Goal: Information Seeking & Learning: Find specific fact

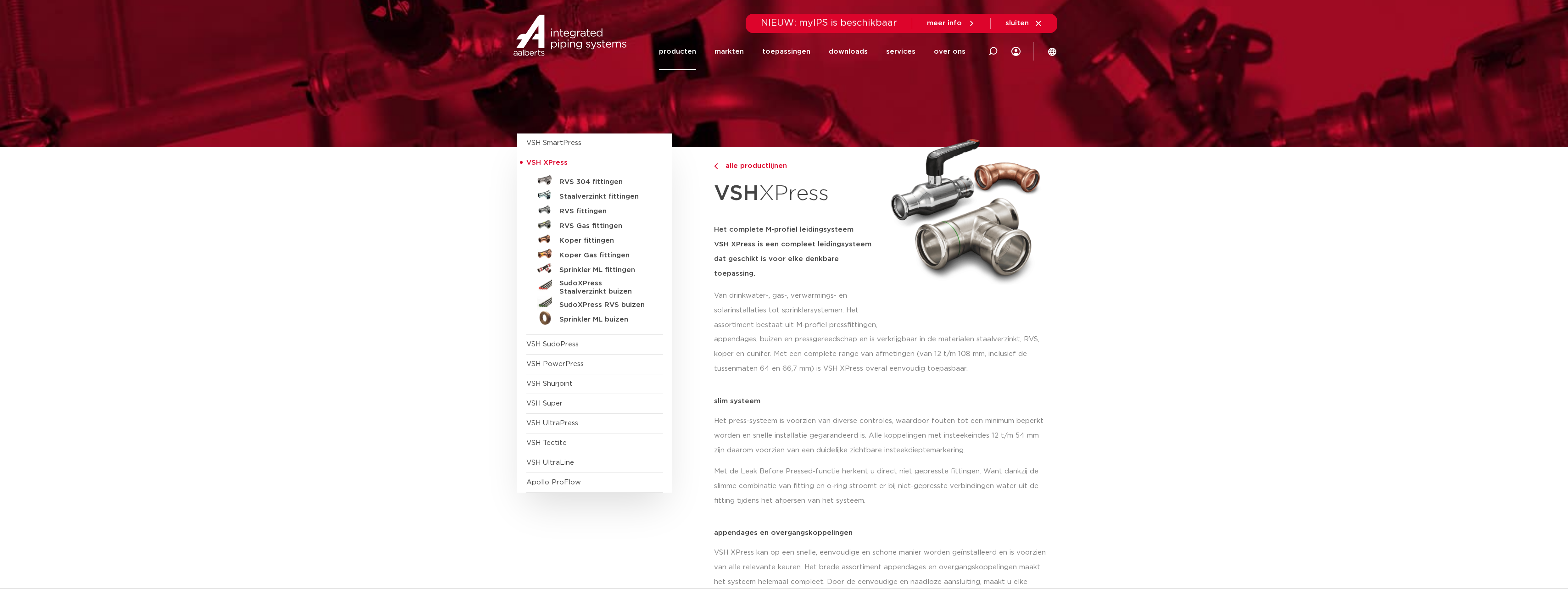
click at [686, 56] on link "producten" at bounding box center [678, 52] width 37 height 37
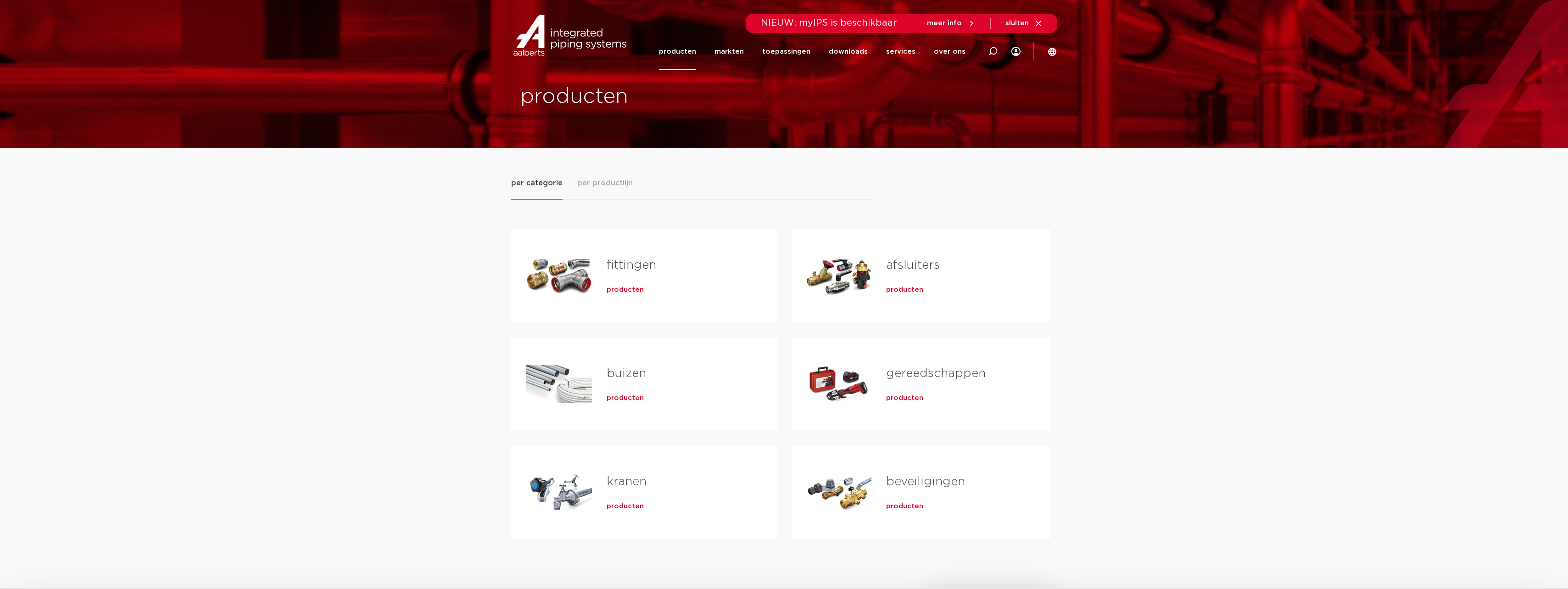
click at [624, 296] on div "fittingen producten" at bounding box center [677, 275] width 171 height 64
click at [625, 288] on span "producten" at bounding box center [625, 290] width 37 height 9
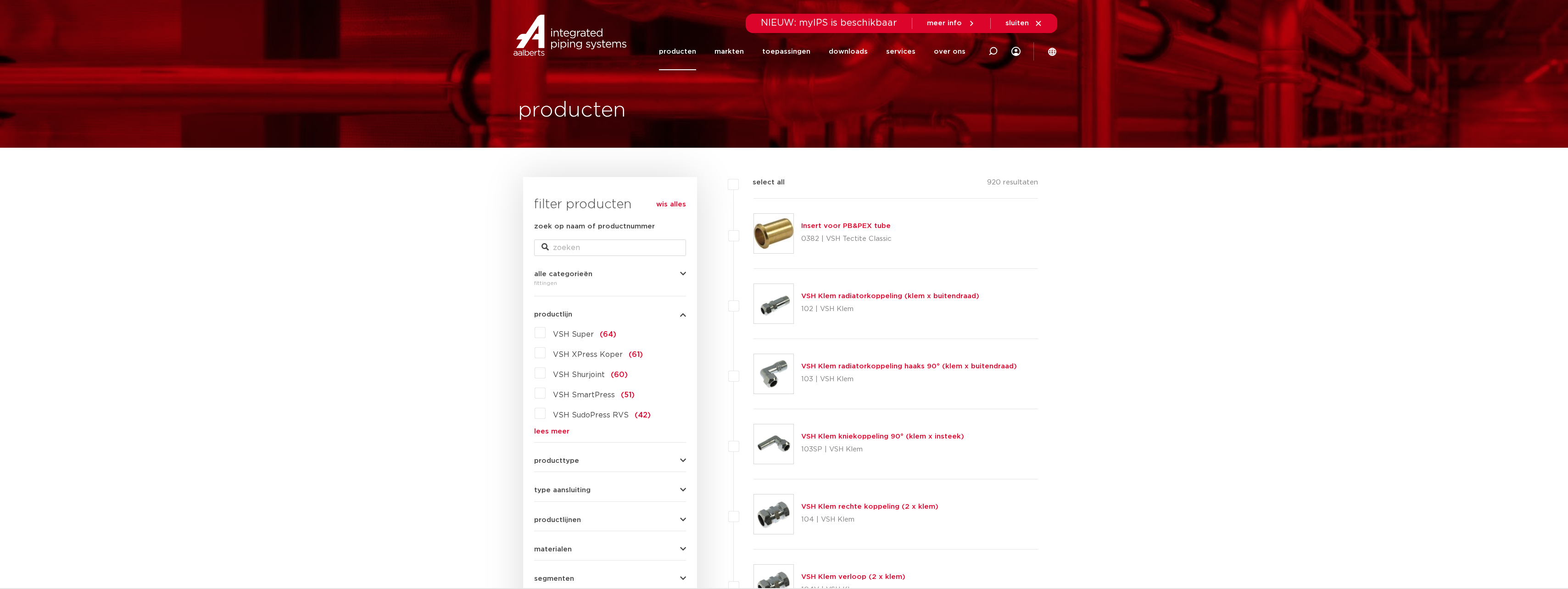
click at [541, 433] on link "lees meer" at bounding box center [610, 431] width 152 height 7
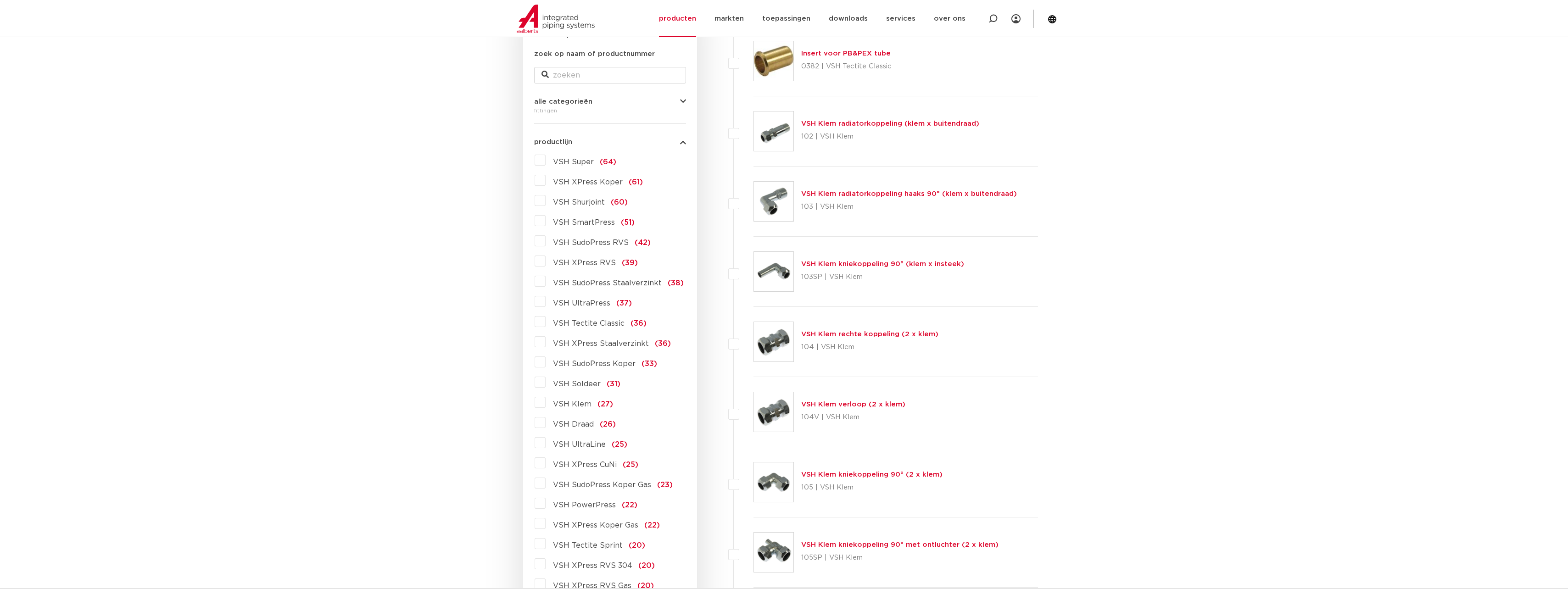
scroll to position [229, 0]
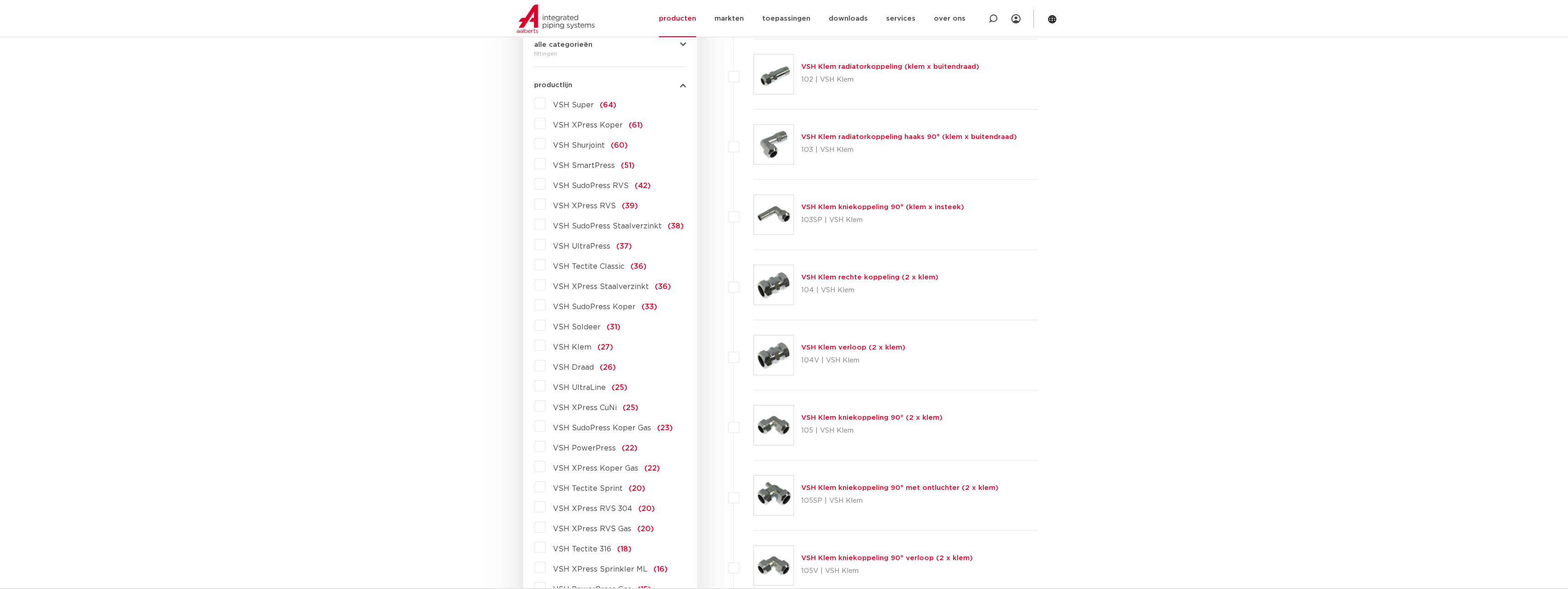
click at [546, 368] on label "VSH Draad (26)" at bounding box center [581, 365] width 71 height 15
click at [0, 0] on input "VSH Draad (26)" at bounding box center [0, 0] width 0 height 0
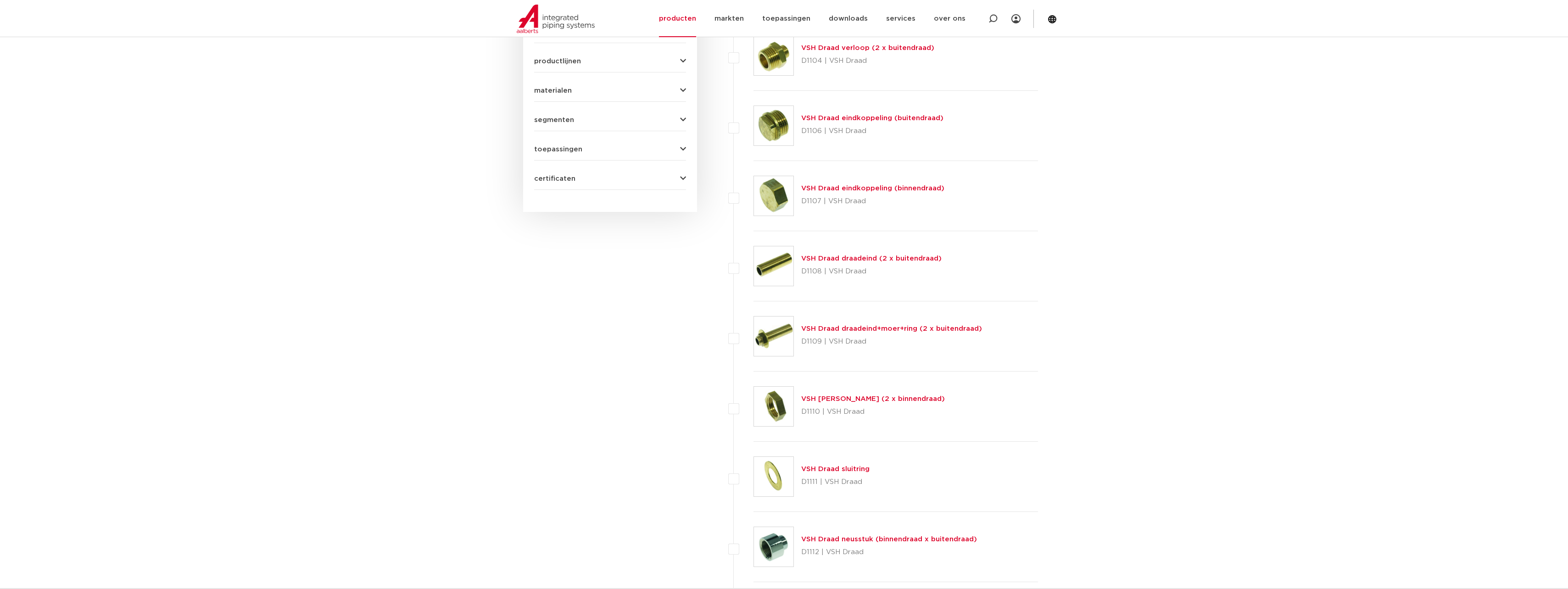
scroll to position [688, 0]
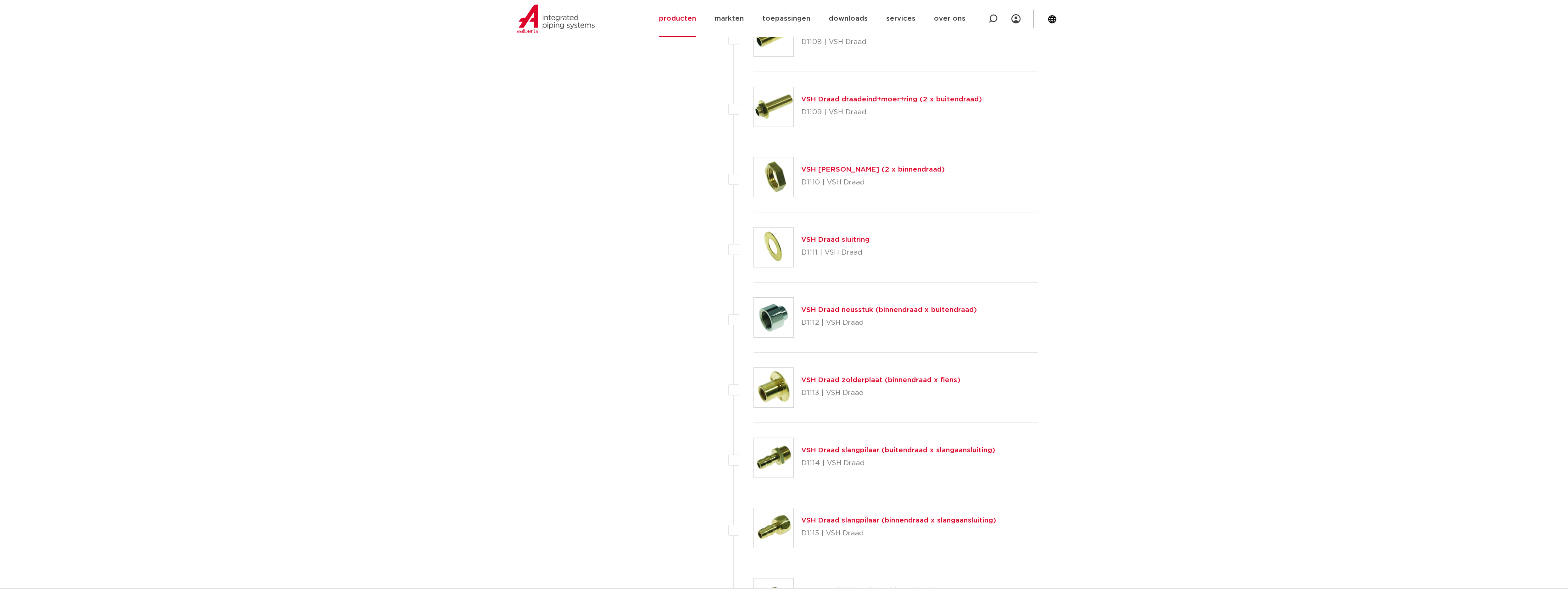
click at [860, 310] on link "VSH Draad neusstuk (binnendraad x buitendraad)" at bounding box center [889, 309] width 176 height 7
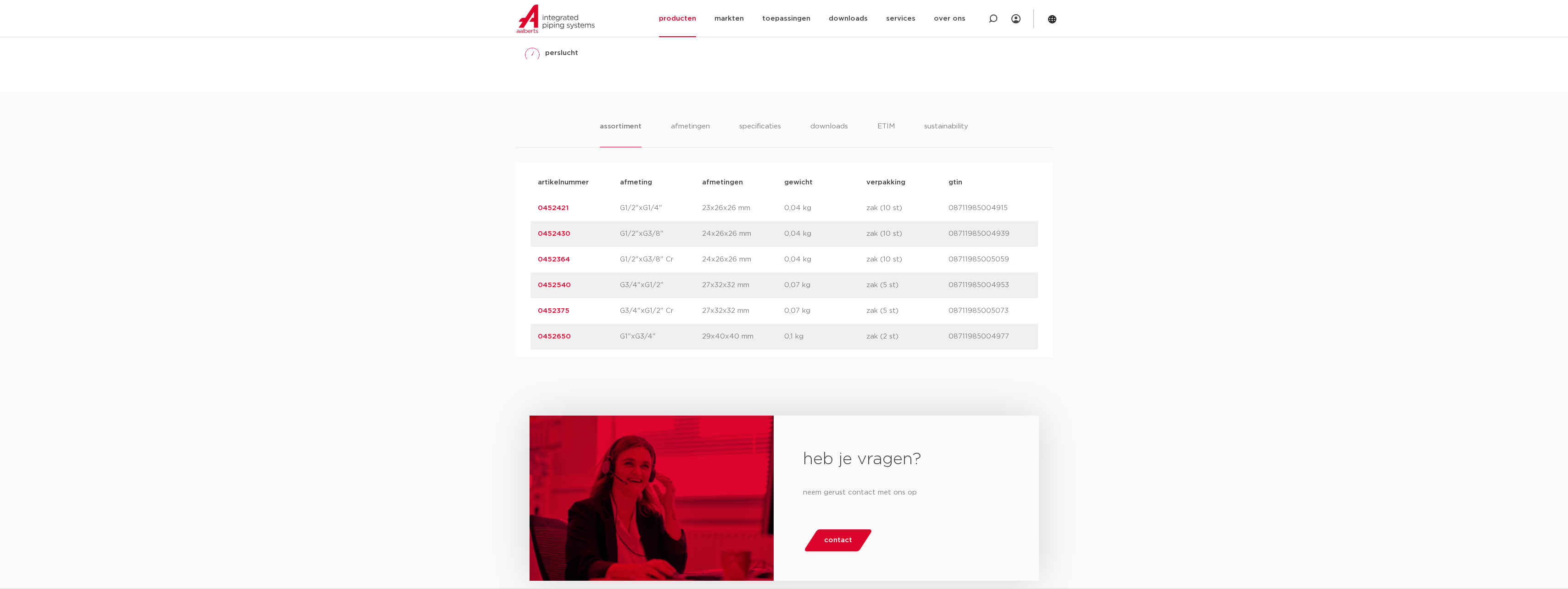
scroll to position [550, 0]
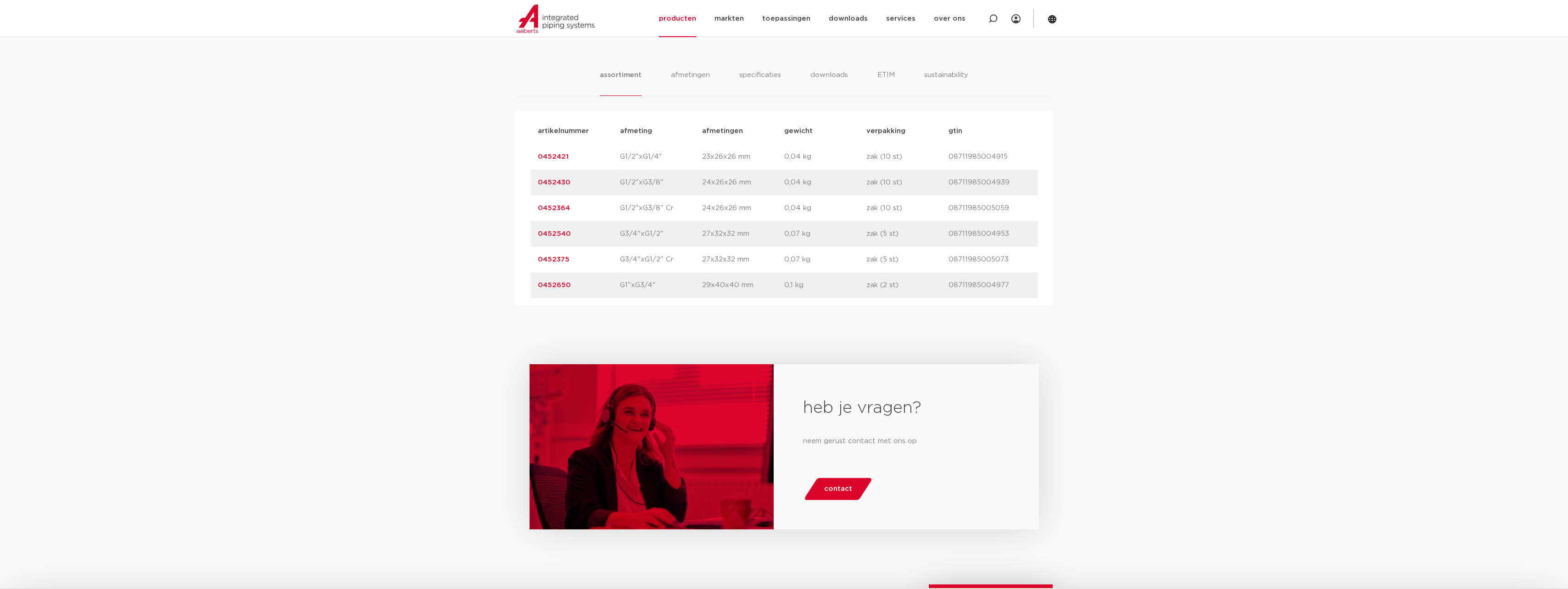
drag, startPoint x: 484, startPoint y: 331, endPoint x: 463, endPoint y: 322, distance: 22.8
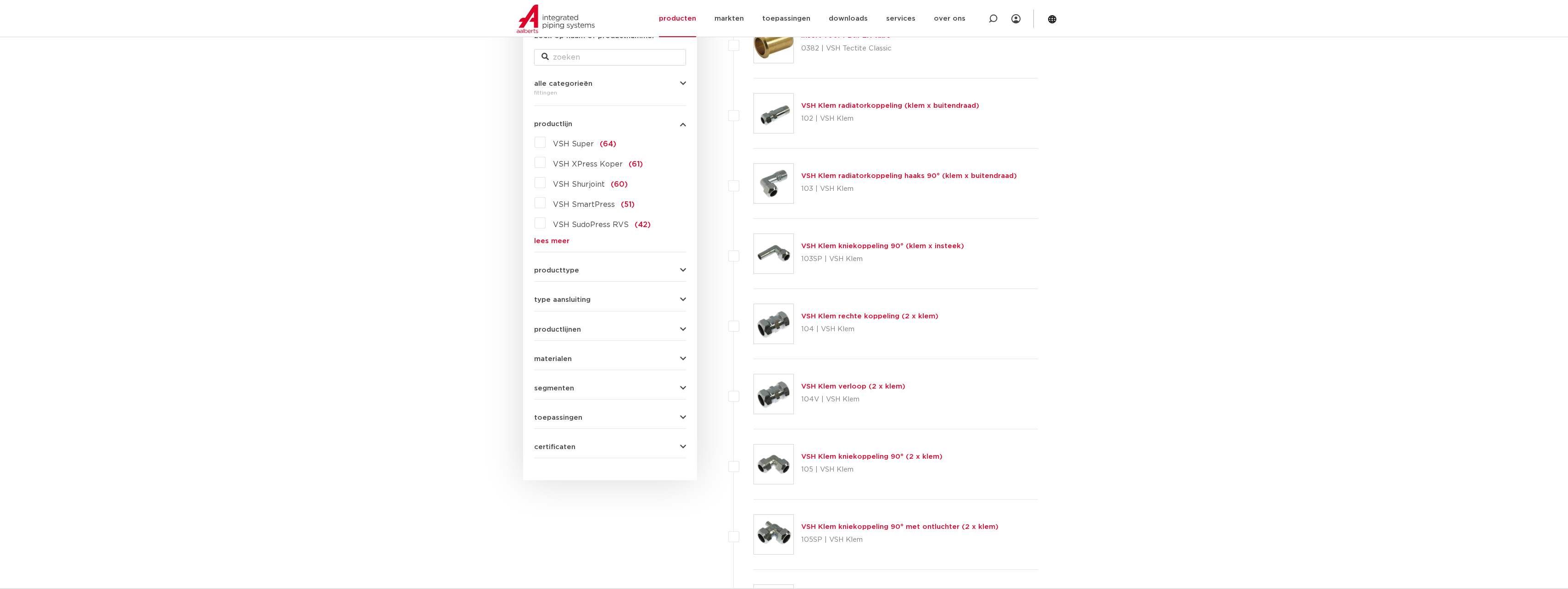
scroll to position [138, 0]
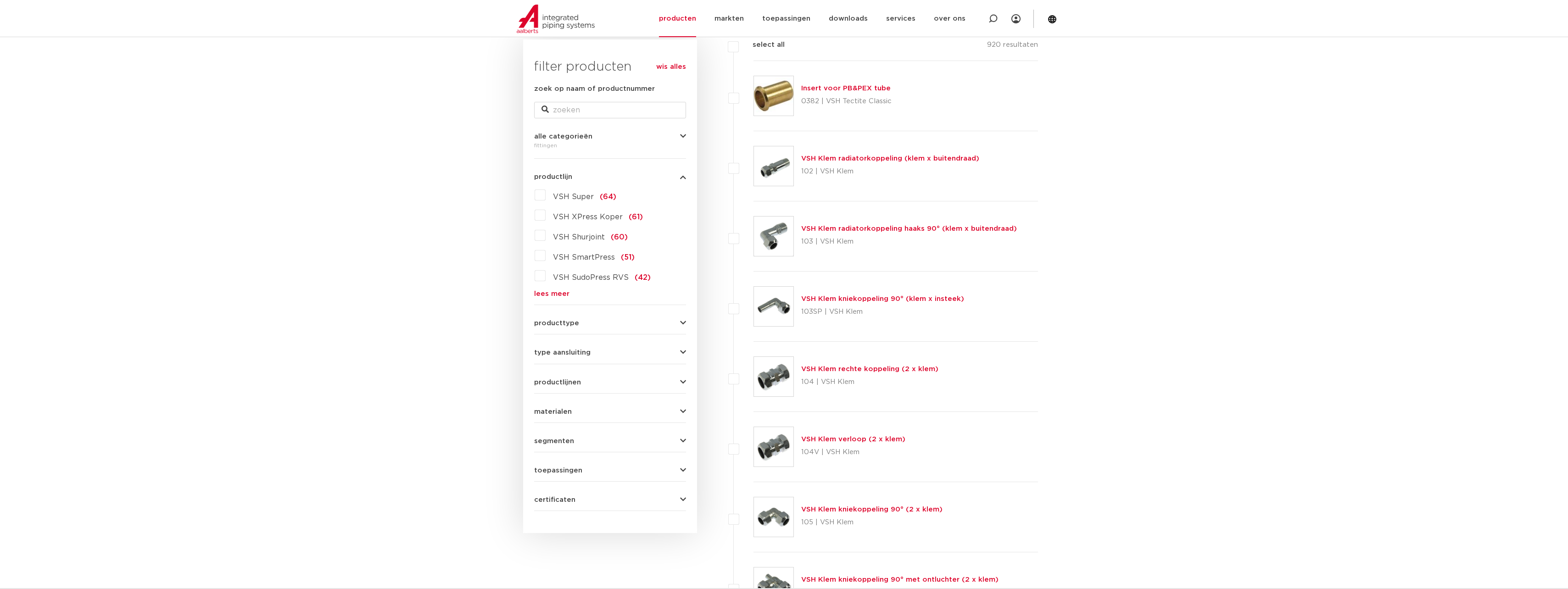
click at [546, 291] on link "lees meer" at bounding box center [610, 294] width 152 height 7
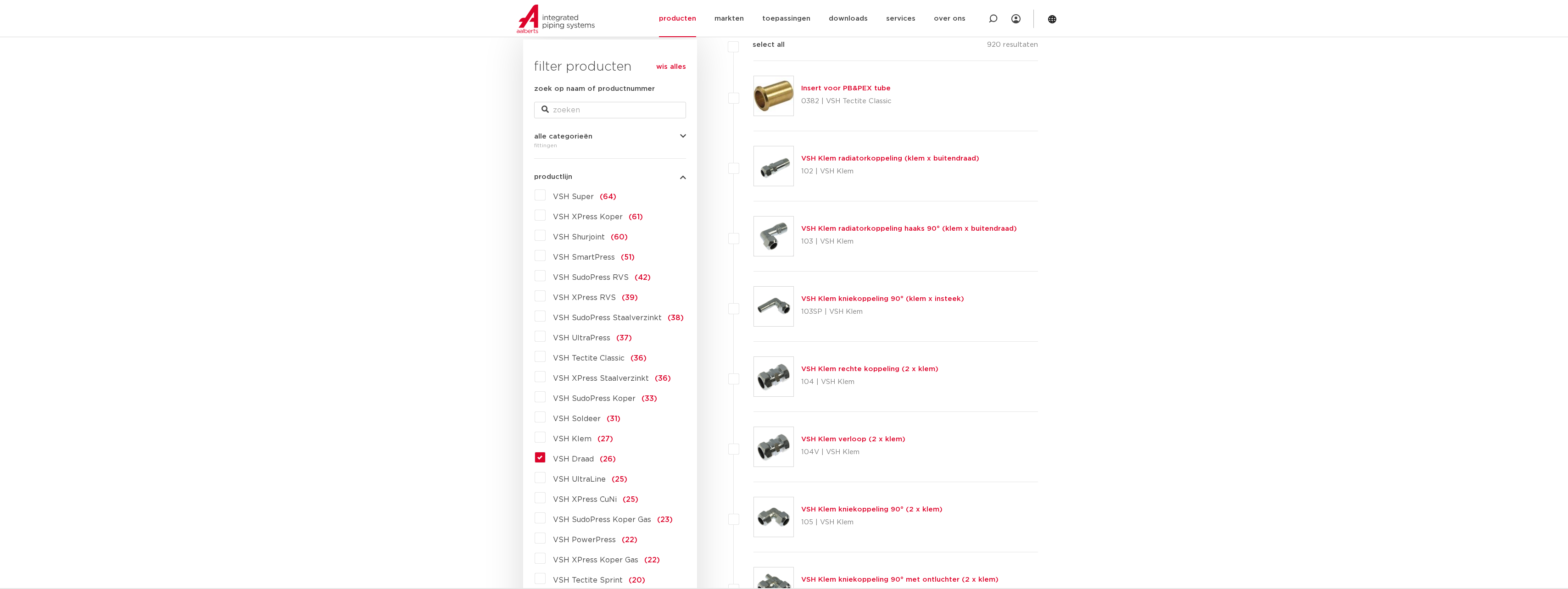
click at [546, 453] on label "VSH Draad (26)" at bounding box center [581, 456] width 71 height 15
click at [0, 0] on input "VSH Draad (26)" at bounding box center [0, 0] width 0 height 0
click at [546, 456] on label "VSH Draad (26)" at bounding box center [581, 456] width 71 height 15
click at [0, 0] on input "VSH Draad (26)" at bounding box center [0, 0] width 0 height 0
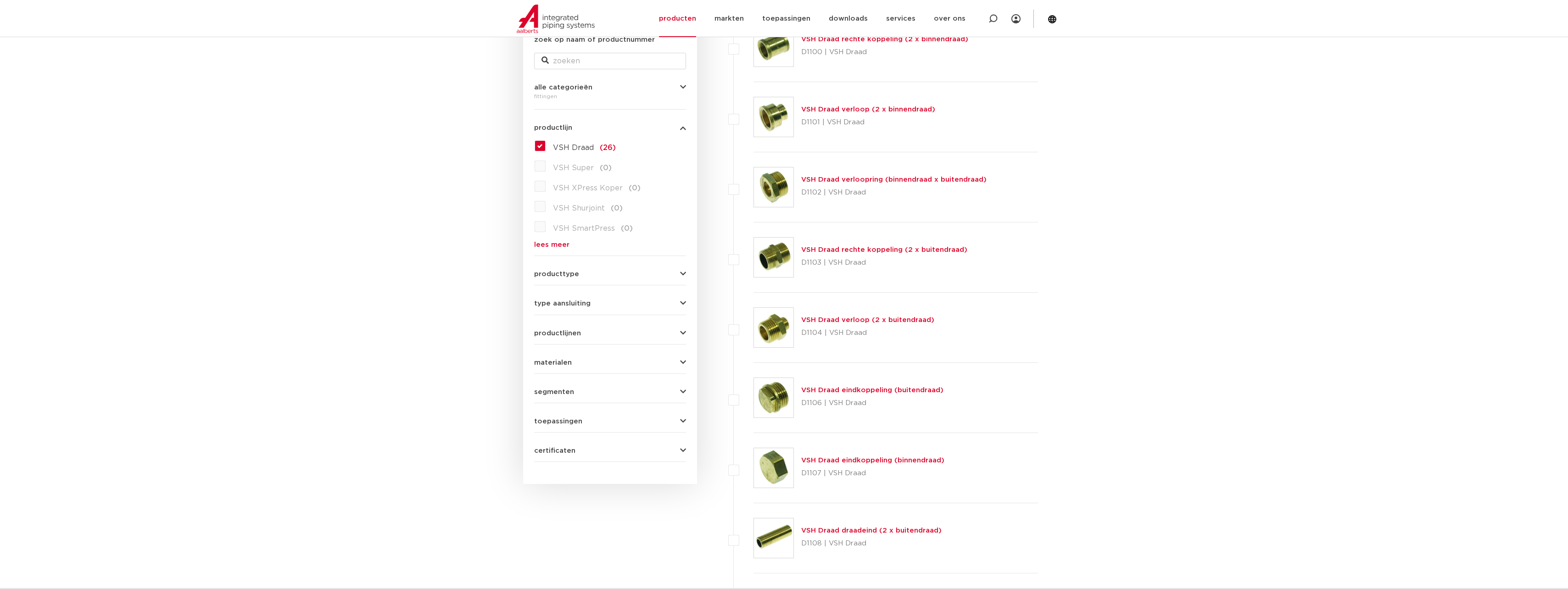
scroll to position [184, 0]
click at [572, 277] on span "producttype" at bounding box center [557, 277] width 45 height 7
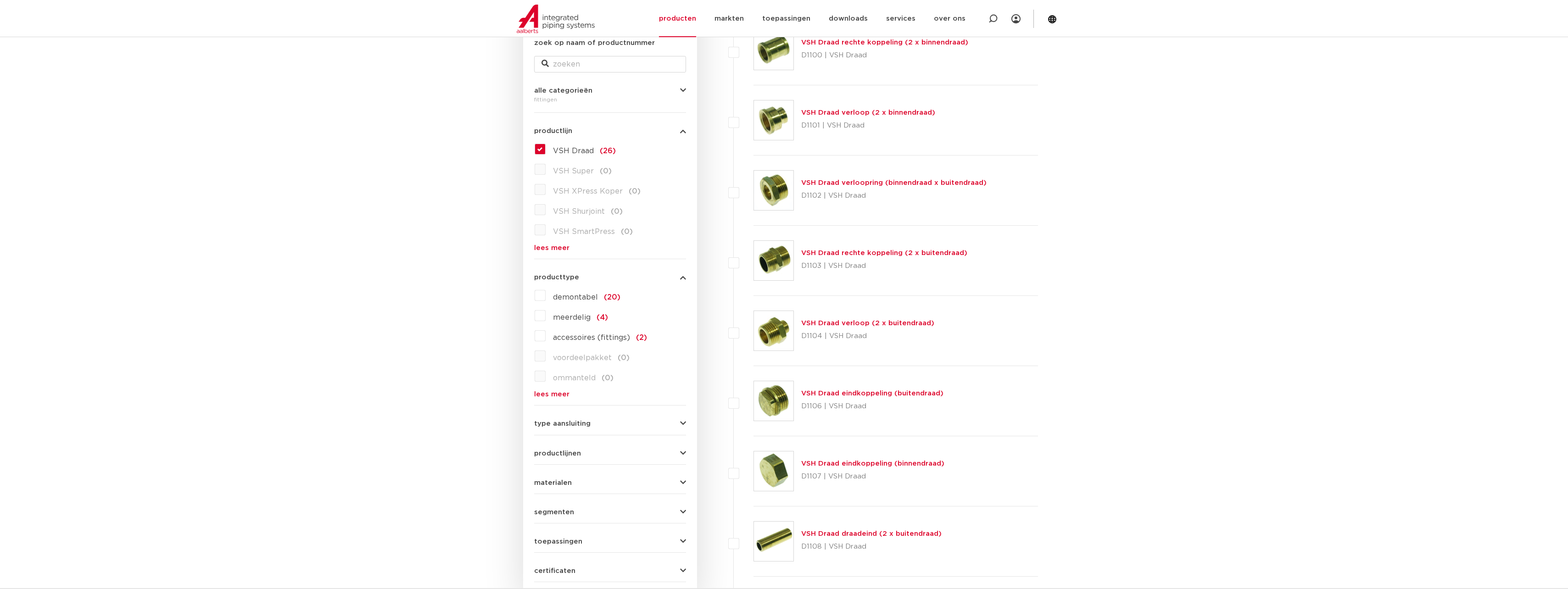
click at [572, 277] on span "producttype" at bounding box center [557, 277] width 45 height 7
click at [546, 150] on label "VSH Draad (26)" at bounding box center [581, 149] width 71 height 15
click at [0, 0] on input "VSH Draad (26)" at bounding box center [0, 0] width 0 height 0
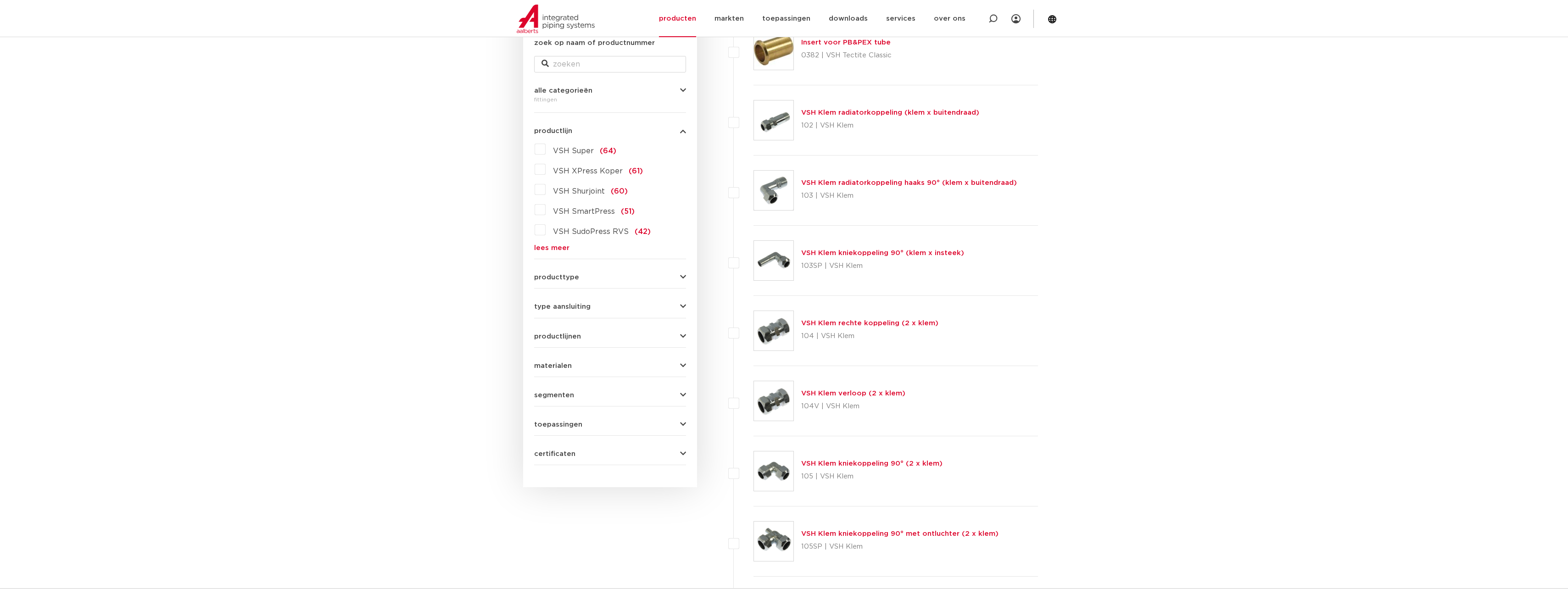
click at [571, 274] on span "producttype" at bounding box center [557, 277] width 45 height 7
click at [564, 308] on span "type aansluiting" at bounding box center [562, 306] width 57 height 7
click at [546, 412] on label "R - buitendraad gas conisch (BSPT) (89)" at bounding box center [616, 422] width 140 height 26
click at [0, 0] on input "R - buitendraad gas conisch (BSPT) (89)" at bounding box center [0, 0] width 0 height 0
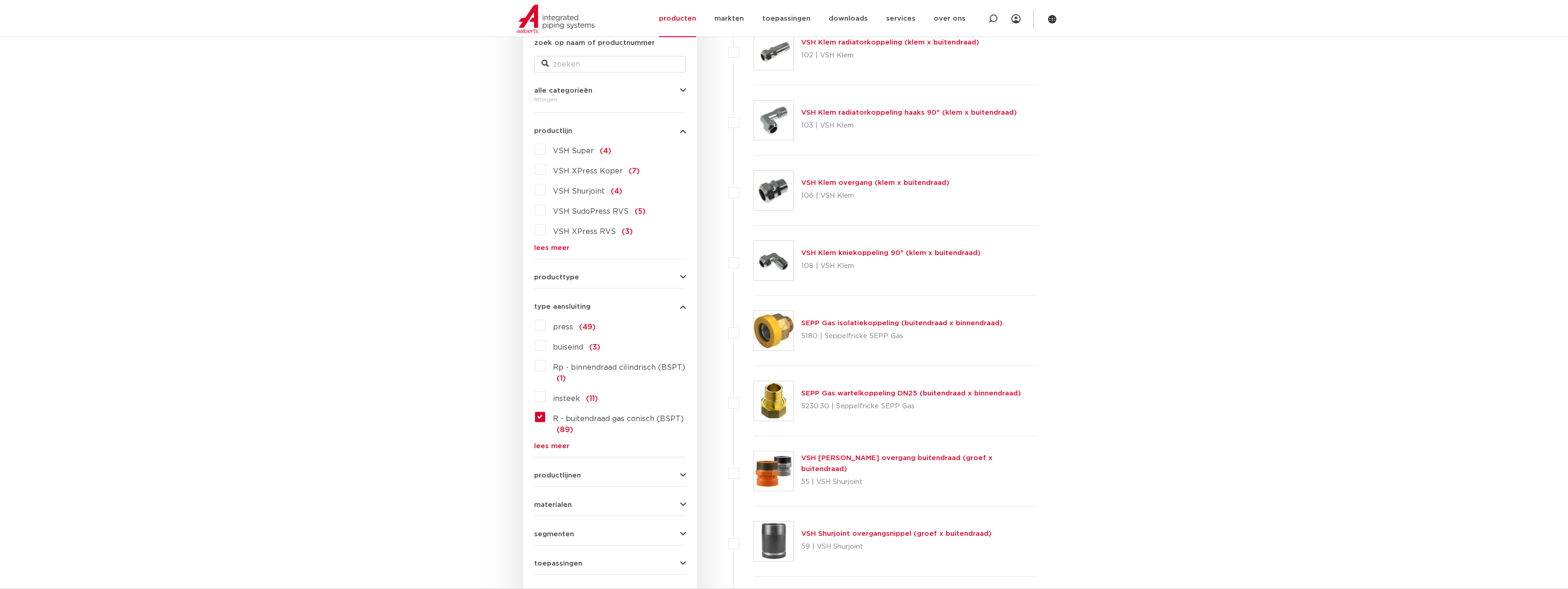
click at [546, 366] on label "Rp - binnendraad cilindrisch (BSPT) (1)" at bounding box center [616, 370] width 140 height 26
click at [0, 0] on input "Rp - binnendraad cilindrisch (BSPT) (1)" at bounding box center [0, 0] width 0 height 0
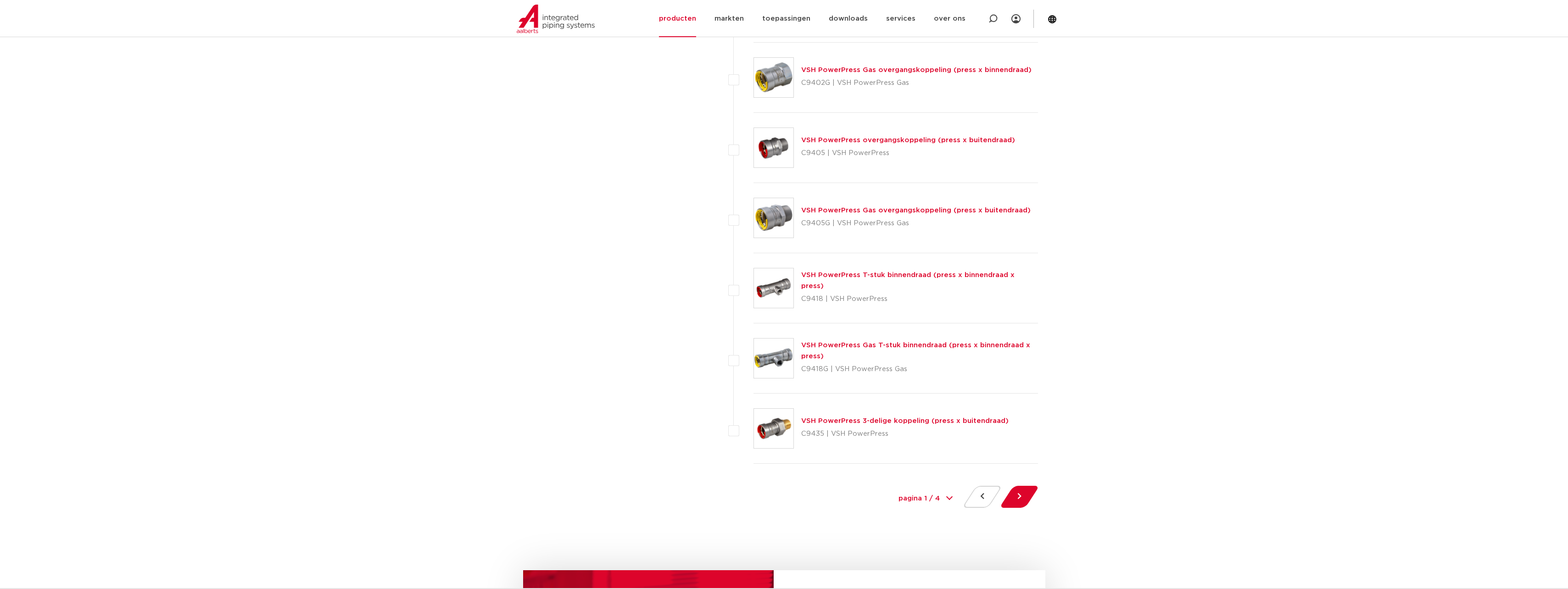
scroll to position [3990, 0]
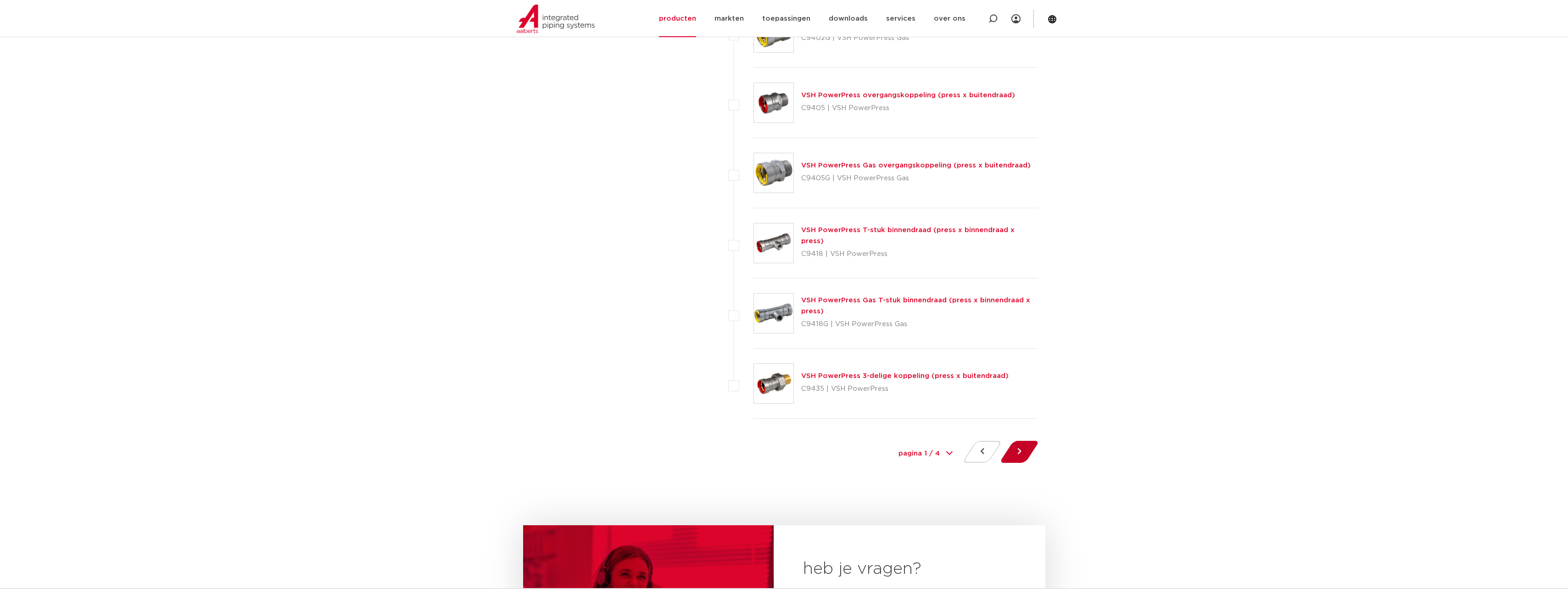
click at [1024, 453] on button at bounding box center [1020, 452] width 26 height 22
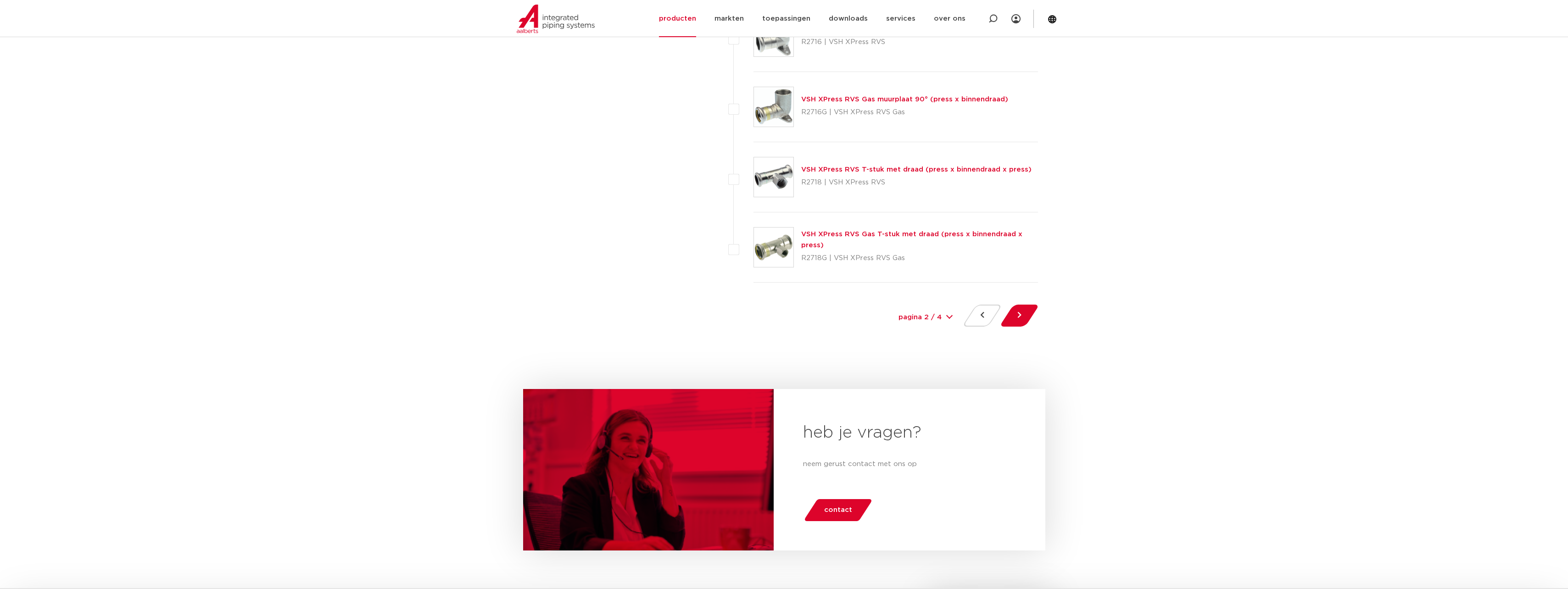
scroll to position [4128, 0]
click at [1021, 317] on button at bounding box center [1020, 314] width 26 height 22
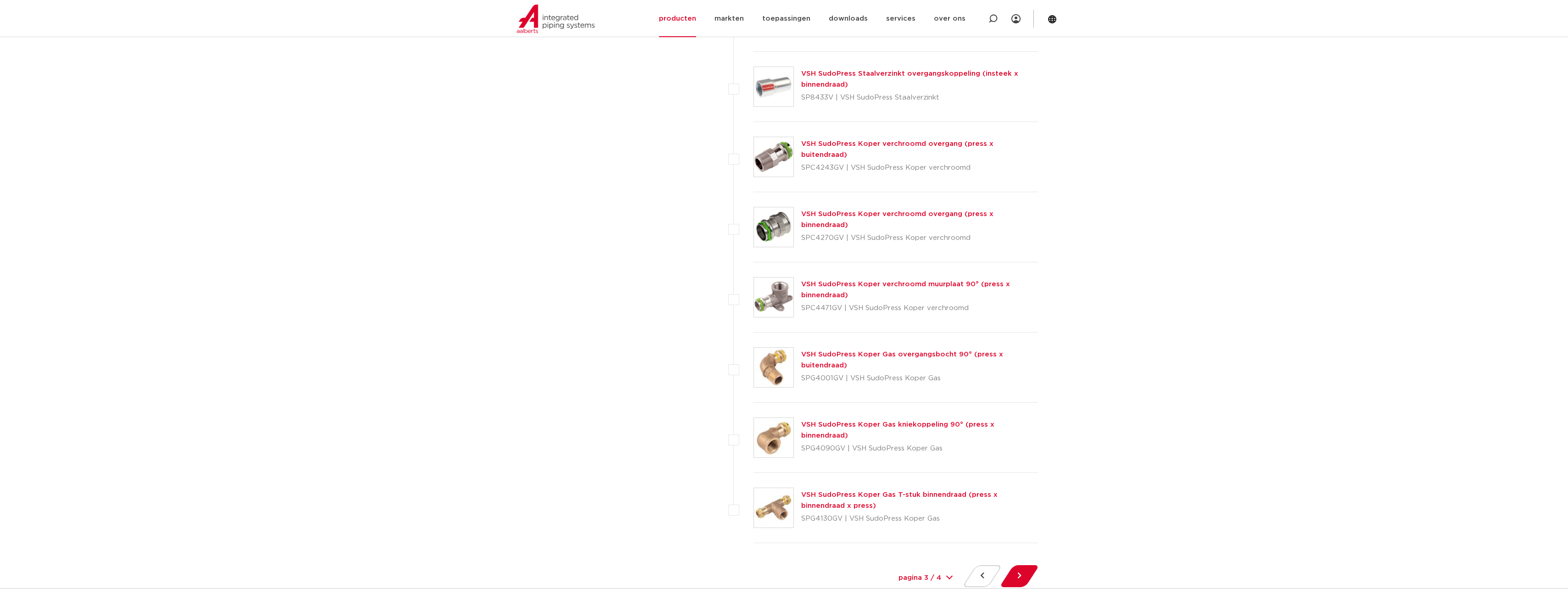
scroll to position [3898, 0]
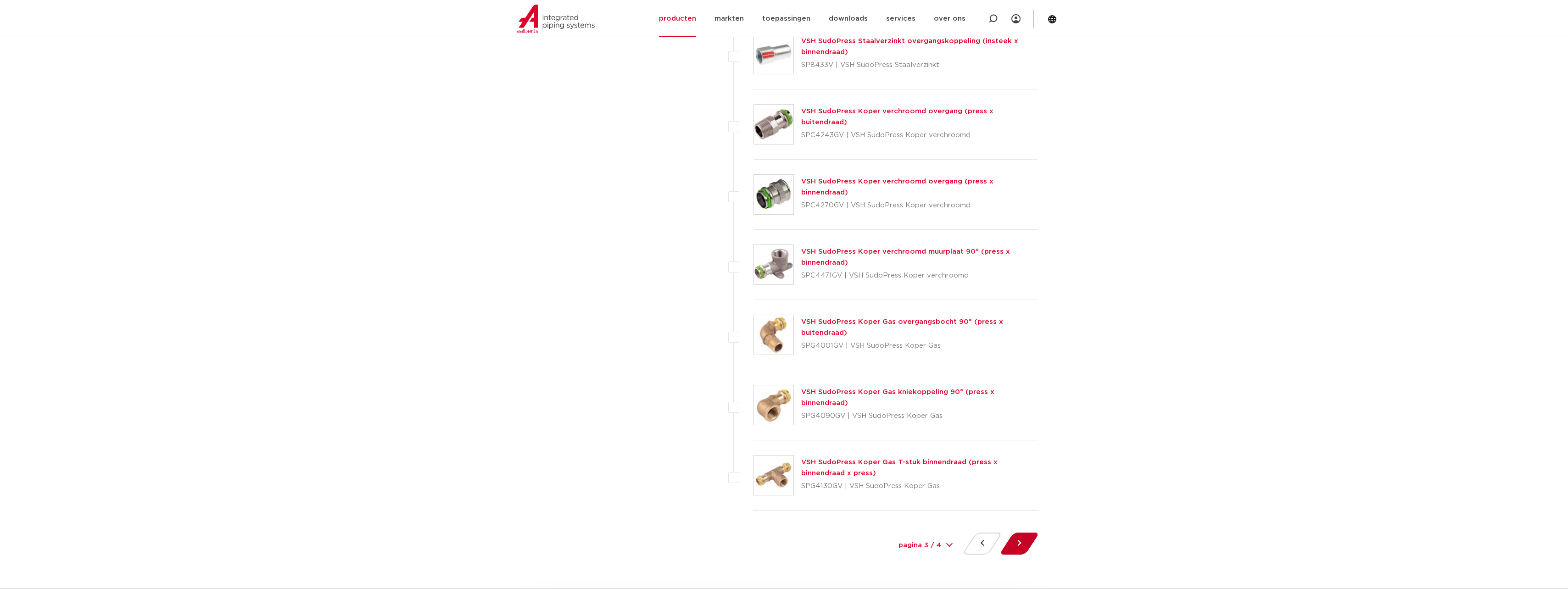
click at [1026, 539] on button at bounding box center [1020, 543] width 26 height 22
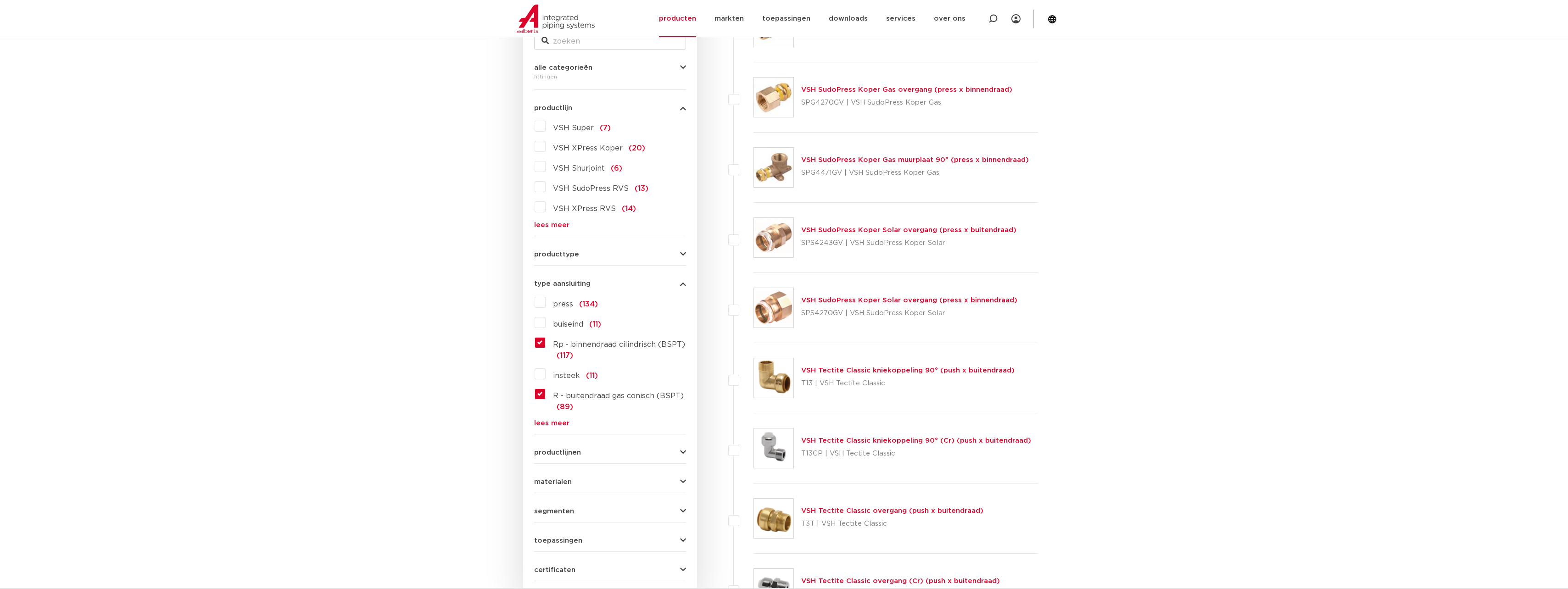
scroll to position [275, 0]
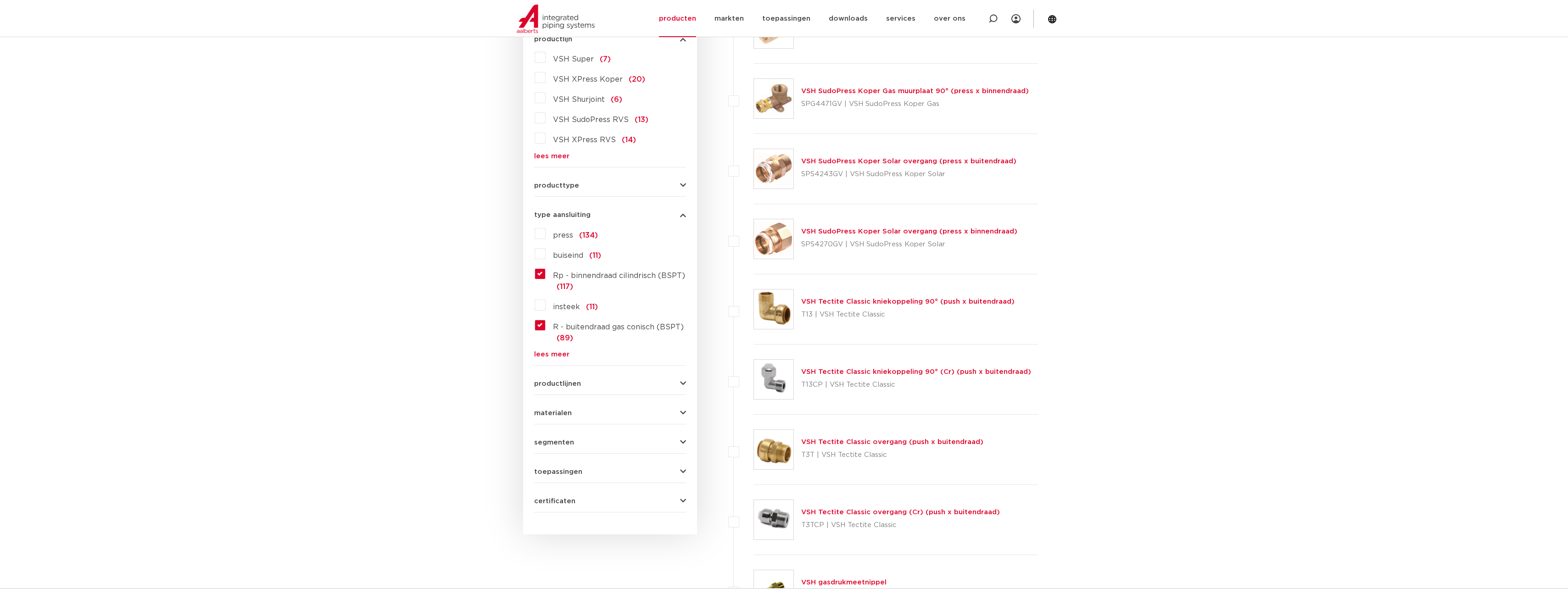
click at [546, 328] on label "R - buitendraad gas conisch (BSPT) (89)" at bounding box center [616, 330] width 140 height 26
click at [0, 0] on input "R - buitendraad gas conisch (BSPT) (89)" at bounding box center [0, 0] width 0 height 0
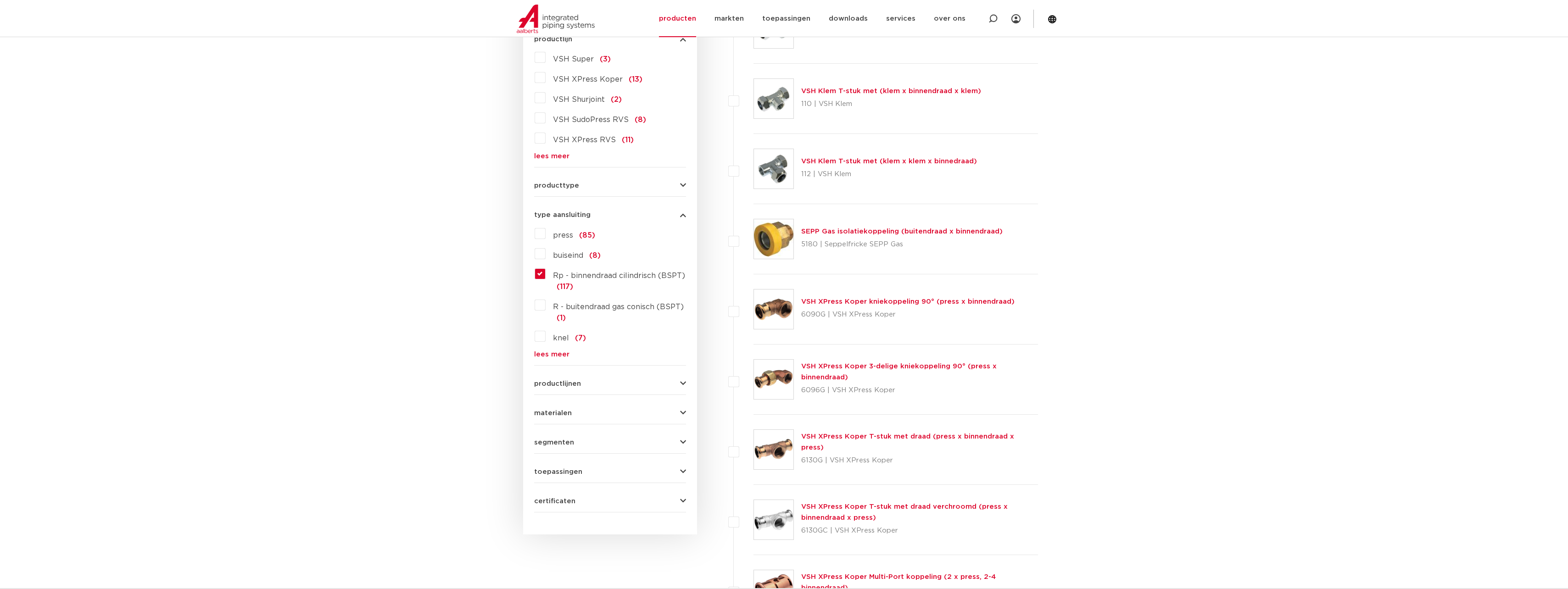
click at [546, 274] on label "Rp - binnendraad cilindrisch (BSPT) (117)" at bounding box center [616, 279] width 140 height 26
click at [0, 0] on input "Rp - binnendraad cilindrisch (BSPT) (117)" at bounding box center [0, 0] width 0 height 0
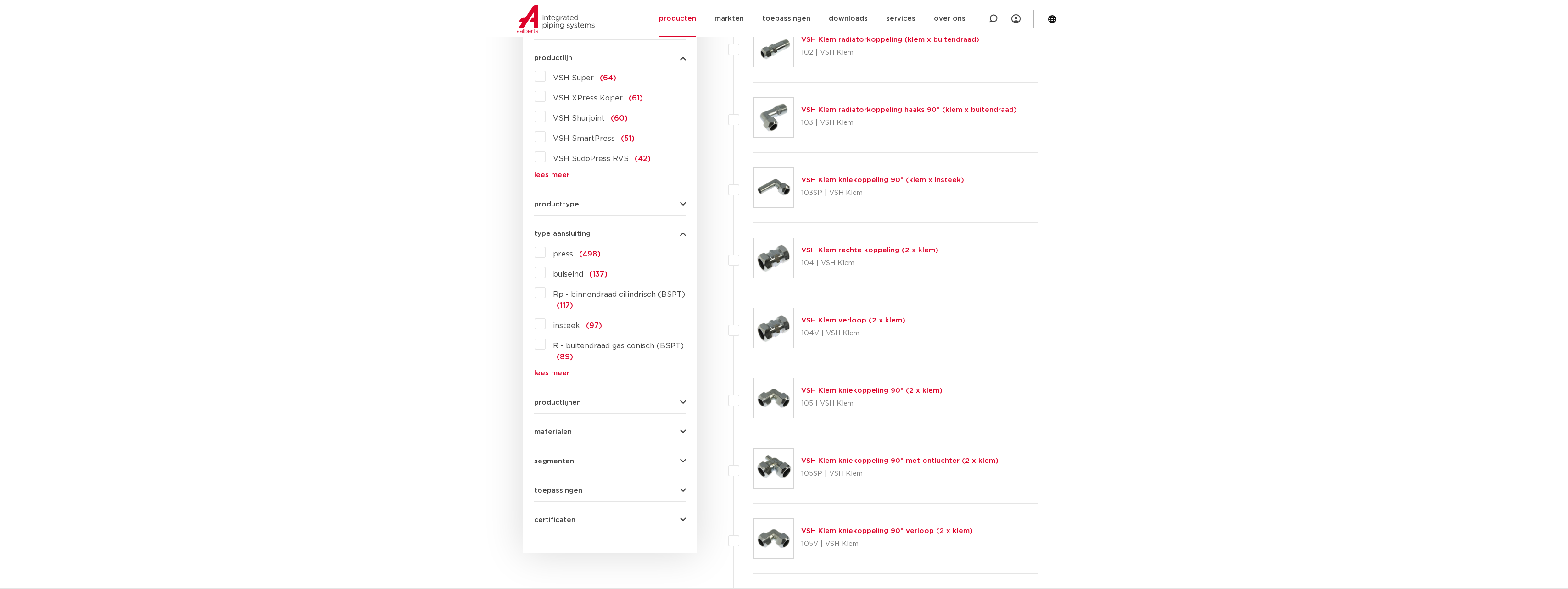
scroll to position [401, 0]
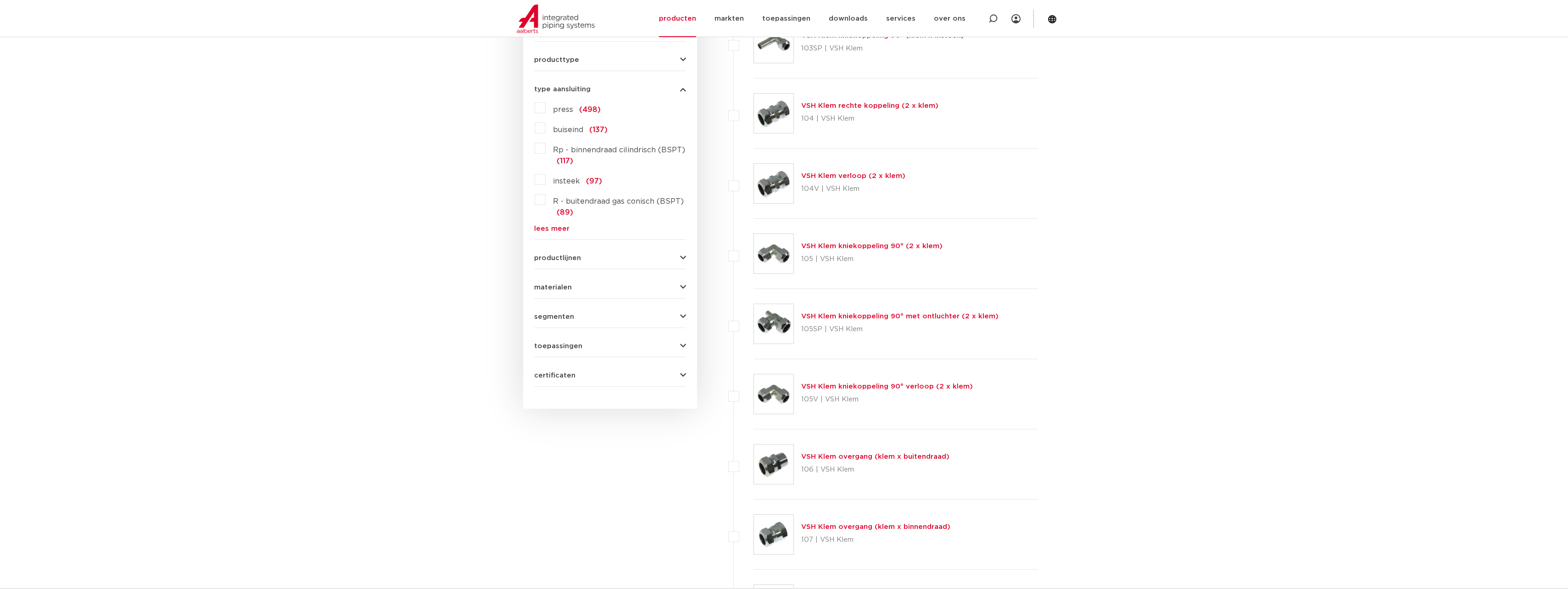
click at [568, 343] on span "toepassingen" at bounding box center [558, 346] width 48 height 7
click at [546, 426] on label "drinkwater (476)" at bounding box center [583, 424] width 74 height 15
click at [0, 0] on input "drinkwater (476)" at bounding box center [0, 0] width 0 height 0
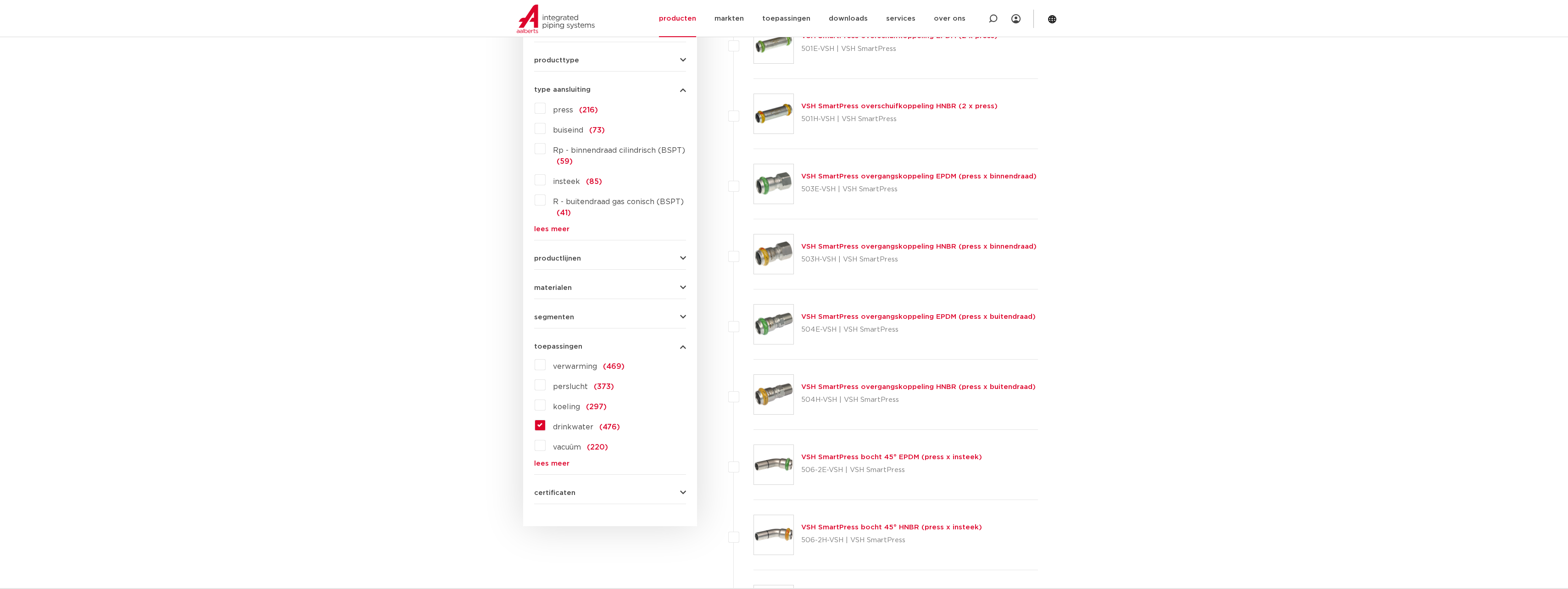
scroll to position [401, 0]
click at [534, 227] on link "lees meer" at bounding box center [610, 229] width 152 height 7
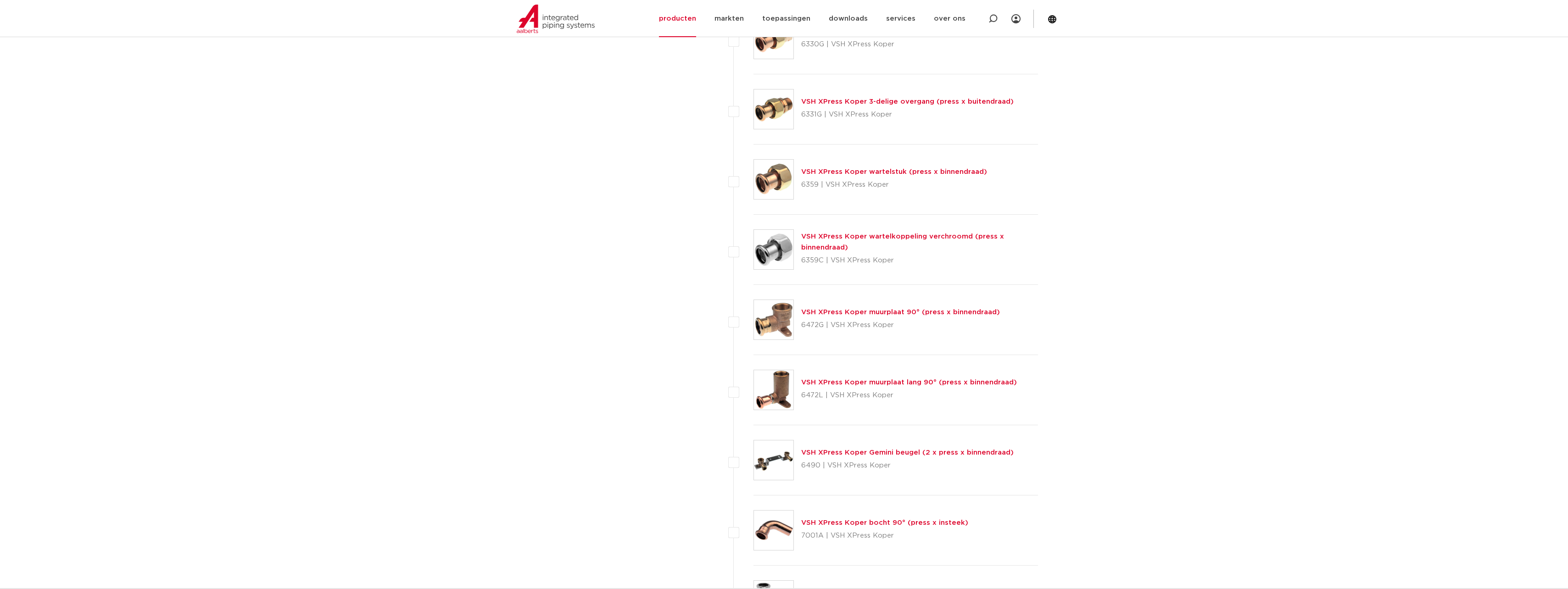
scroll to position [3978, 0]
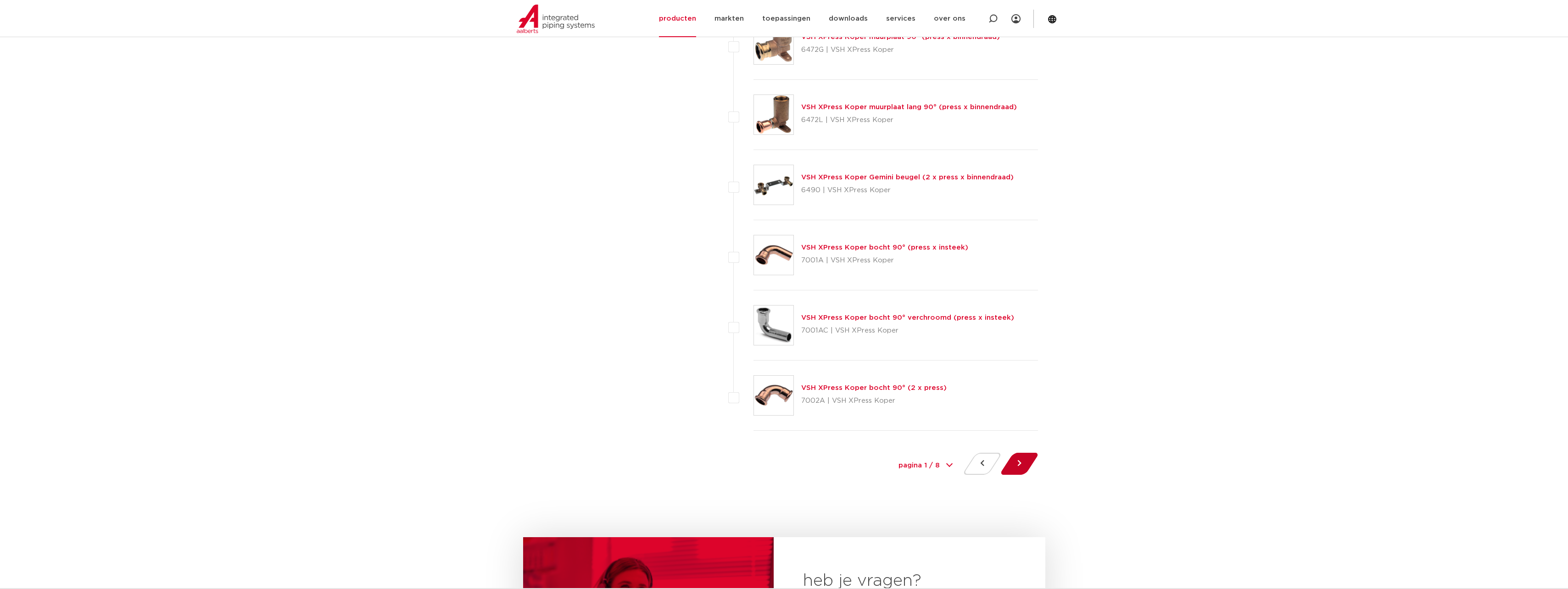
click at [1022, 466] on button at bounding box center [1020, 463] width 26 height 22
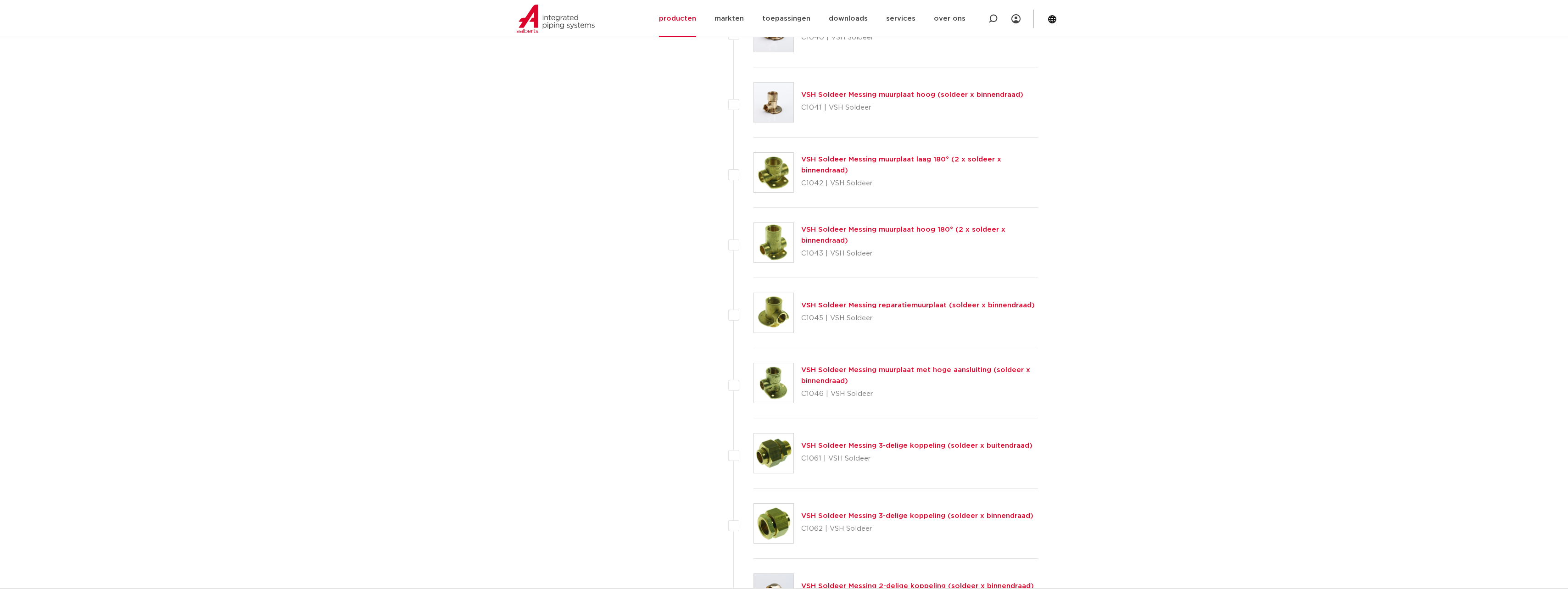
scroll to position [3944, 0]
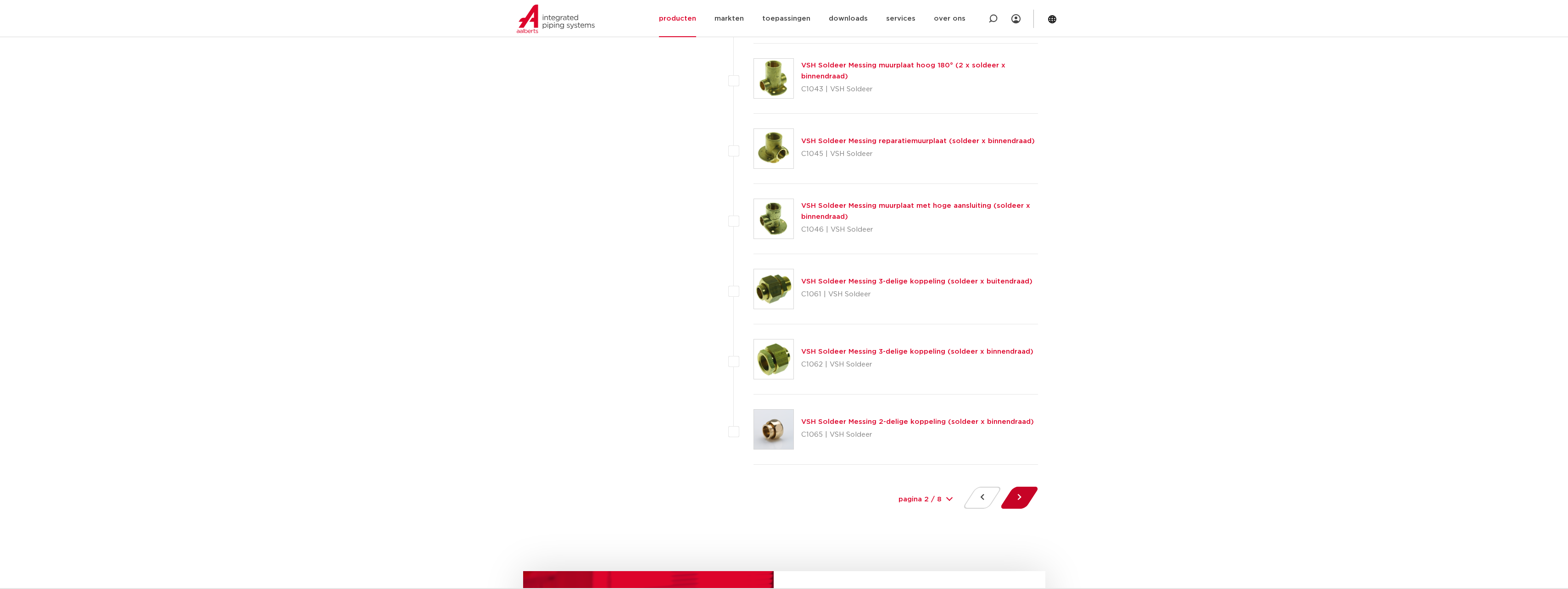
click at [1016, 505] on button at bounding box center [1020, 498] width 26 height 22
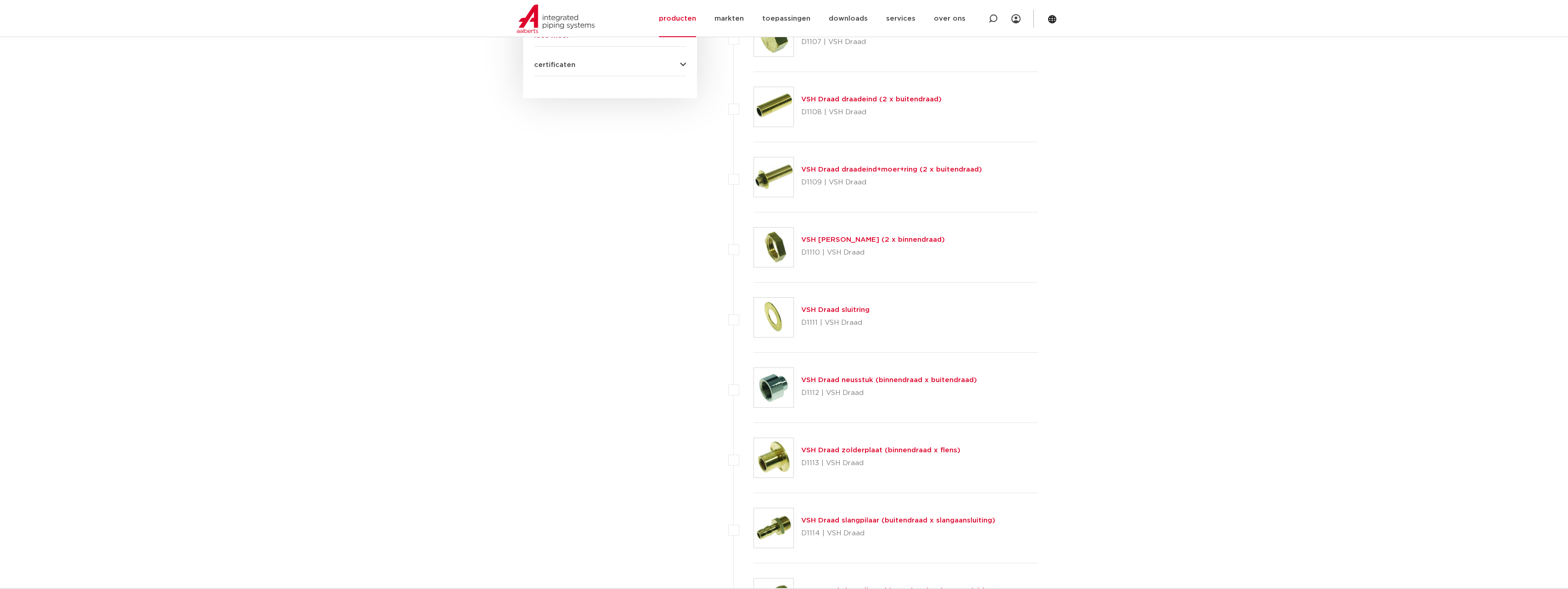
scroll to position [871, 0]
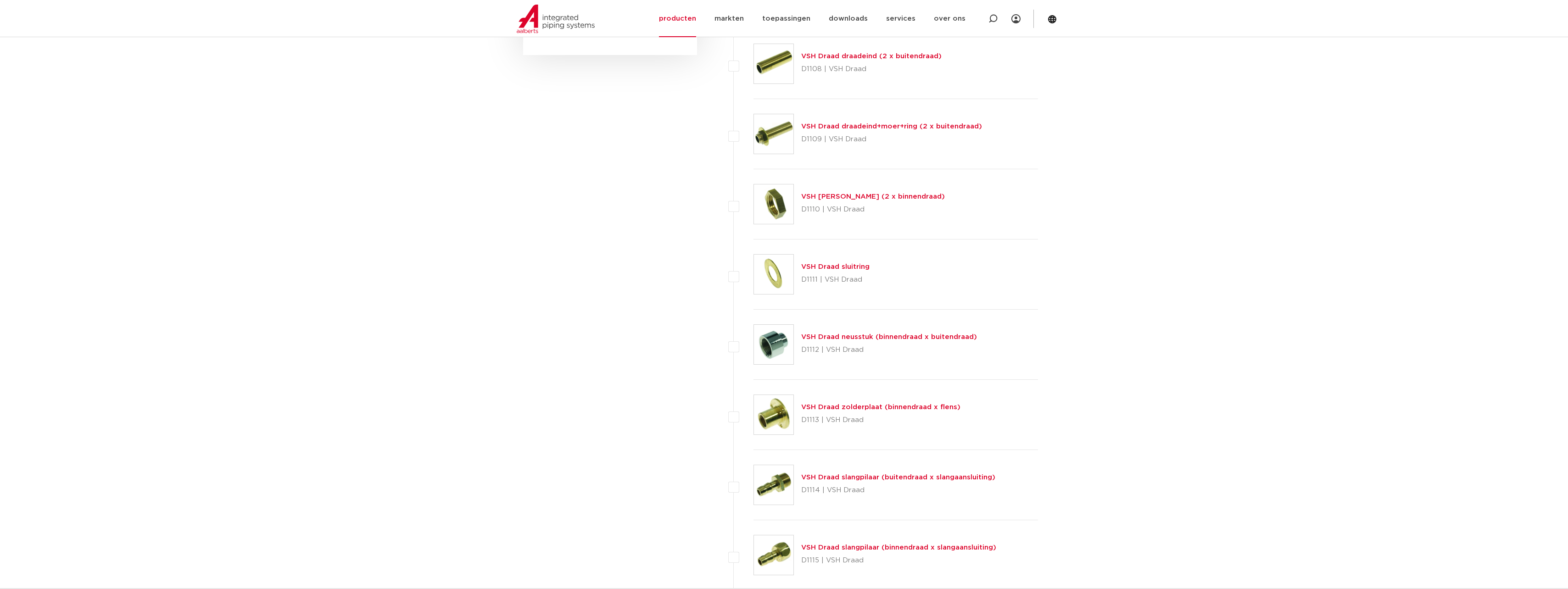
click at [907, 336] on link "VSH Draad neusstuk (binnendraad x buitendraad)" at bounding box center [889, 336] width 176 height 7
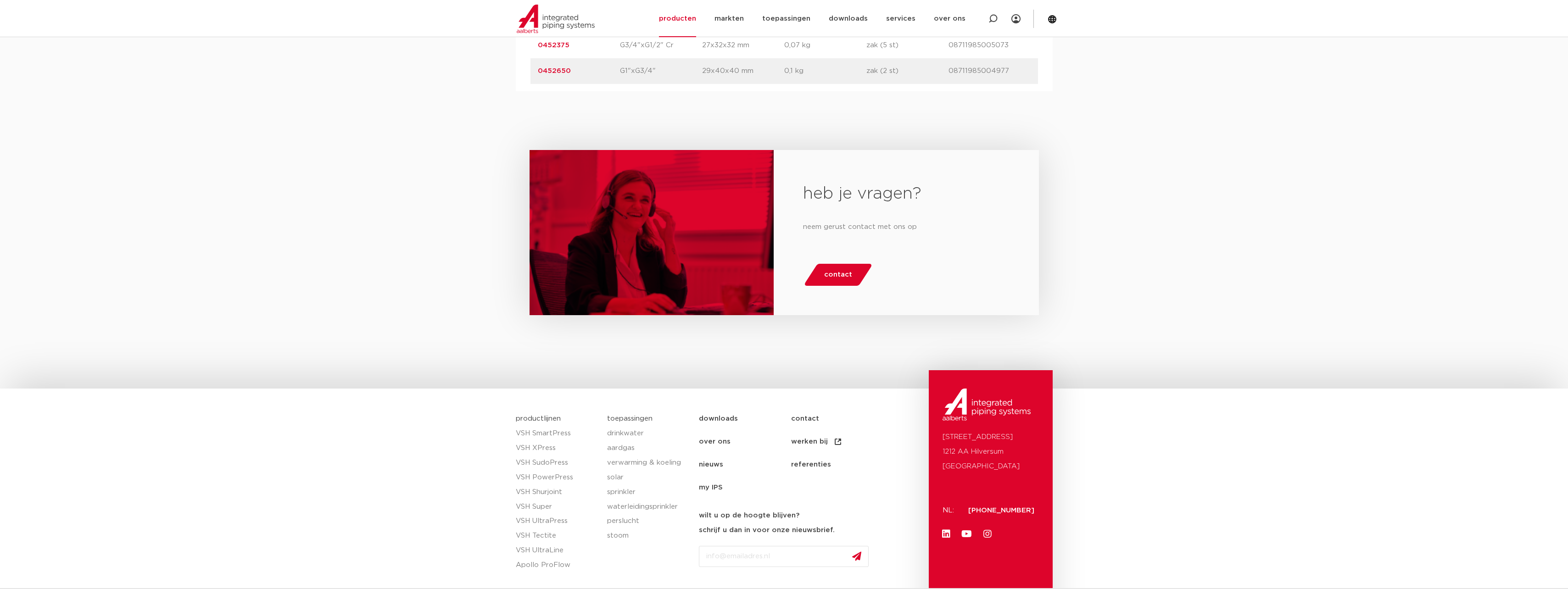
scroll to position [820, 0]
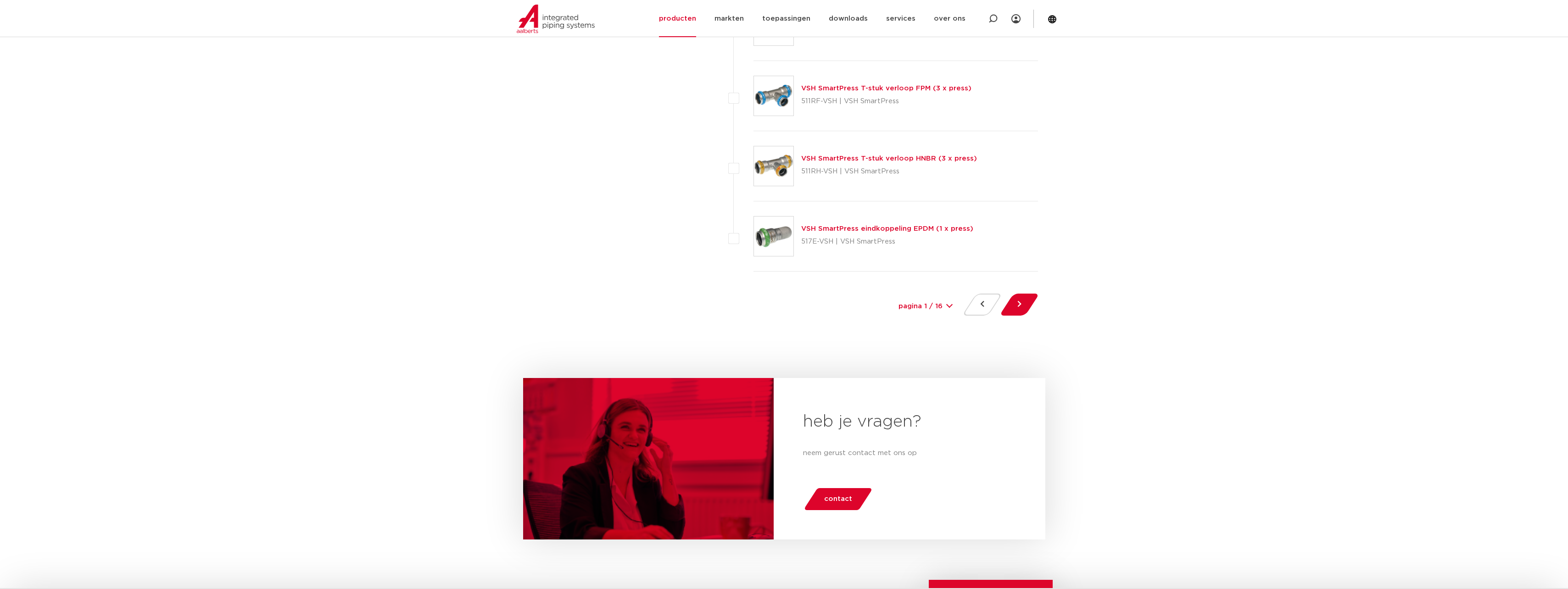
scroll to position [4173, 0]
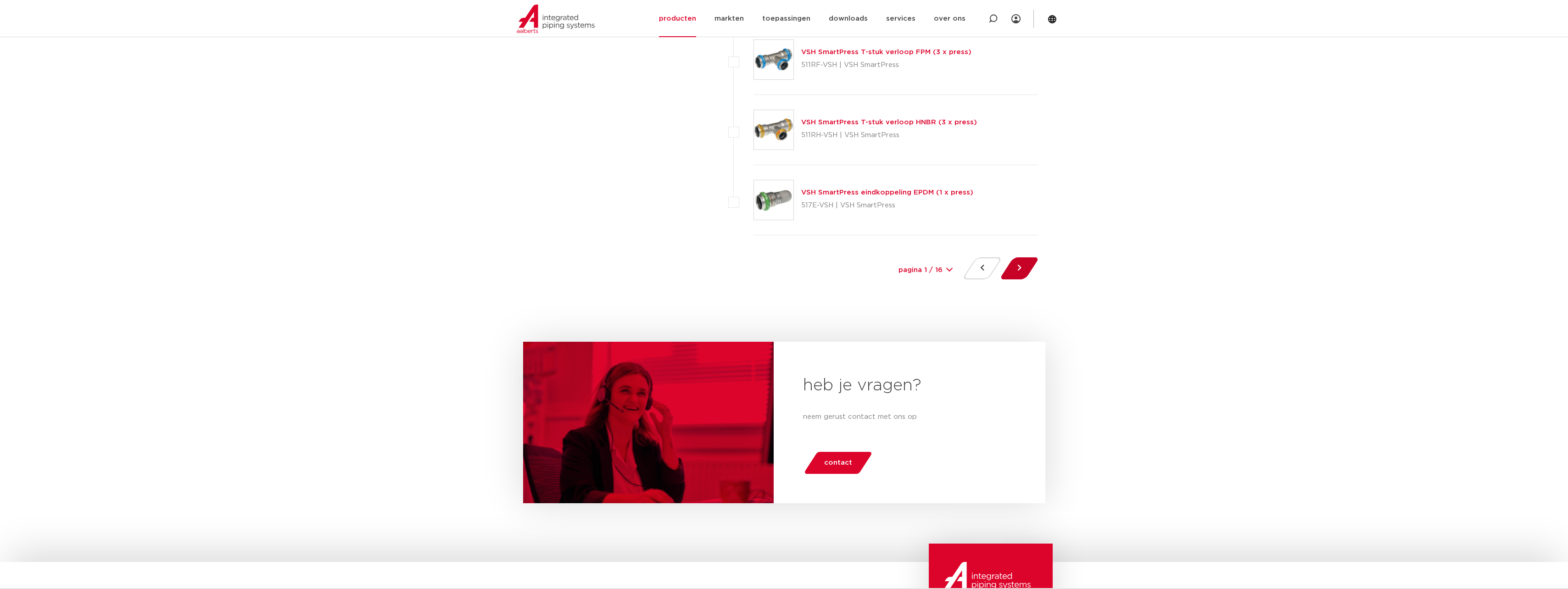
click at [1025, 274] on button at bounding box center [1020, 268] width 26 height 22
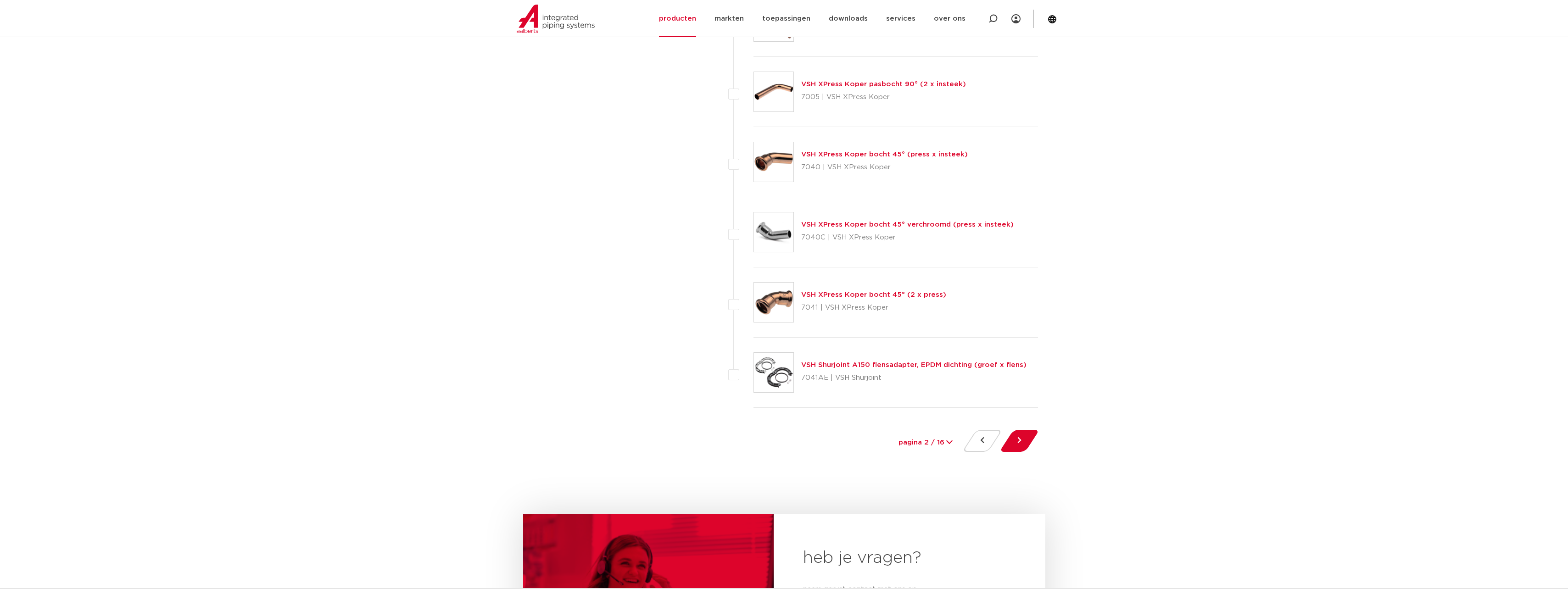
scroll to position [4081, 0]
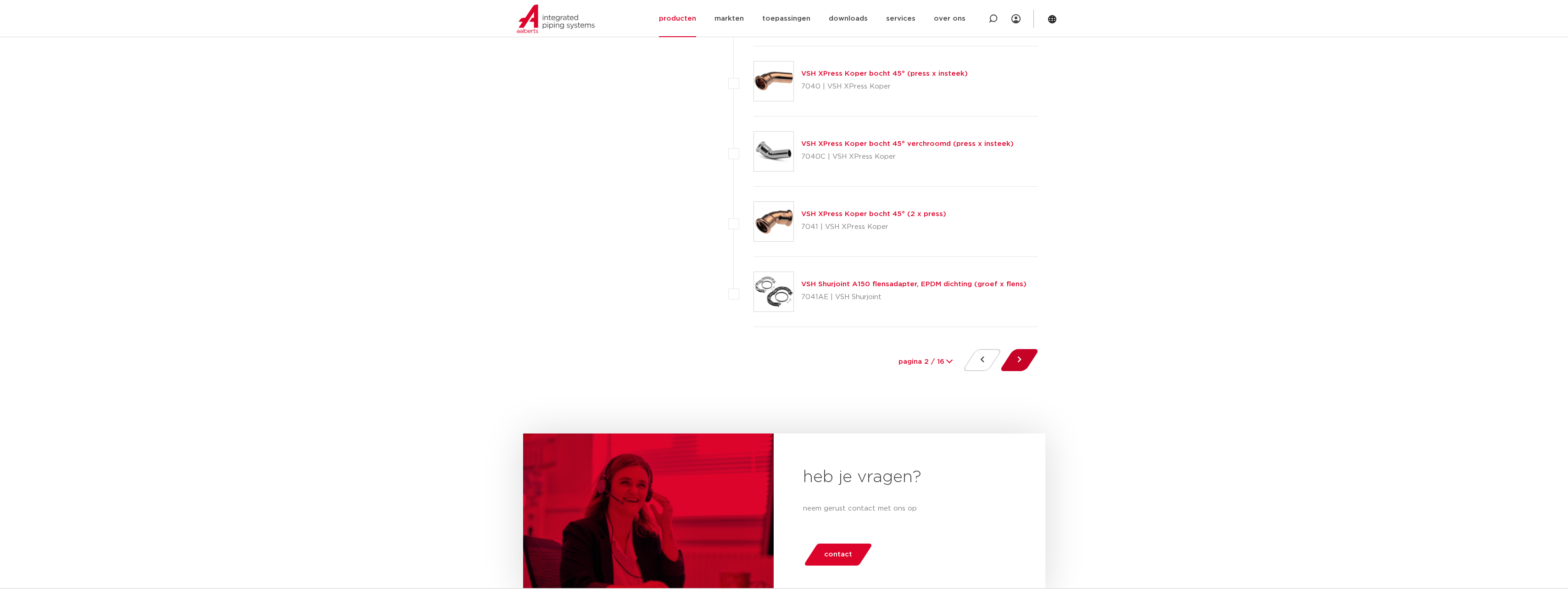
click at [1017, 360] on button at bounding box center [1020, 360] width 26 height 22
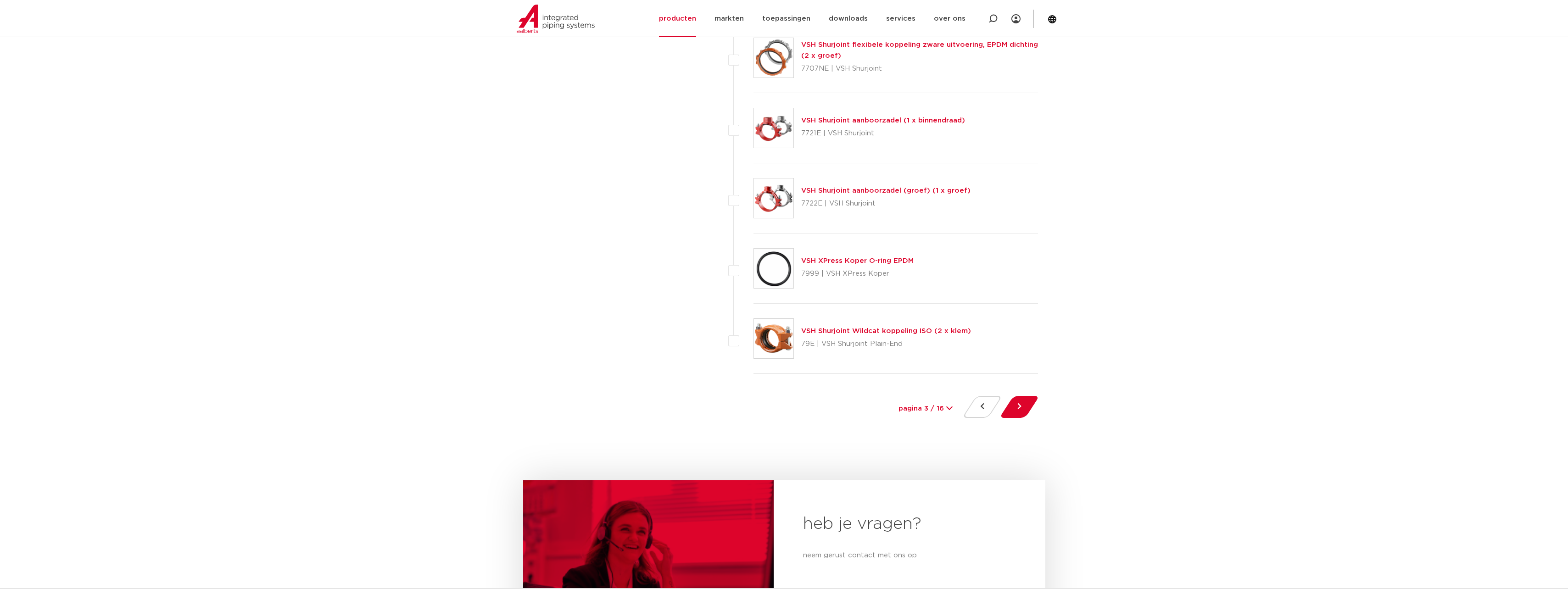
scroll to position [4035, 0]
click at [1021, 407] on button at bounding box center [1020, 405] width 26 height 22
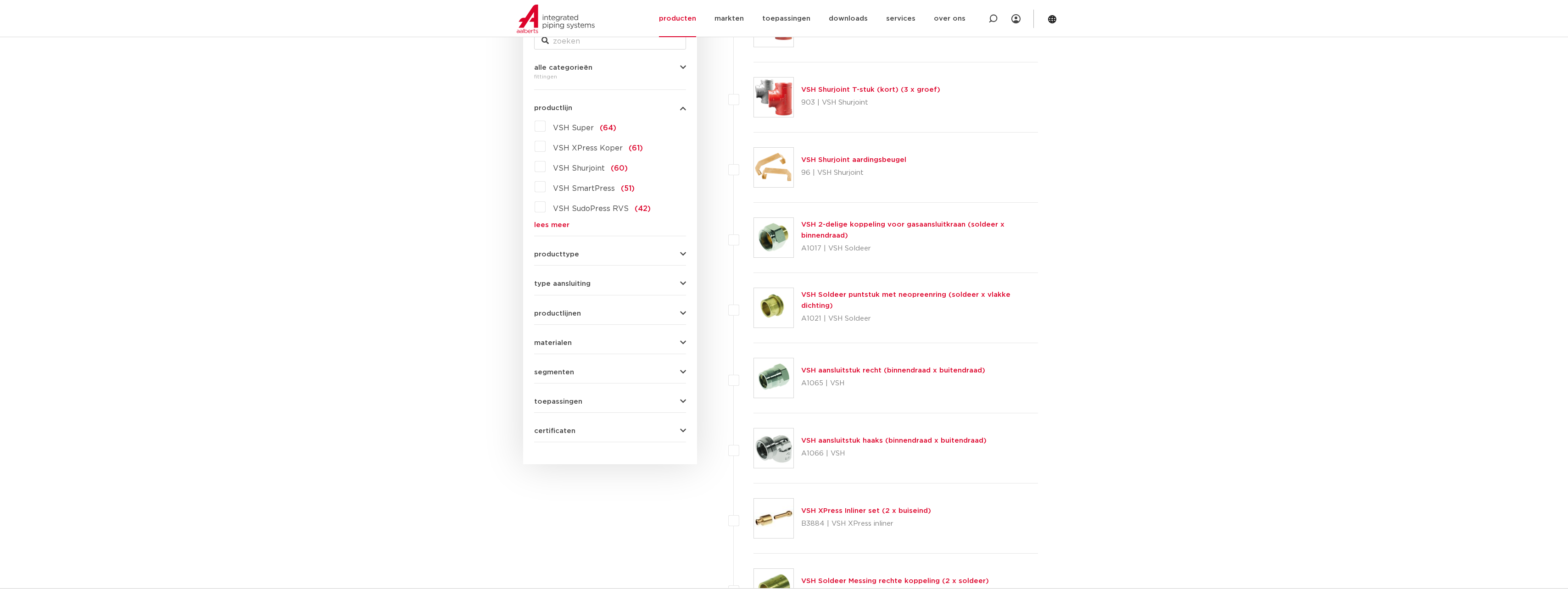
scroll to position [138, 0]
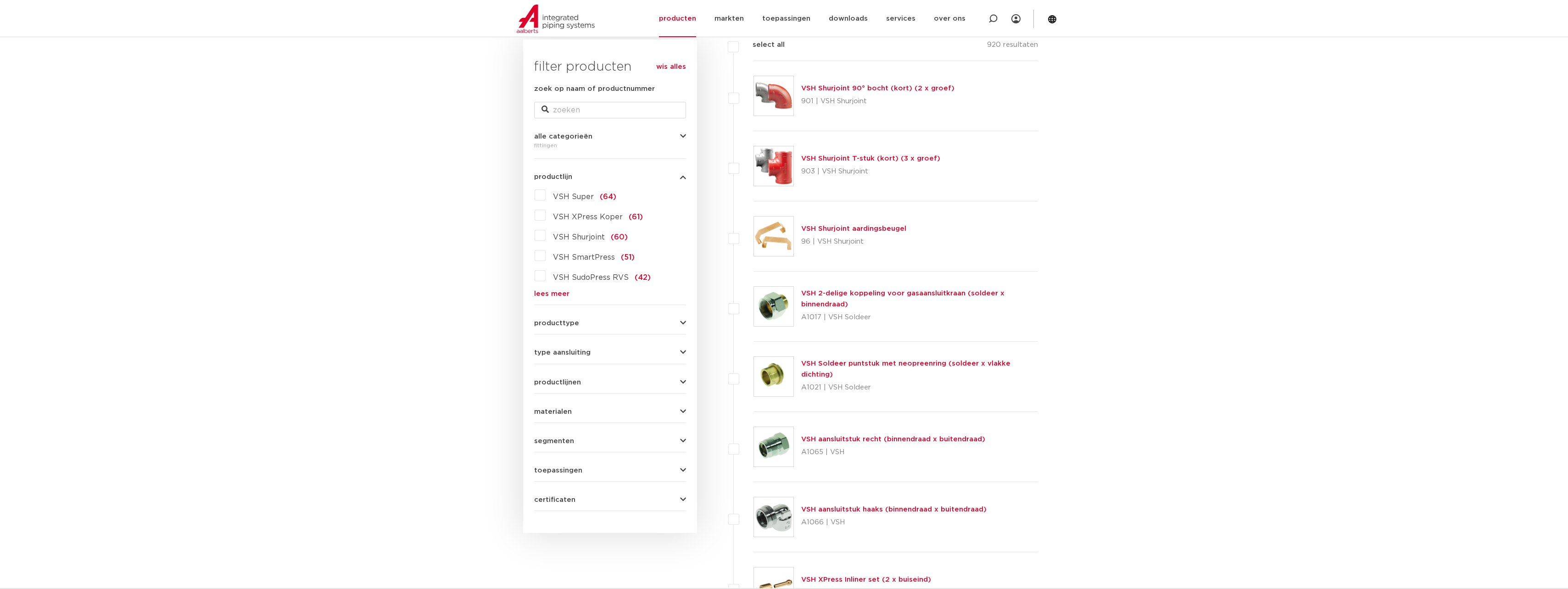
click at [567, 412] on span "materialen" at bounding box center [553, 412] width 38 height 7
click at [568, 411] on span "materialen" at bounding box center [553, 412] width 38 height 7
click at [579, 384] on span "productlijnen" at bounding box center [558, 382] width 47 height 7
click at [576, 352] on span "type aansluiting" at bounding box center [562, 352] width 57 height 7
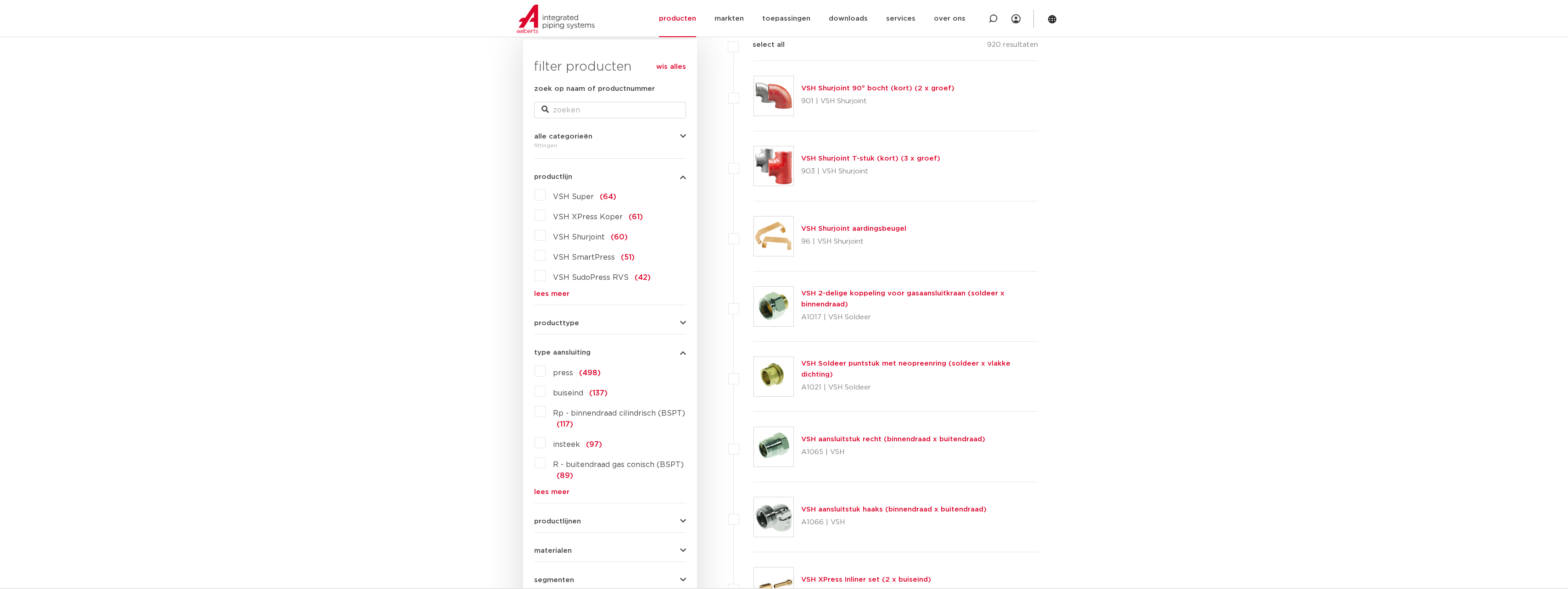
click at [576, 352] on span "type aansluiting" at bounding box center [562, 352] width 57 height 7
click at [572, 326] on span "producttype" at bounding box center [557, 322] width 45 height 7
click at [572, 323] on span "producttype" at bounding box center [557, 322] width 45 height 7
click at [577, 470] on span "toepassingen" at bounding box center [558, 470] width 48 height 7
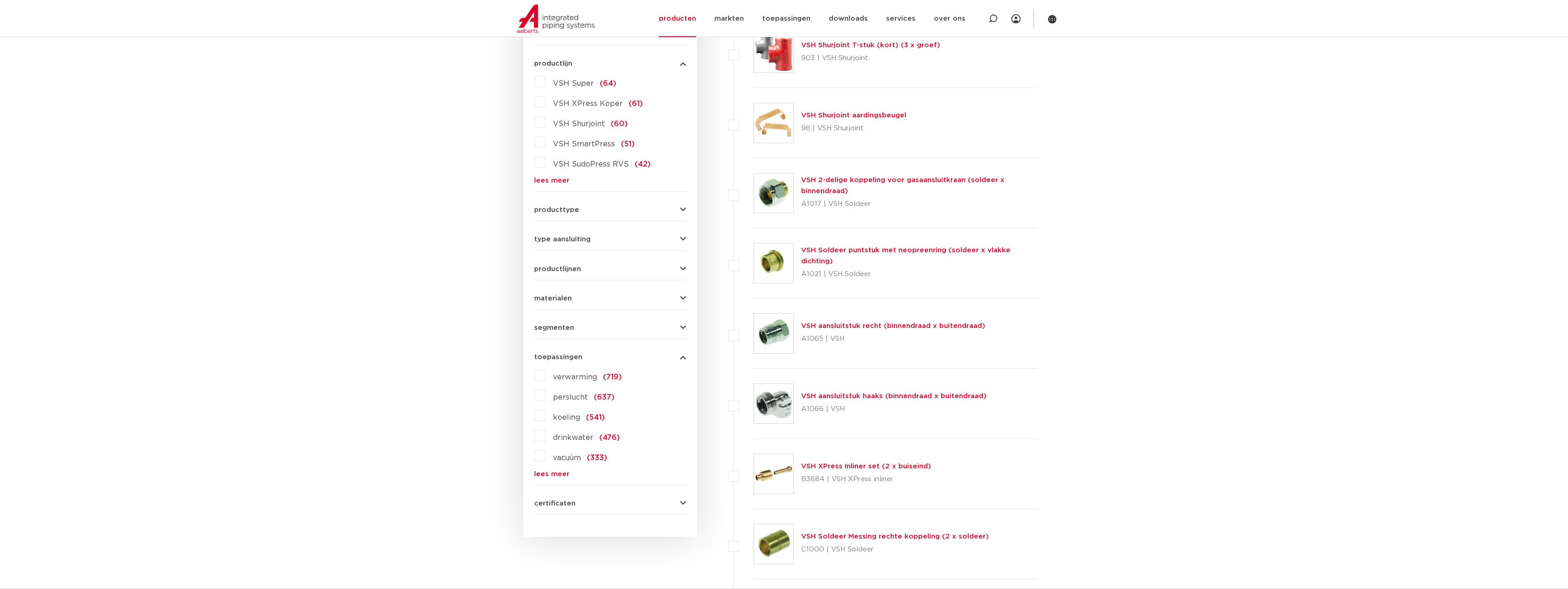
scroll to position [275, 0]
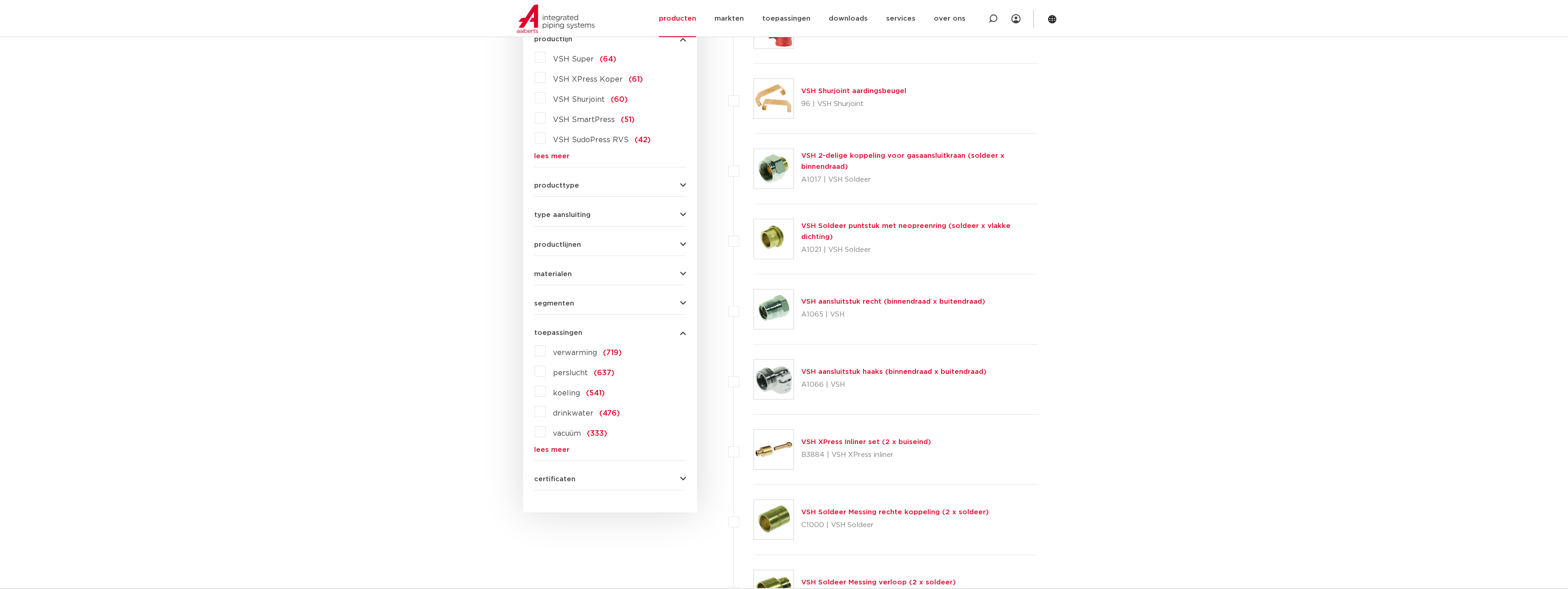
click at [566, 481] on span "certificaten" at bounding box center [554, 479] width 41 height 7
click at [565, 479] on span "certificaten" at bounding box center [554, 479] width 41 height 7
click at [568, 301] on span "segmenten" at bounding box center [554, 303] width 40 height 7
click at [575, 278] on form "zoek op naam of productnummer alle categorieën fittingen fittingen afsluiters b…" at bounding box center [610, 276] width 152 height 661
click at [565, 270] on span "materialen" at bounding box center [553, 274] width 38 height 7
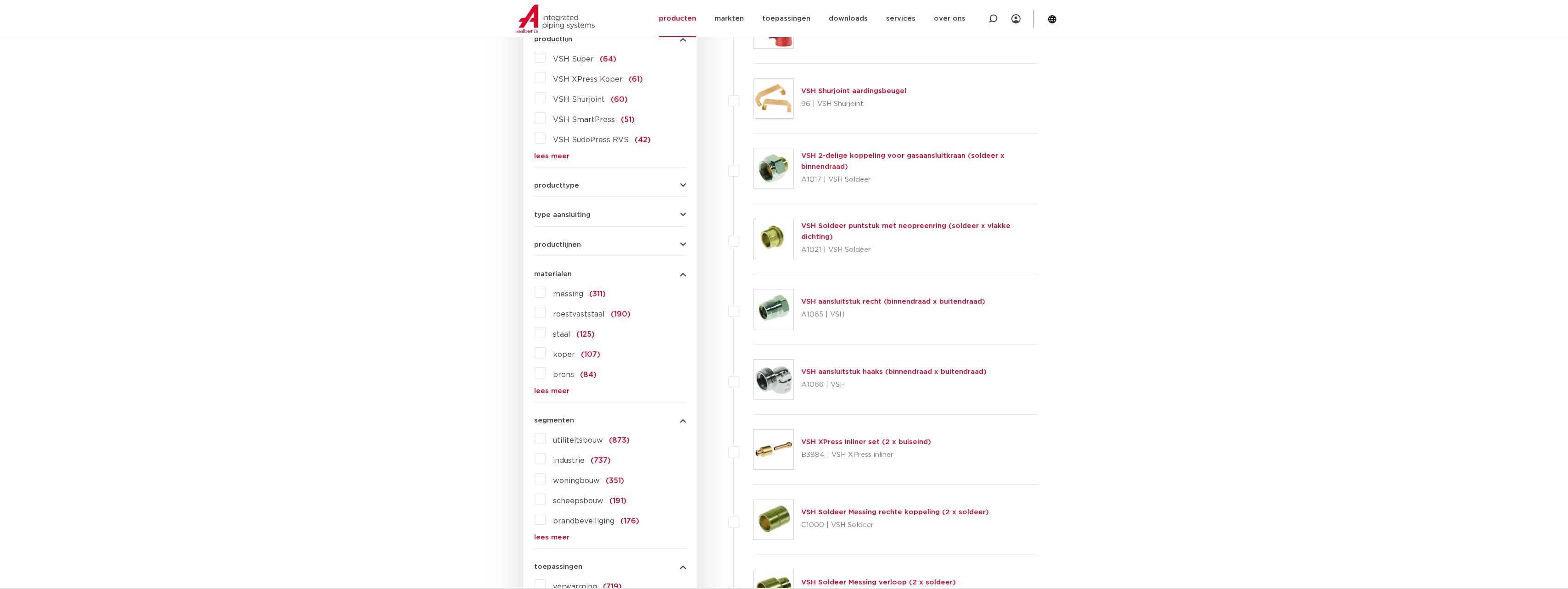
click at [552, 391] on link "lees meer" at bounding box center [610, 391] width 152 height 7
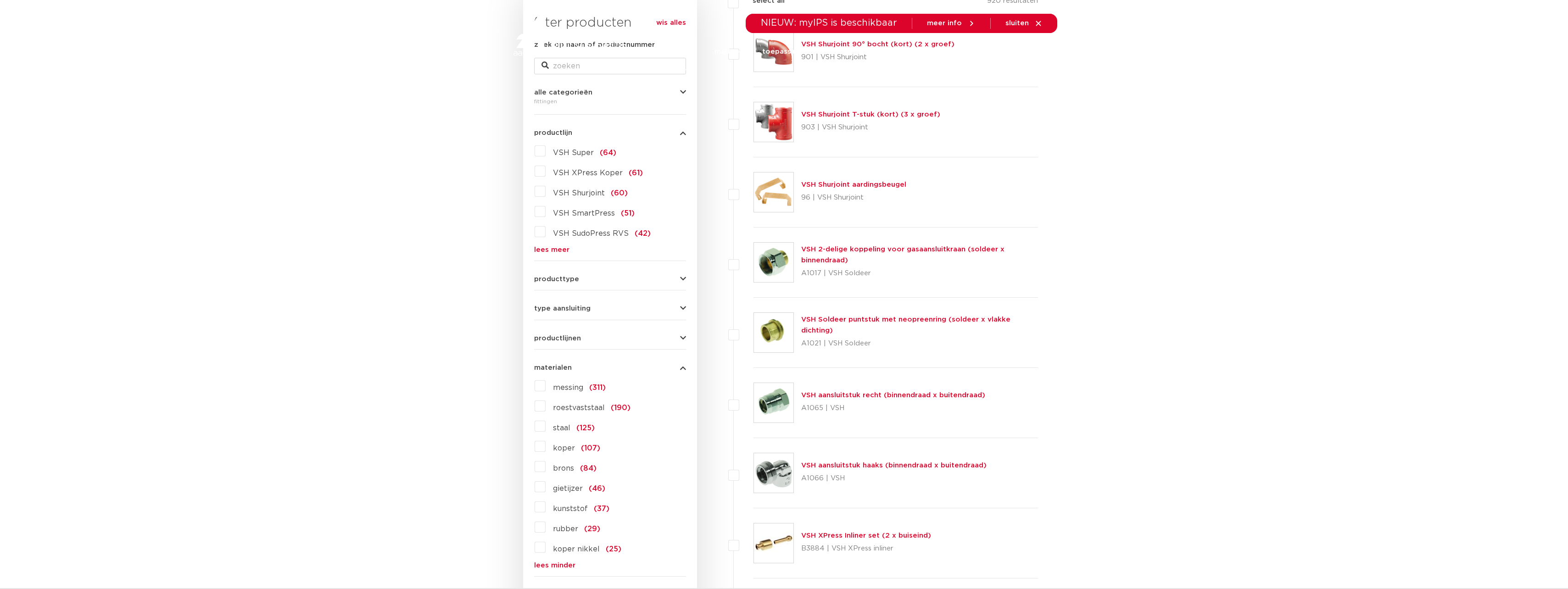
scroll to position [229, 0]
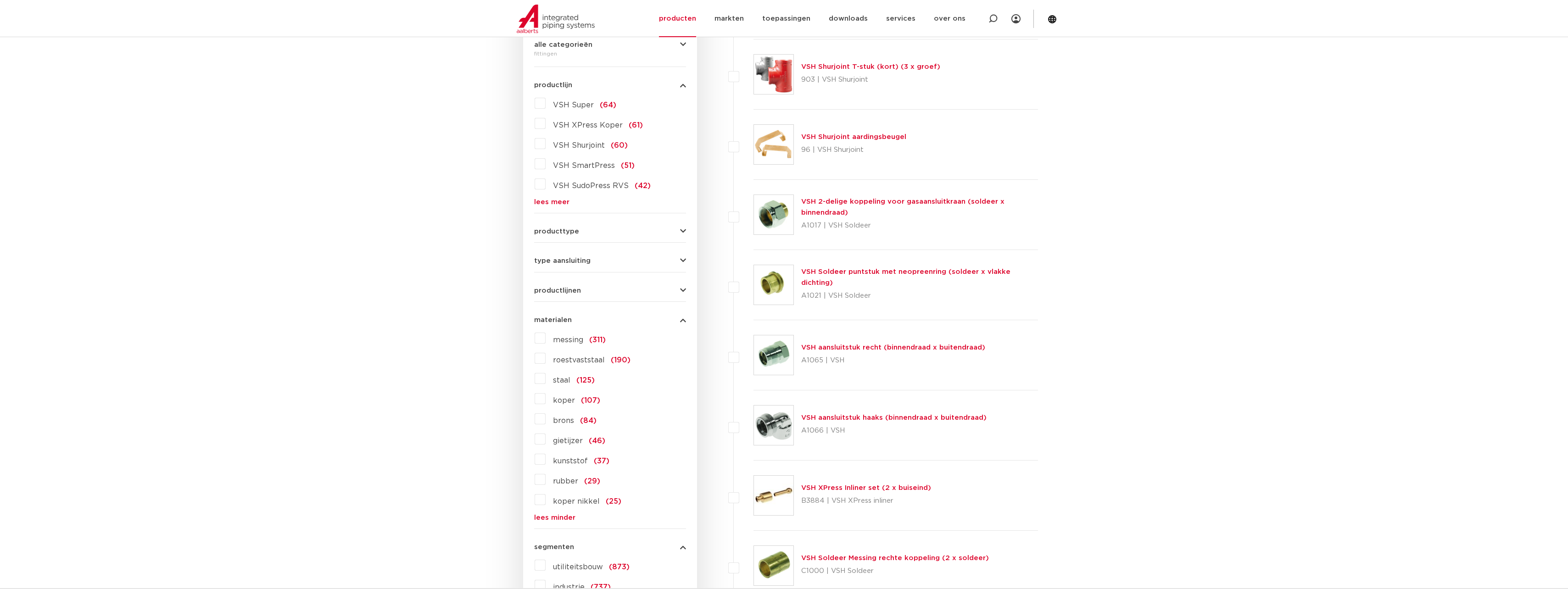
click at [546, 340] on label "messing (311)" at bounding box center [576, 338] width 60 height 15
click at [0, 0] on input "messing (311)" at bounding box center [0, 0] width 0 height 0
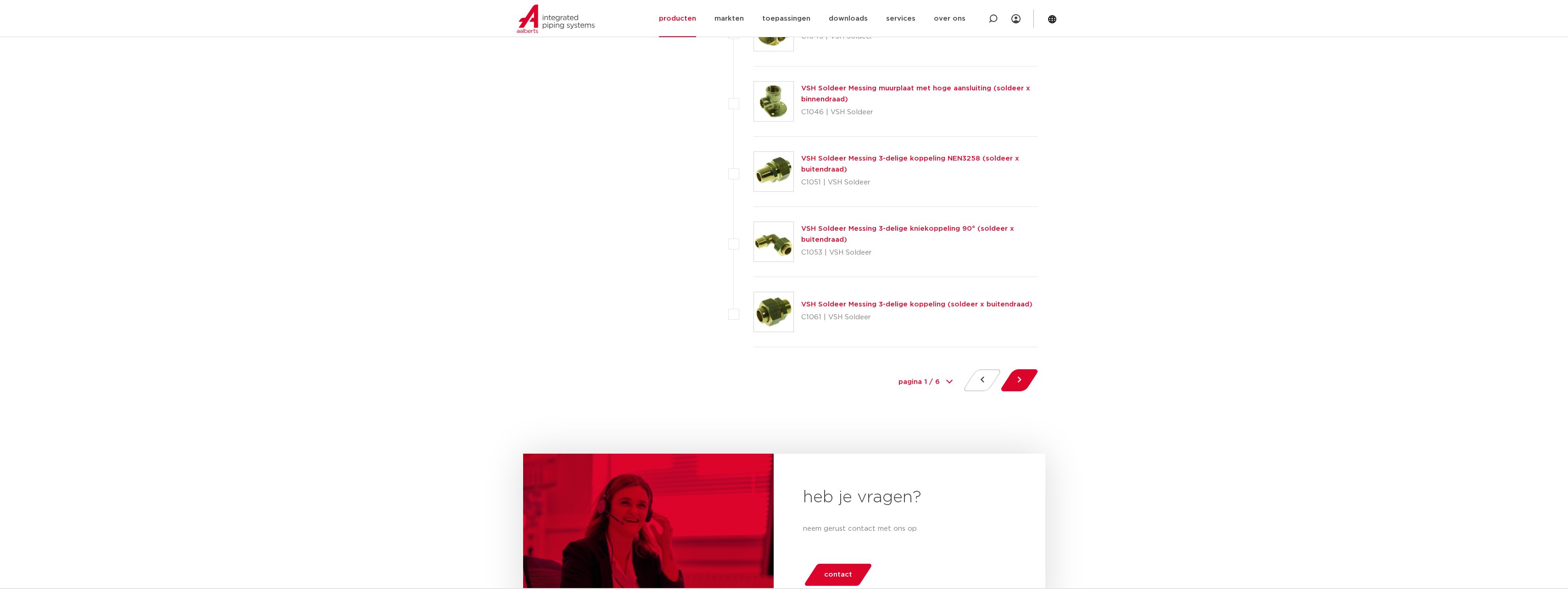
scroll to position [4219, 0]
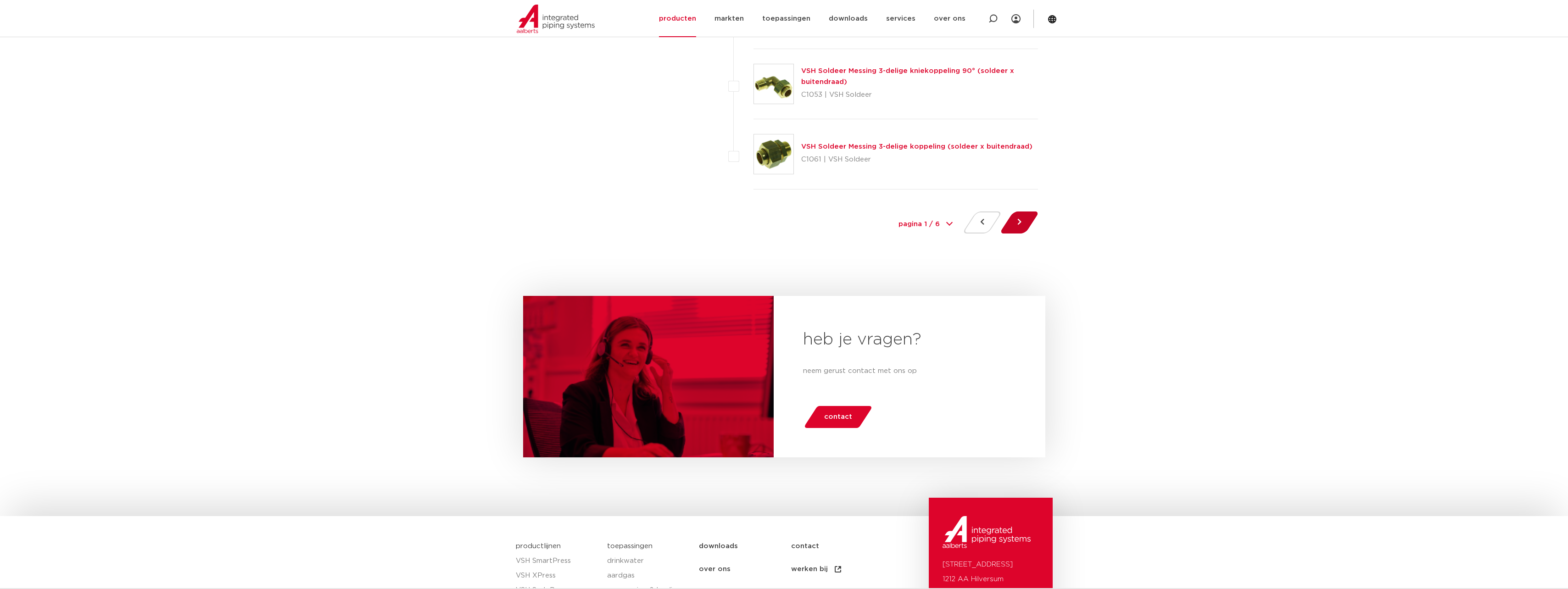
click at [1021, 225] on button at bounding box center [1020, 222] width 26 height 22
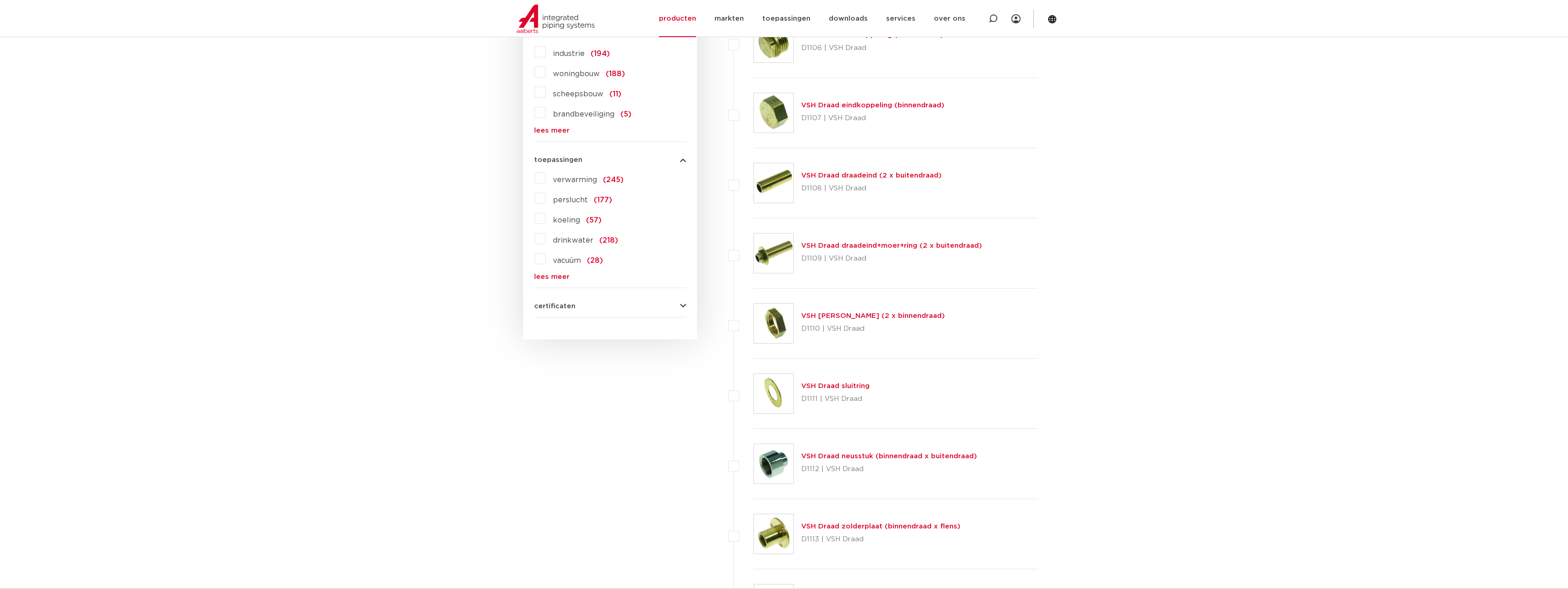
scroll to position [688, 0]
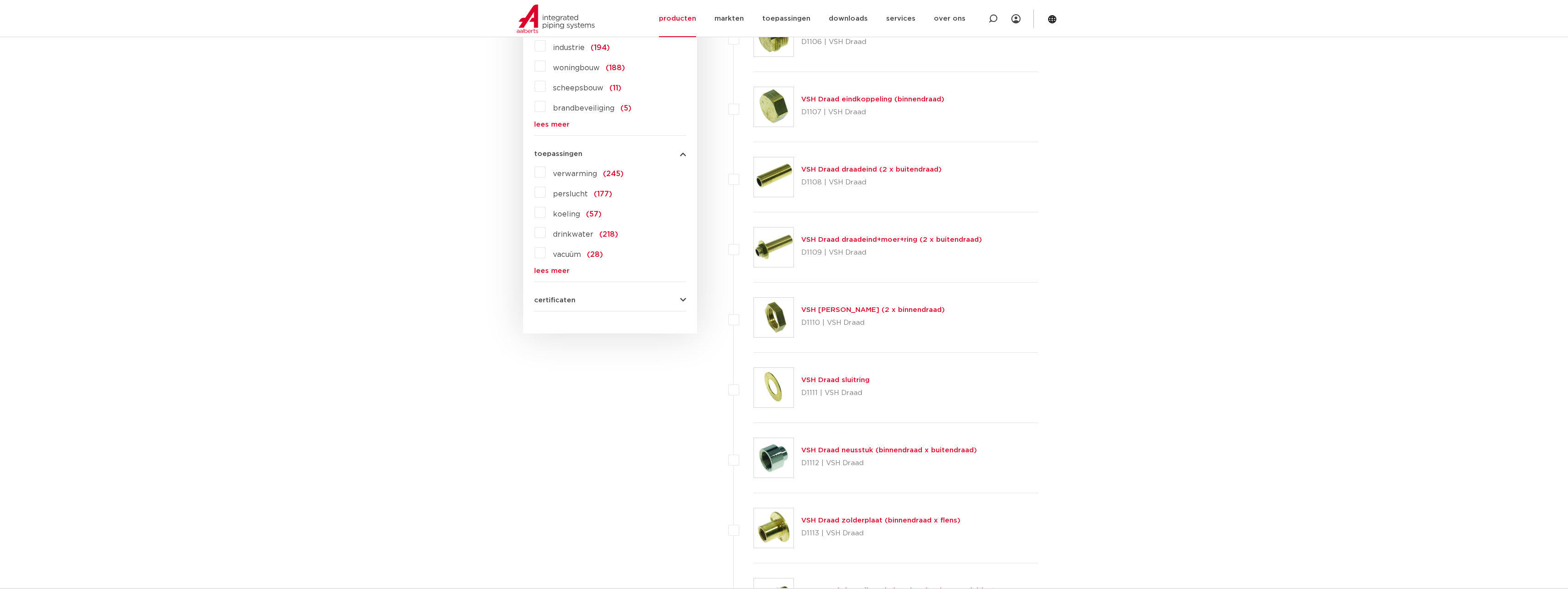
drag, startPoint x: 1121, startPoint y: 370, endPoint x: 1124, endPoint y: 364, distance: 6.7
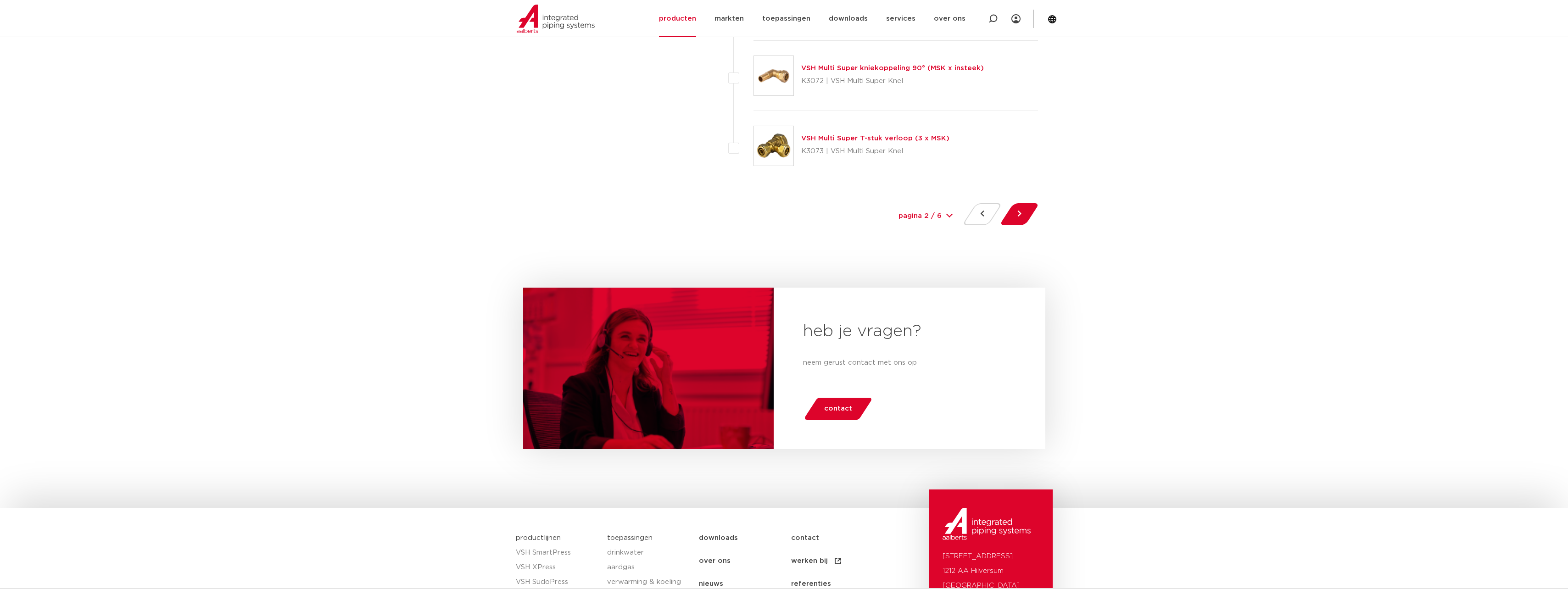
scroll to position [4128, 0]
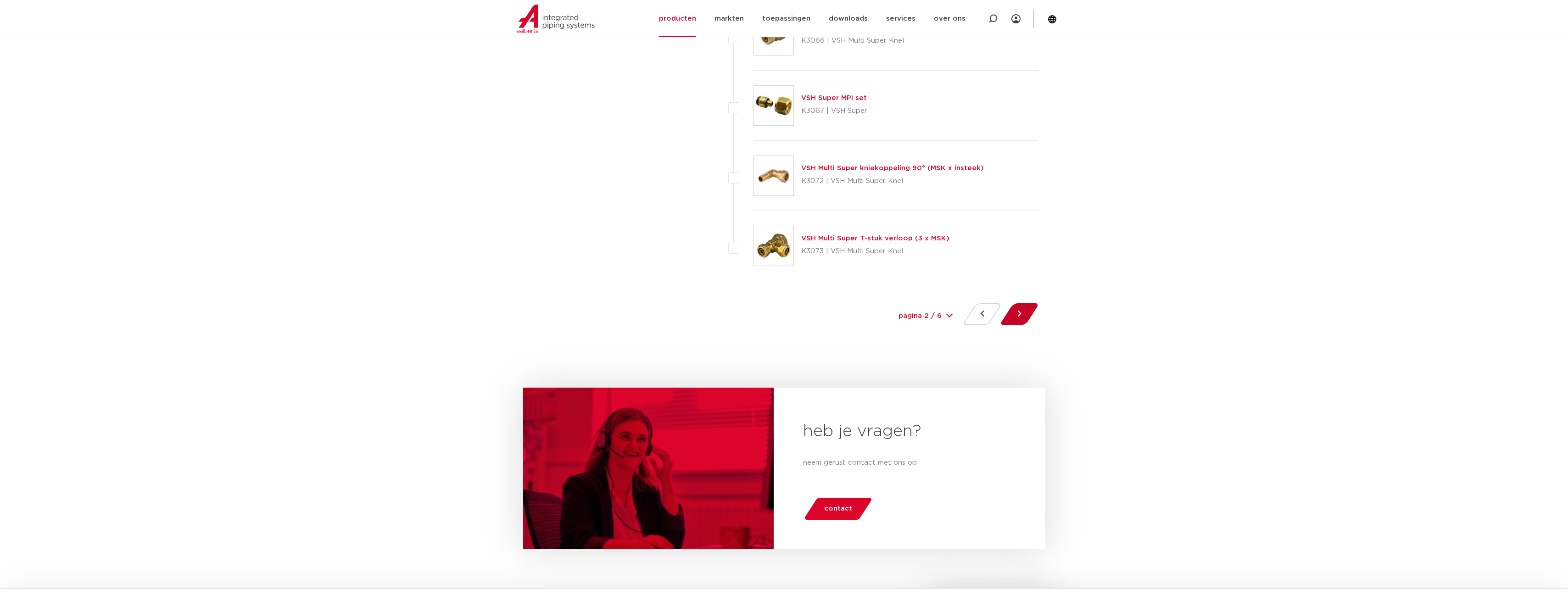
click at [1021, 319] on button at bounding box center [1020, 314] width 26 height 22
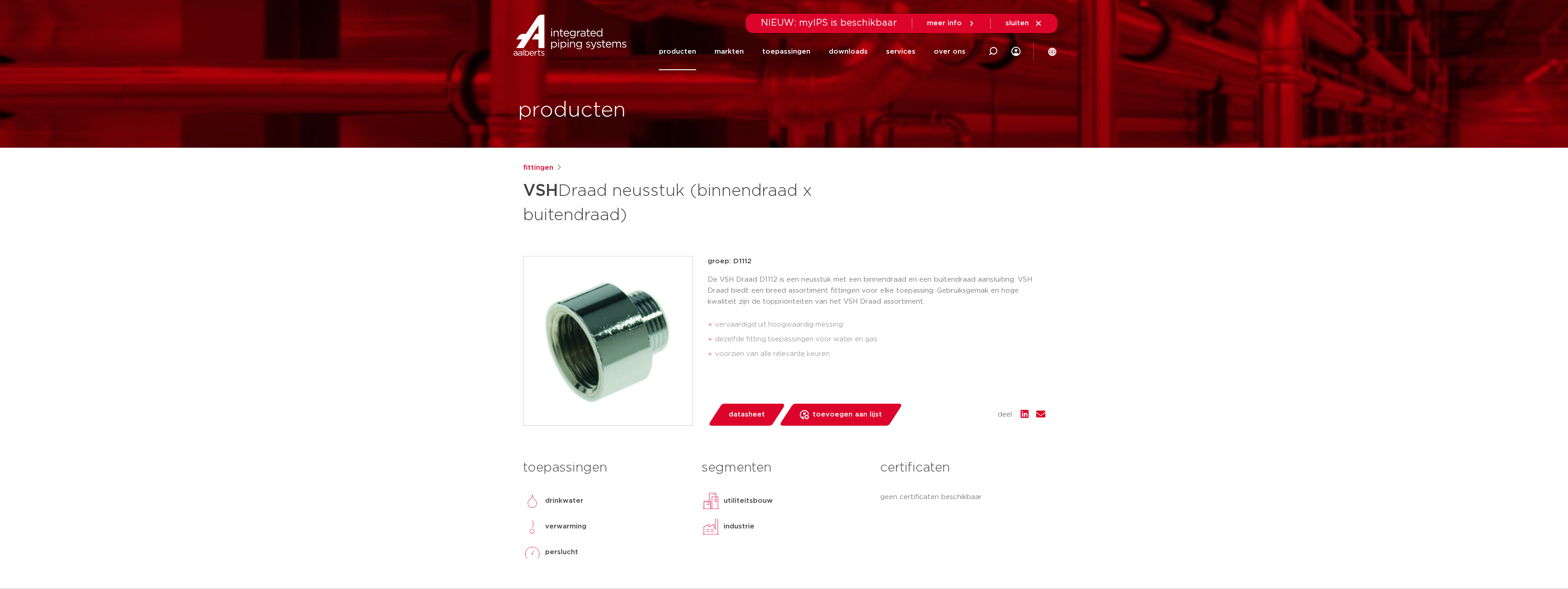
scroll to position [46, 0]
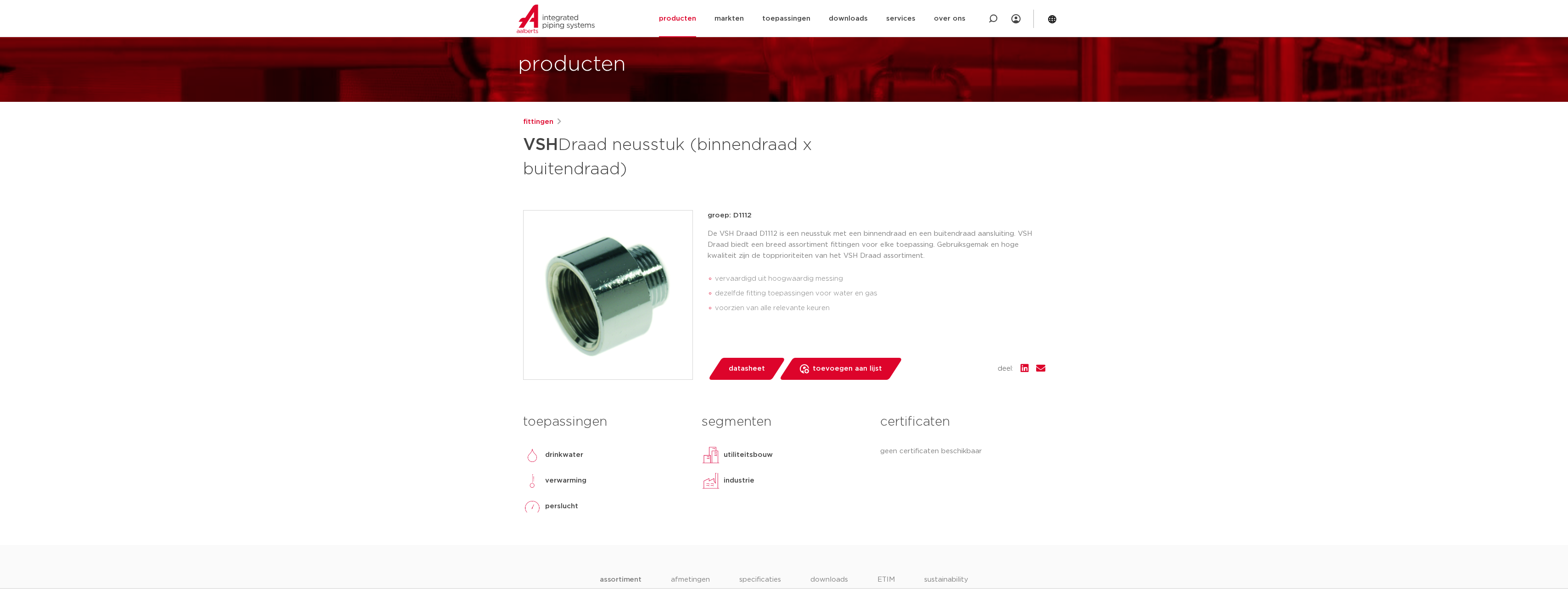
click at [745, 366] on span "datasheet" at bounding box center [747, 368] width 36 height 15
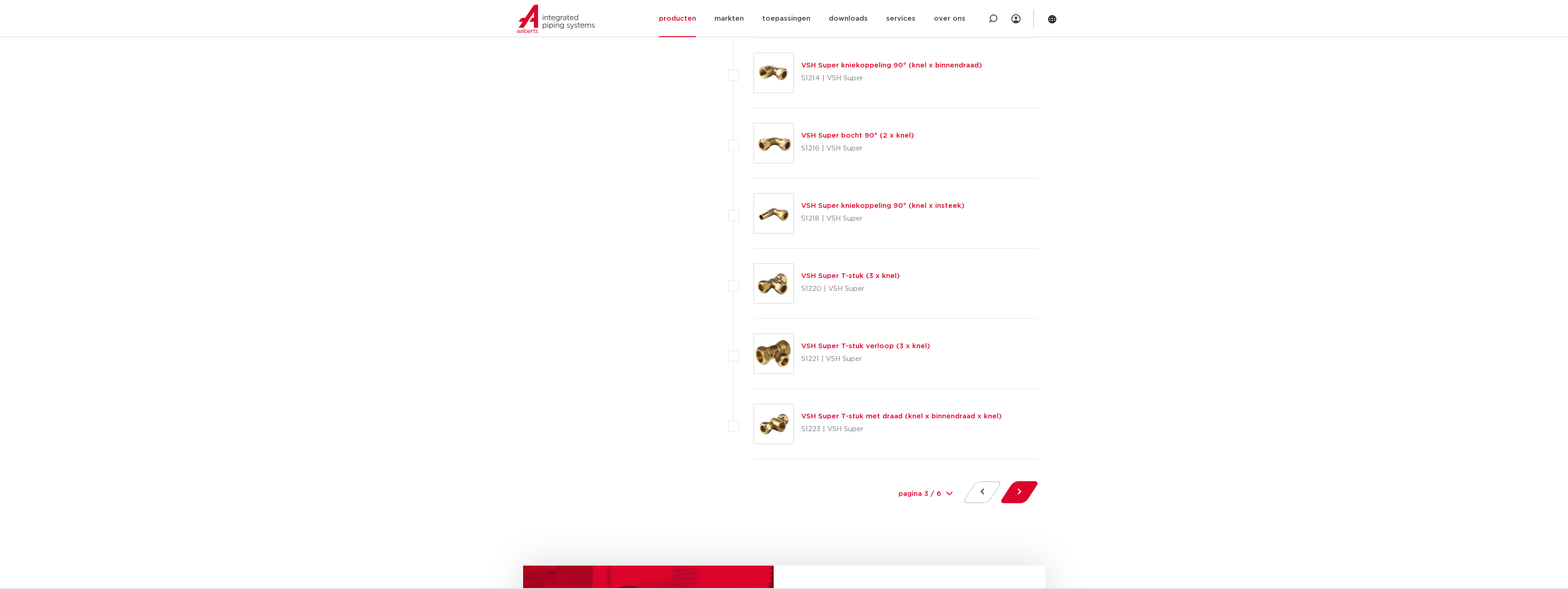
scroll to position [4035, 0]
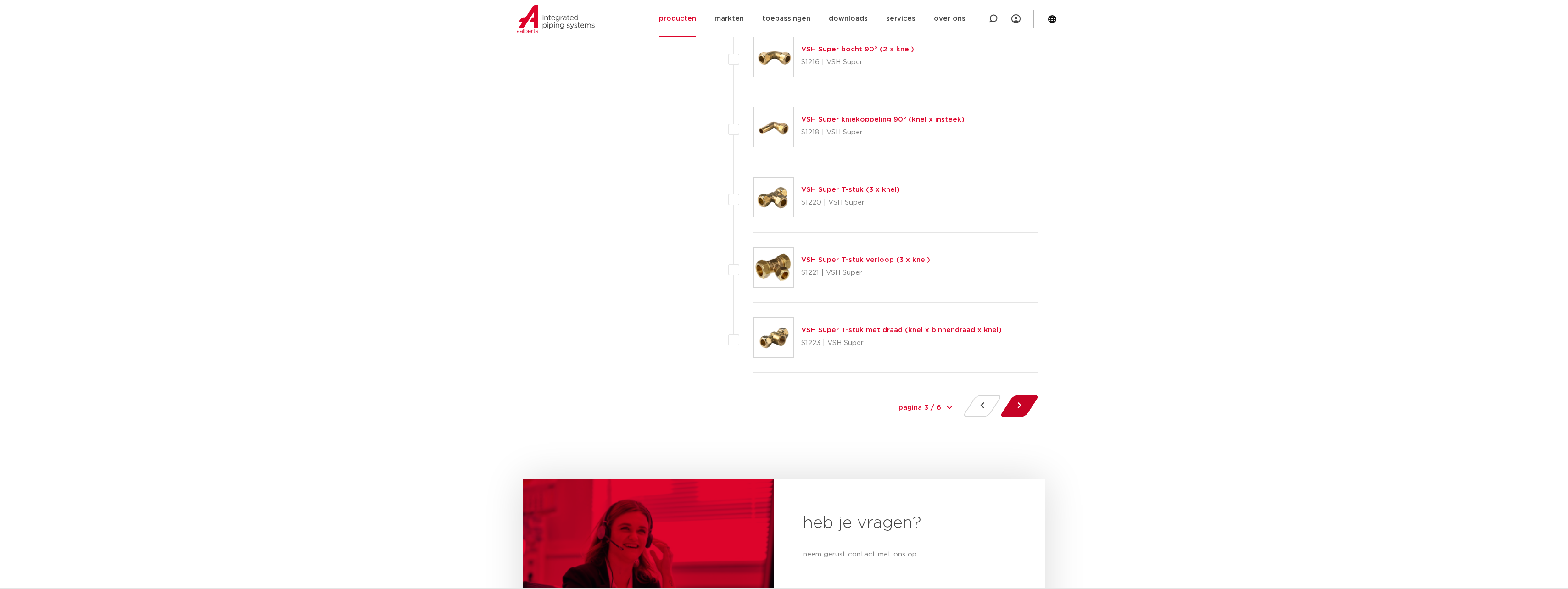
click at [1024, 406] on button at bounding box center [1020, 405] width 26 height 22
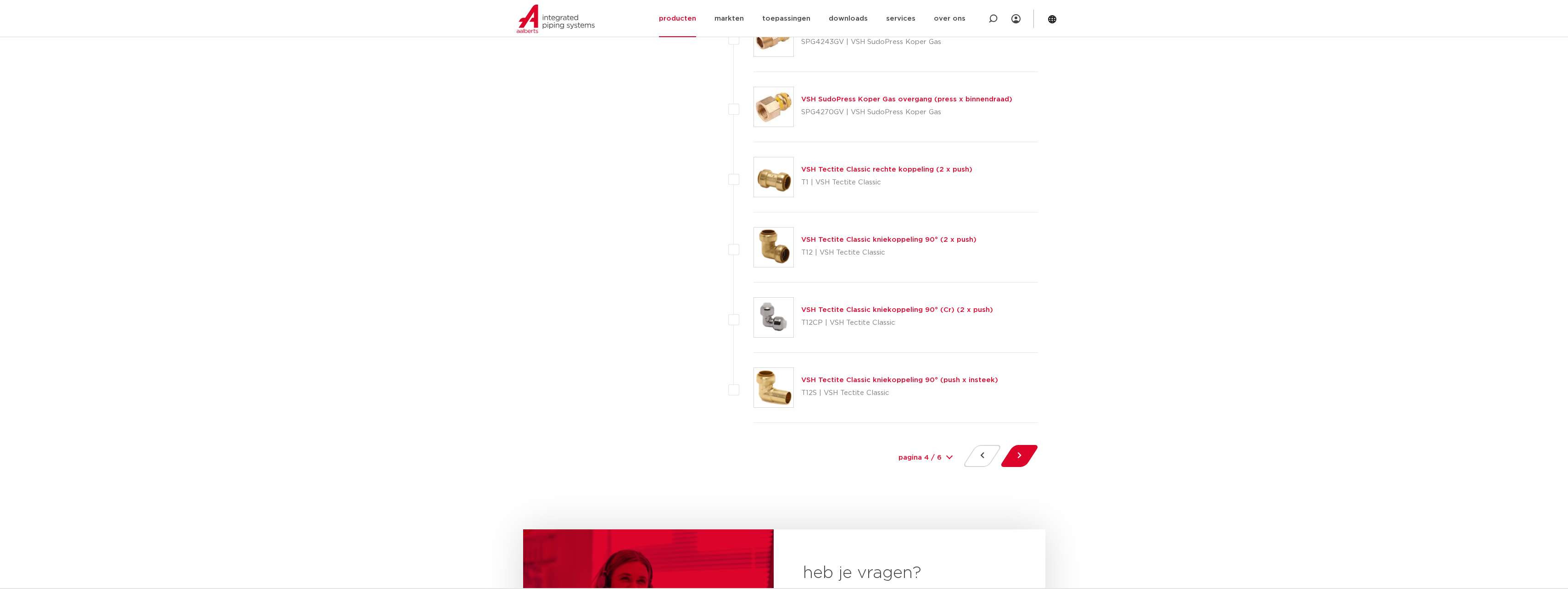
scroll to position [3990, 0]
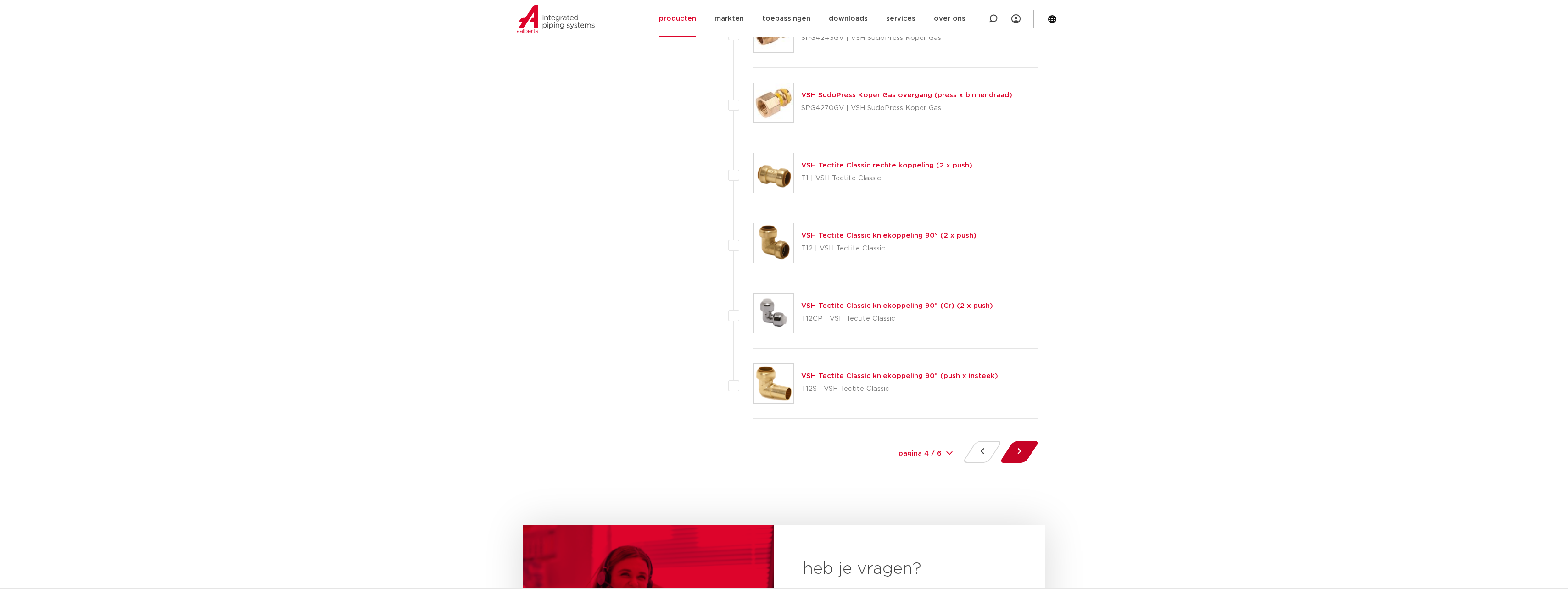
click at [1019, 455] on button at bounding box center [1020, 452] width 26 height 22
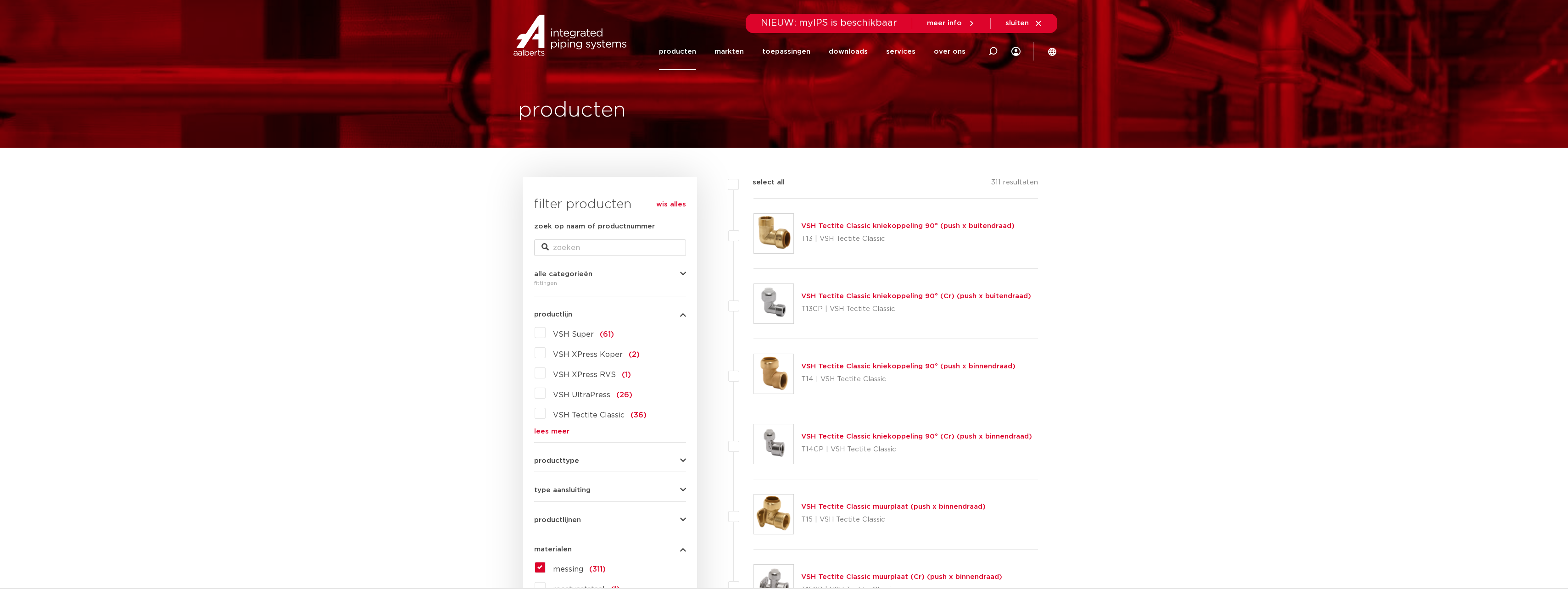
scroll to position [229, 0]
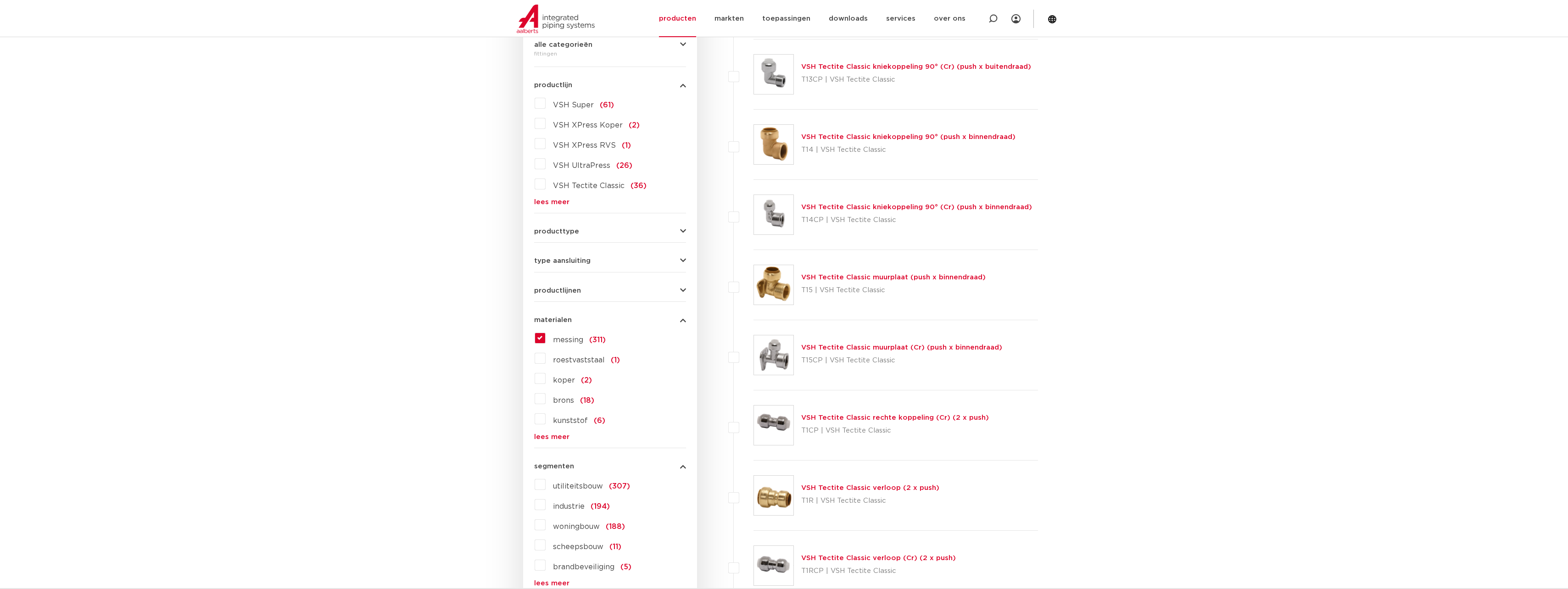
click at [546, 336] on label "messing (311)" at bounding box center [576, 338] width 60 height 15
click at [0, 0] on input "messing (311)" at bounding box center [0, 0] width 0 height 0
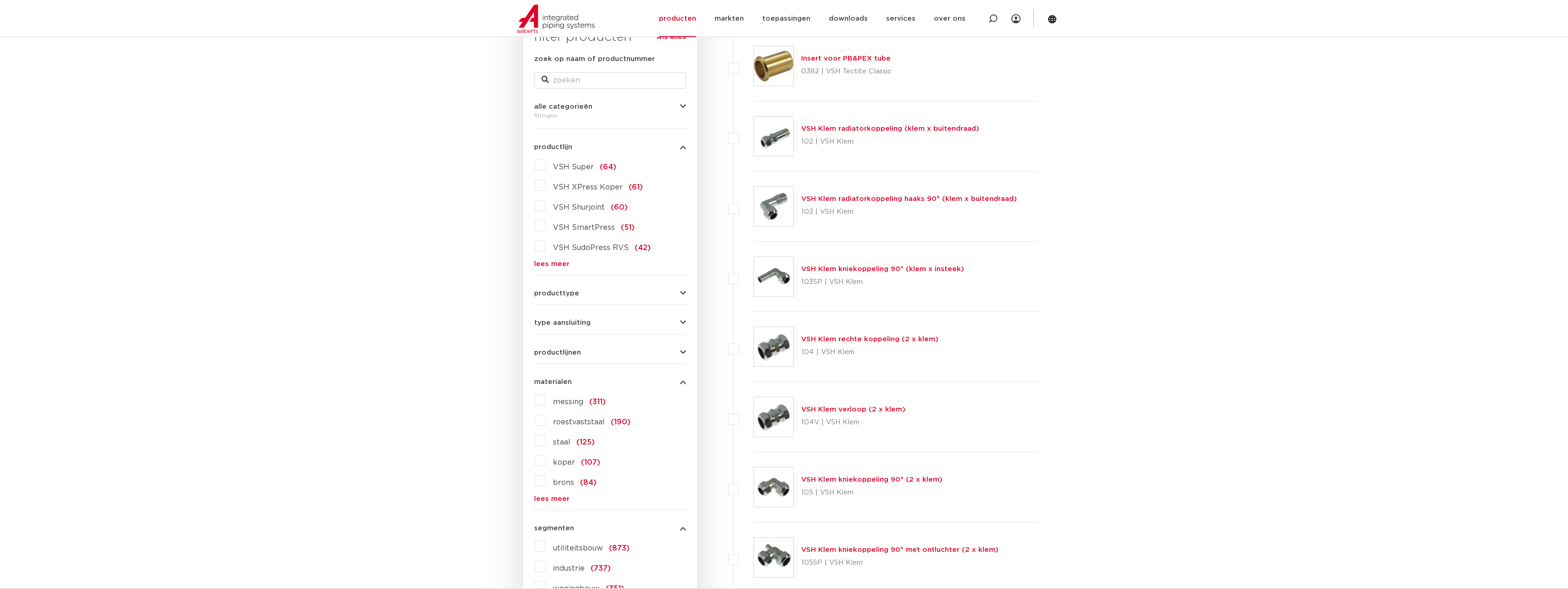
scroll to position [184, 0]
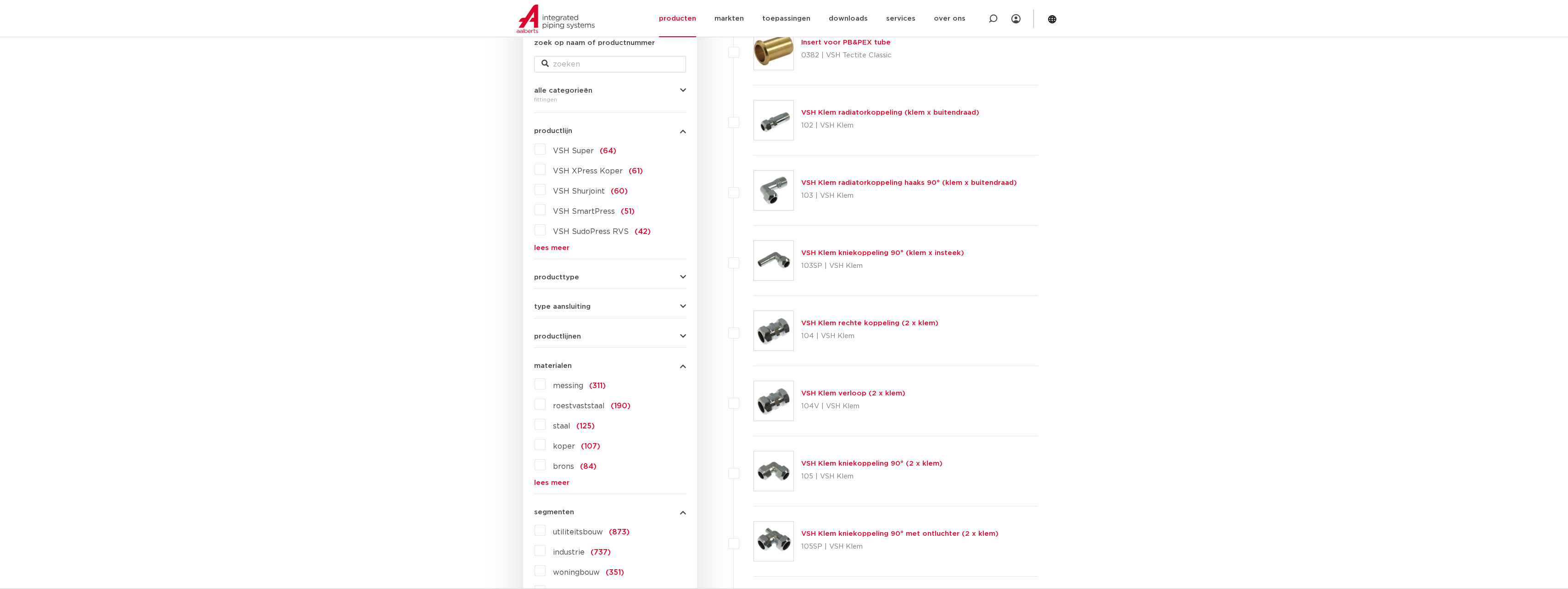
click at [558, 480] on link "lees meer" at bounding box center [610, 482] width 152 height 7
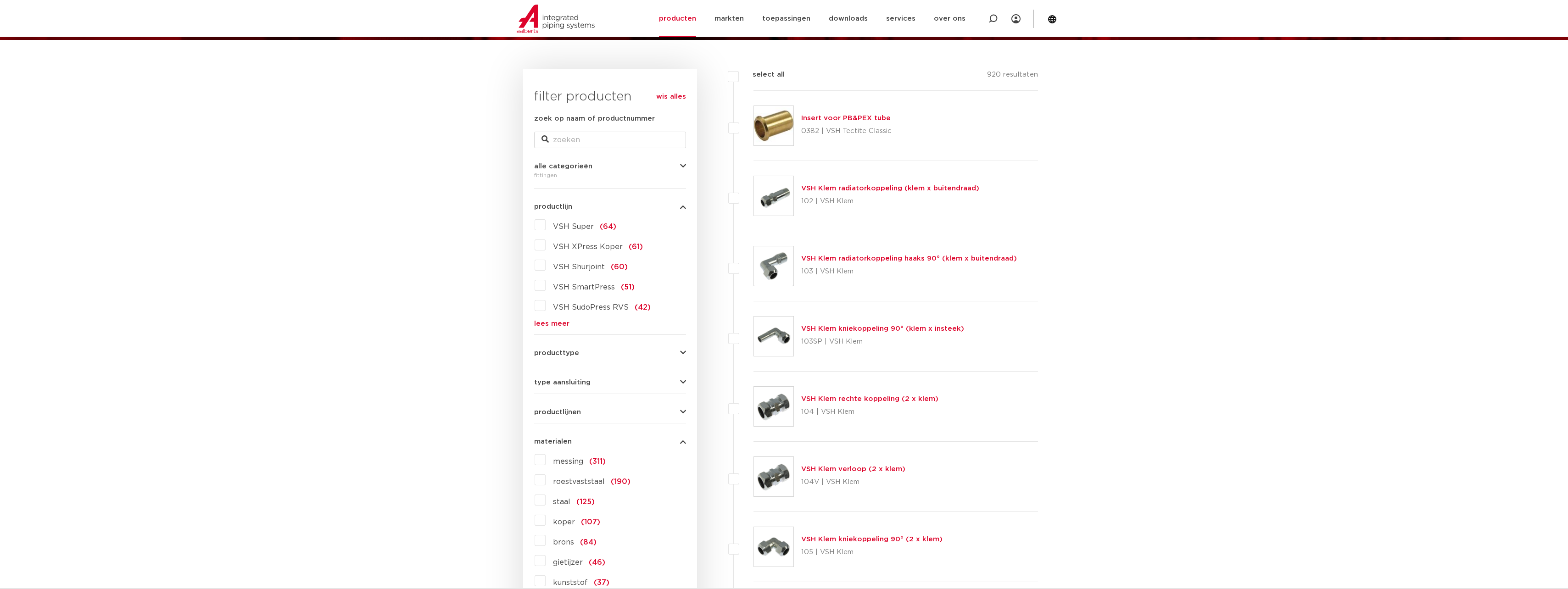
scroll to position [91, 0]
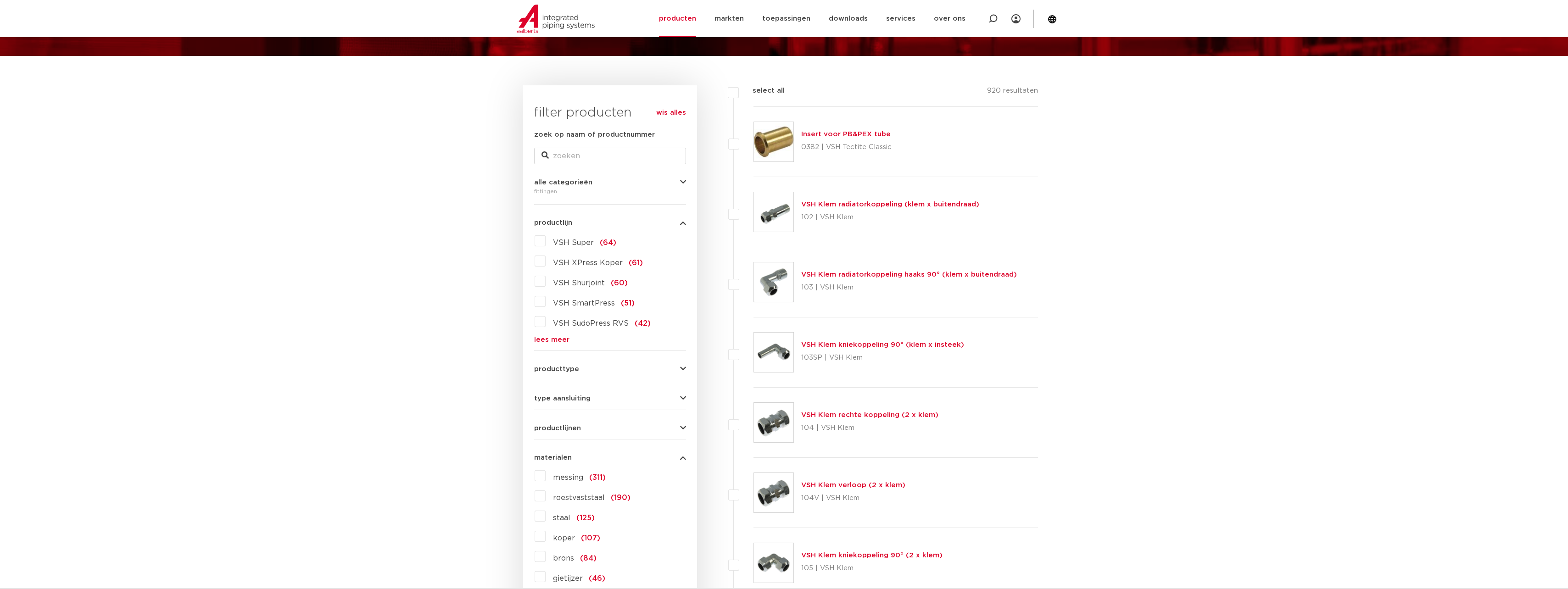
click at [584, 371] on button "producttype" at bounding box center [610, 369] width 152 height 7
click at [565, 483] on link "lees meer" at bounding box center [610, 486] width 152 height 7
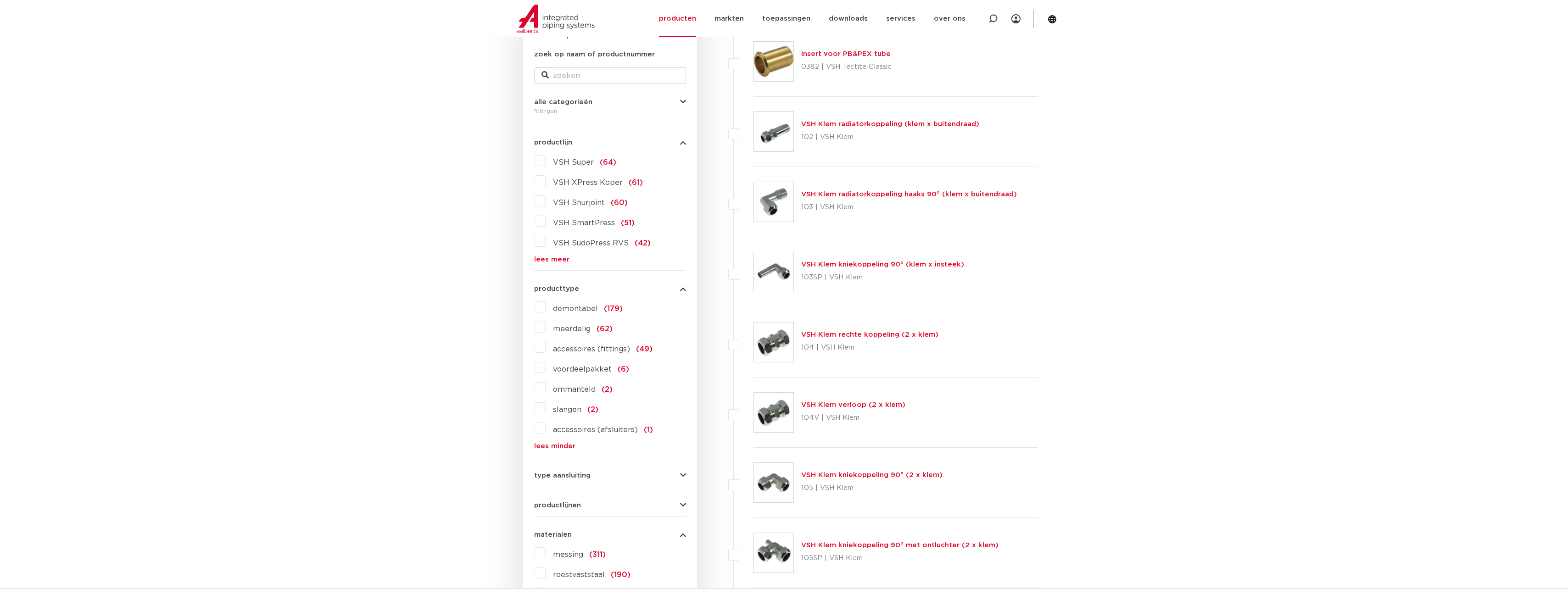
scroll to position [184, 0]
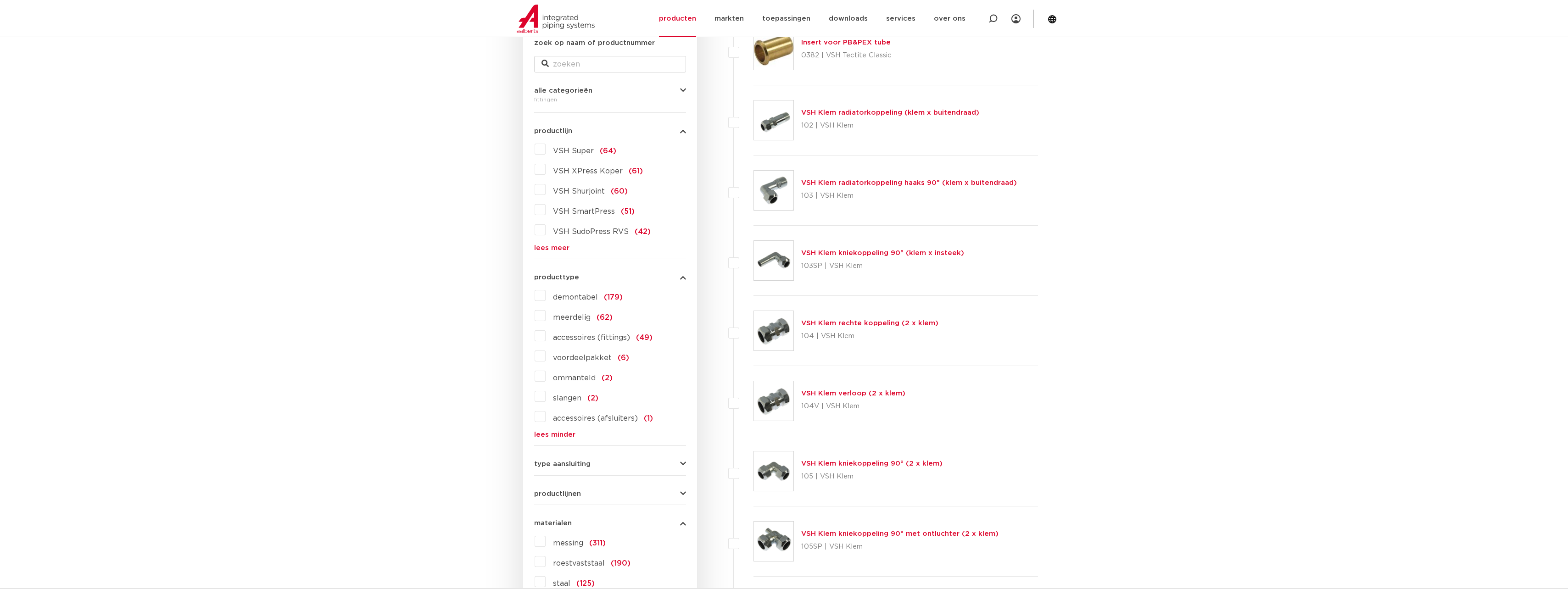
click at [564, 463] on span "type aansluiting" at bounding box center [562, 463] width 57 height 7
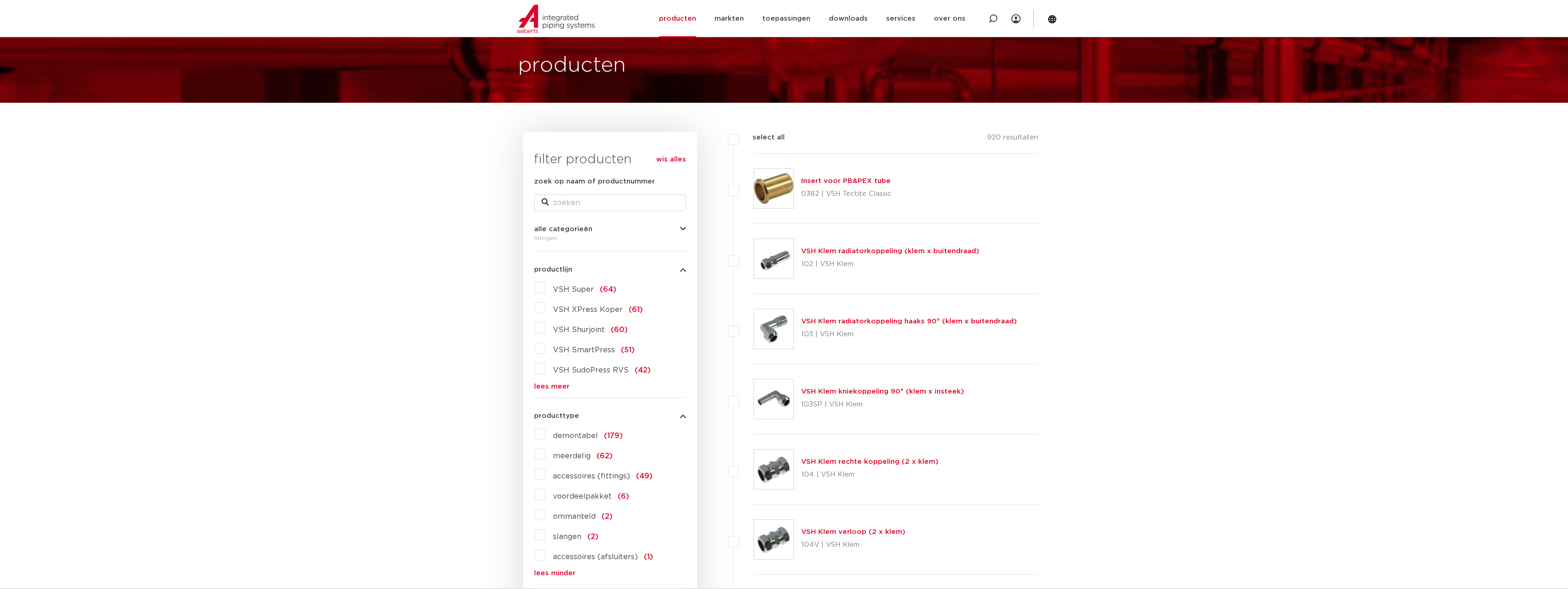
scroll to position [0, 0]
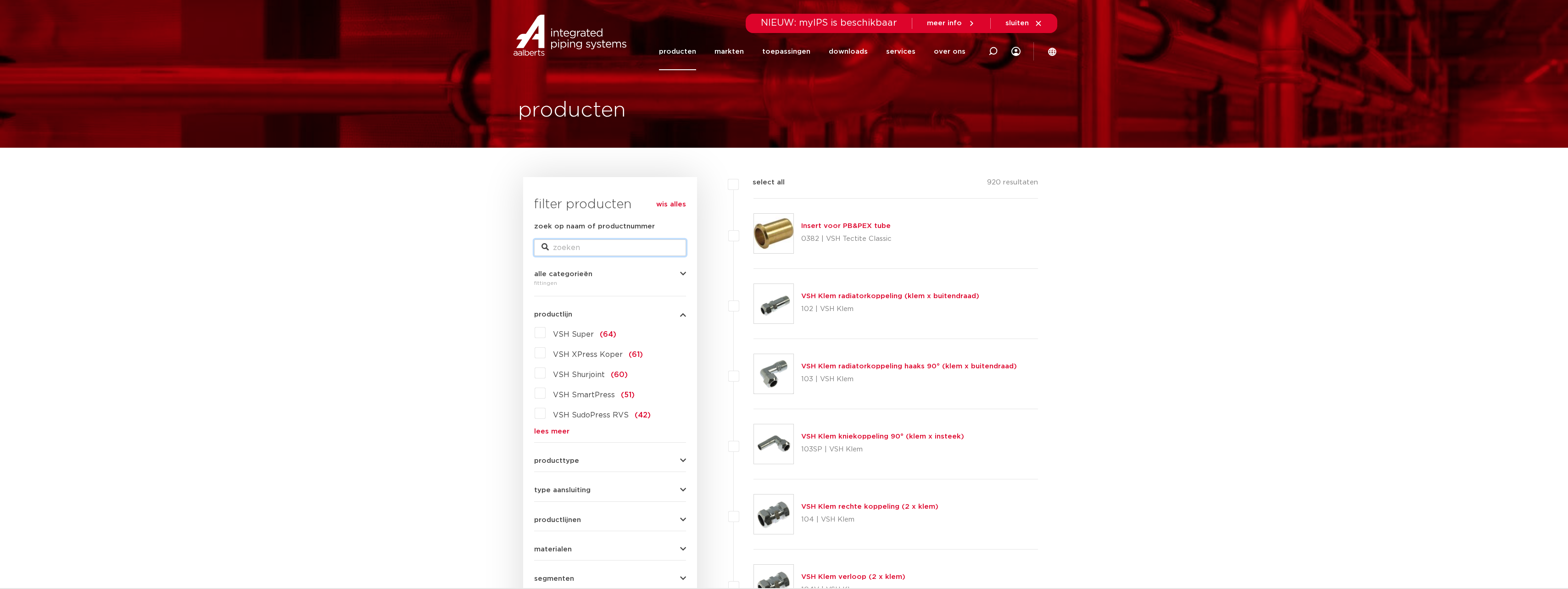
click at [609, 246] on input "zoek op naam of productnummer" at bounding box center [610, 247] width 152 height 16
paste input "0892122"
type input "0892122"
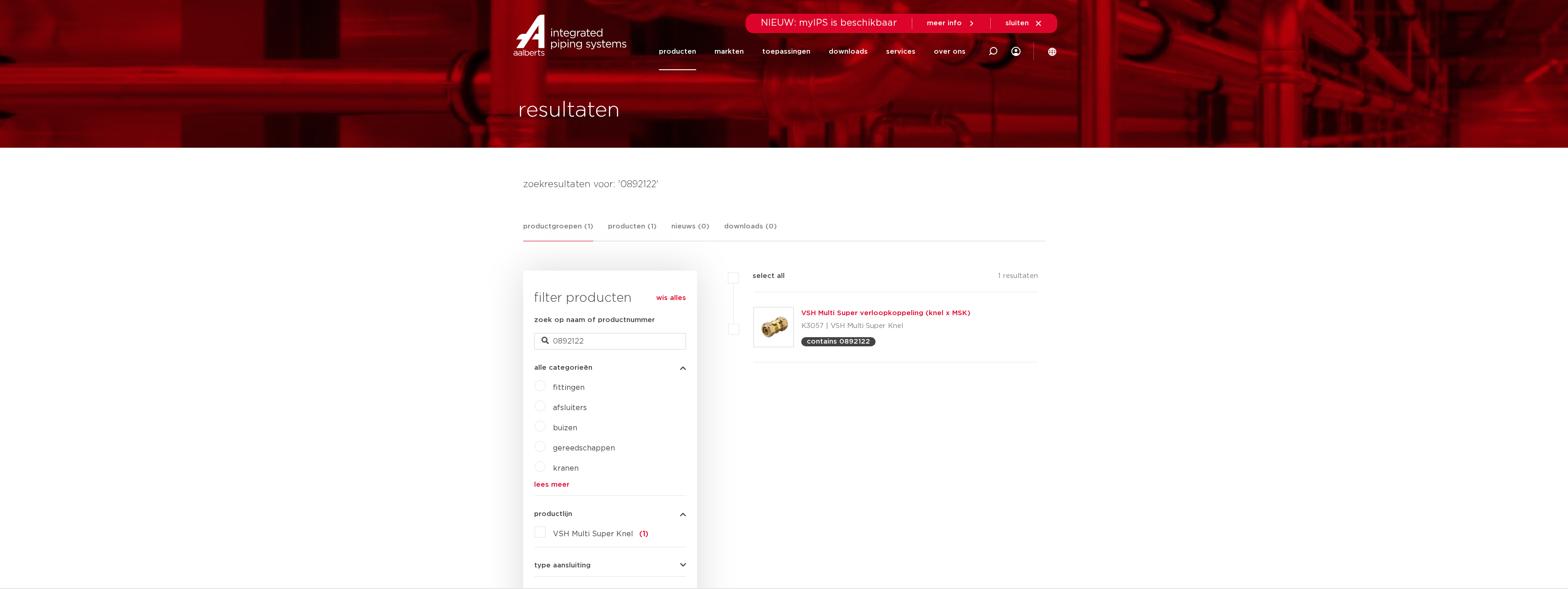
click at [896, 311] on link "VSH Multi Super verloopkoppeling (knel x MSK)" at bounding box center [886, 312] width 169 height 7
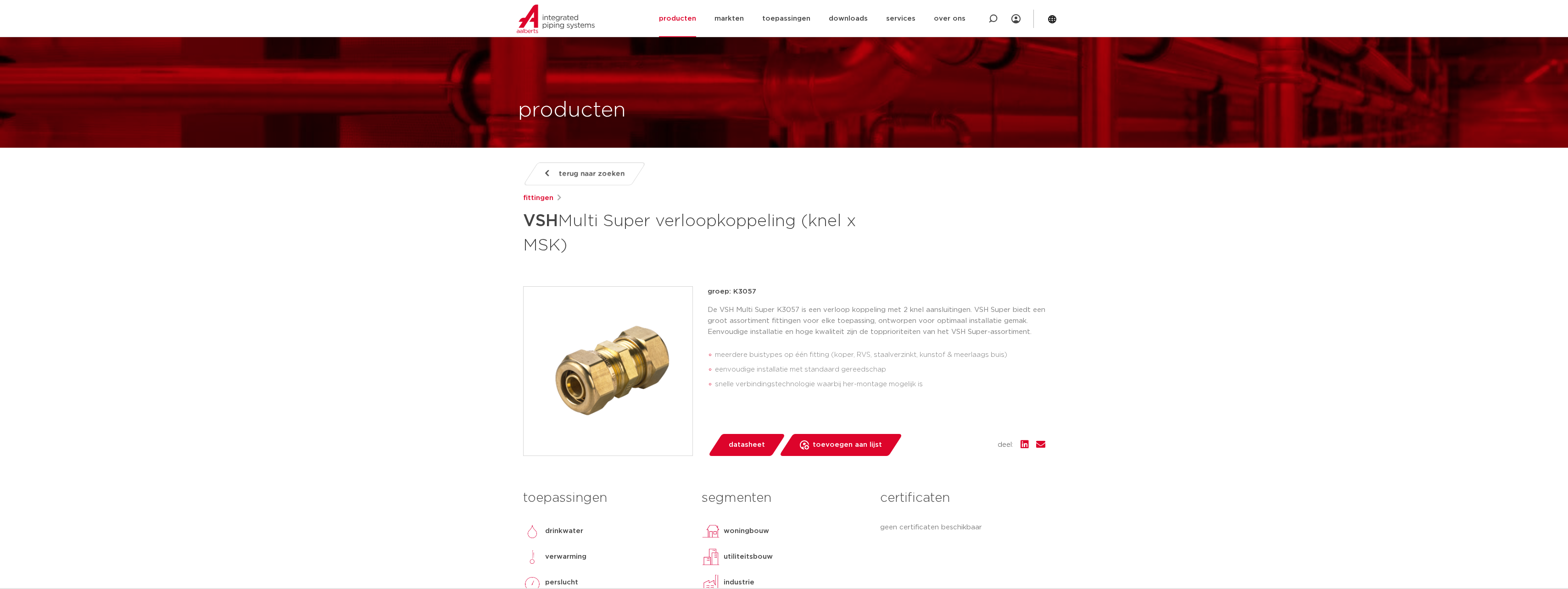
scroll to position [184, 0]
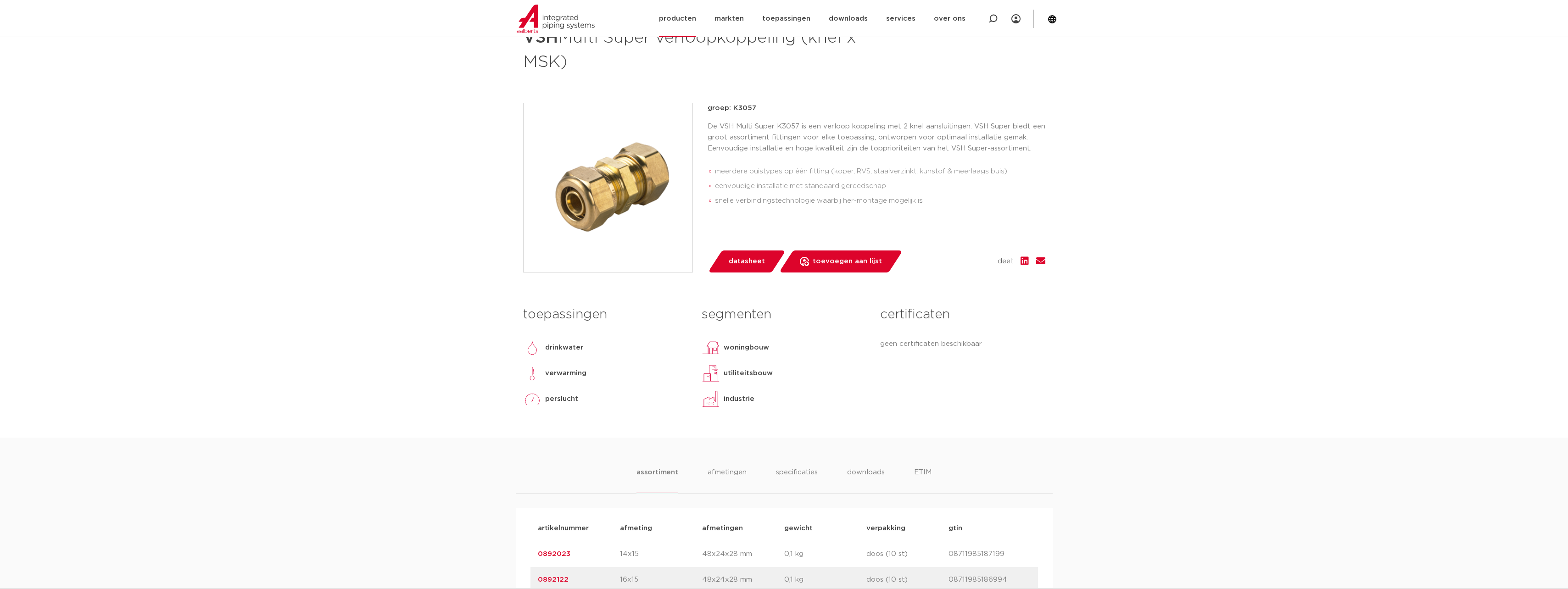
click at [685, 21] on link "producten" at bounding box center [678, 19] width 37 height 37
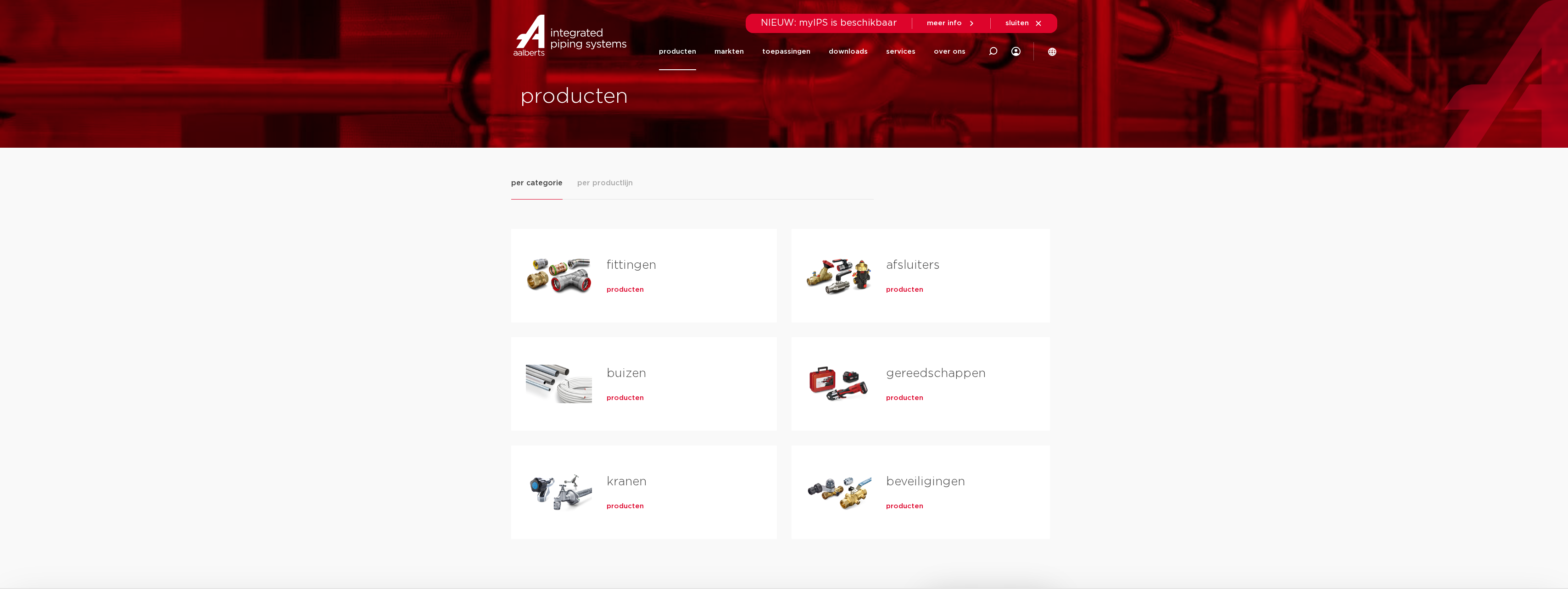
click at [914, 266] on link "afsluiters" at bounding box center [913, 264] width 54 height 12
